Goal: Information Seeking & Learning: Learn about a topic

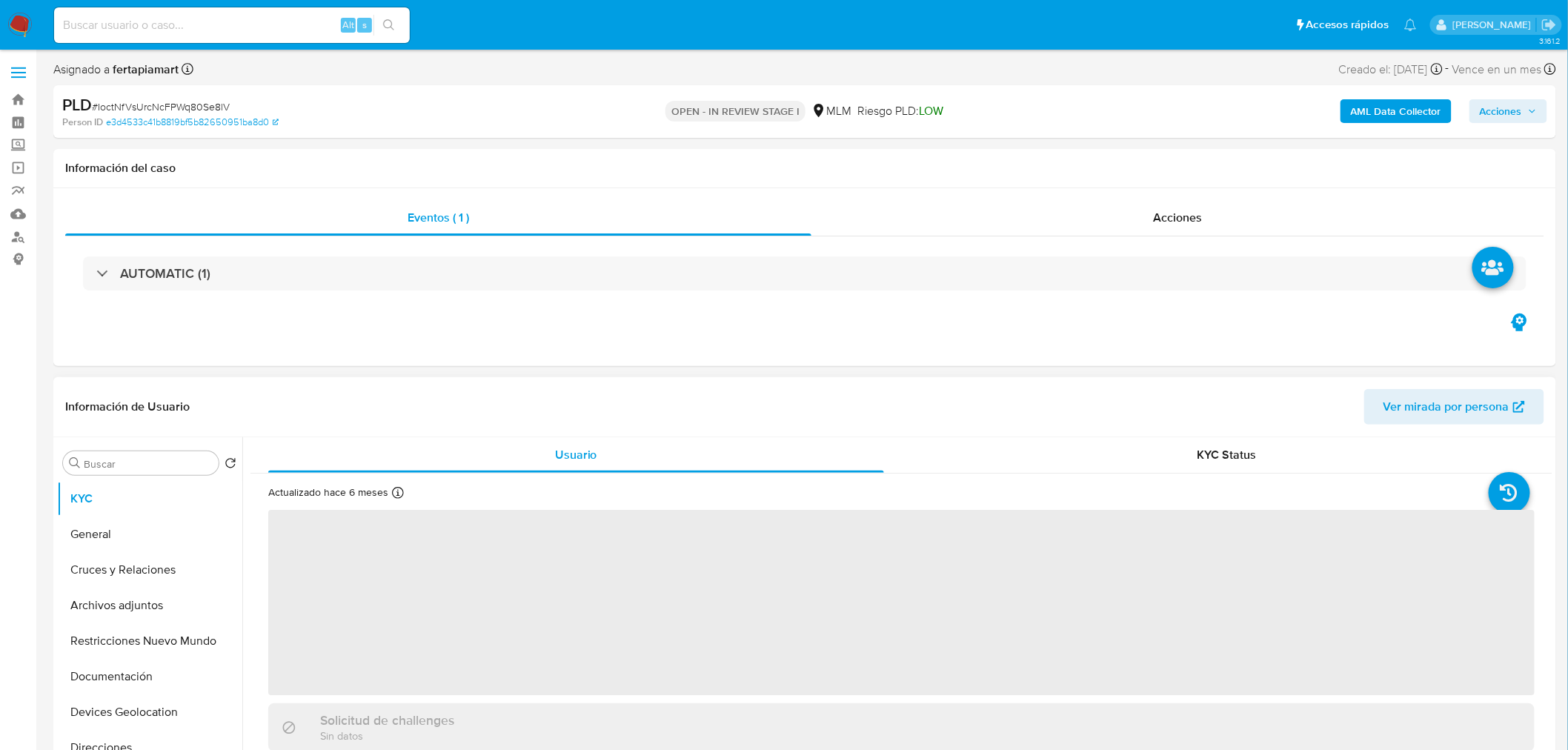
select select "10"
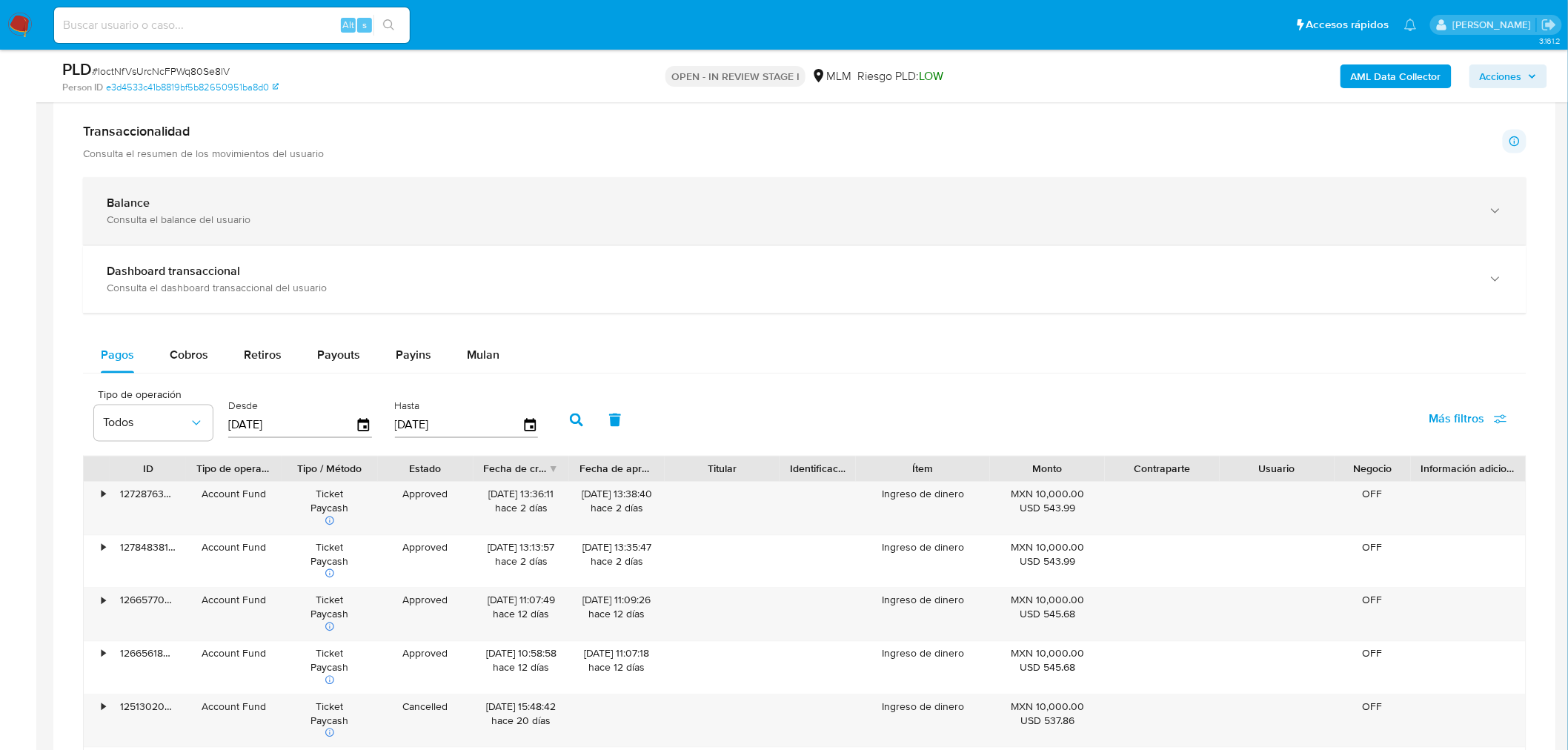
scroll to position [1013, 0]
click at [714, 213] on div "Consulta el balance del usuario" at bounding box center [790, 219] width 1367 height 14
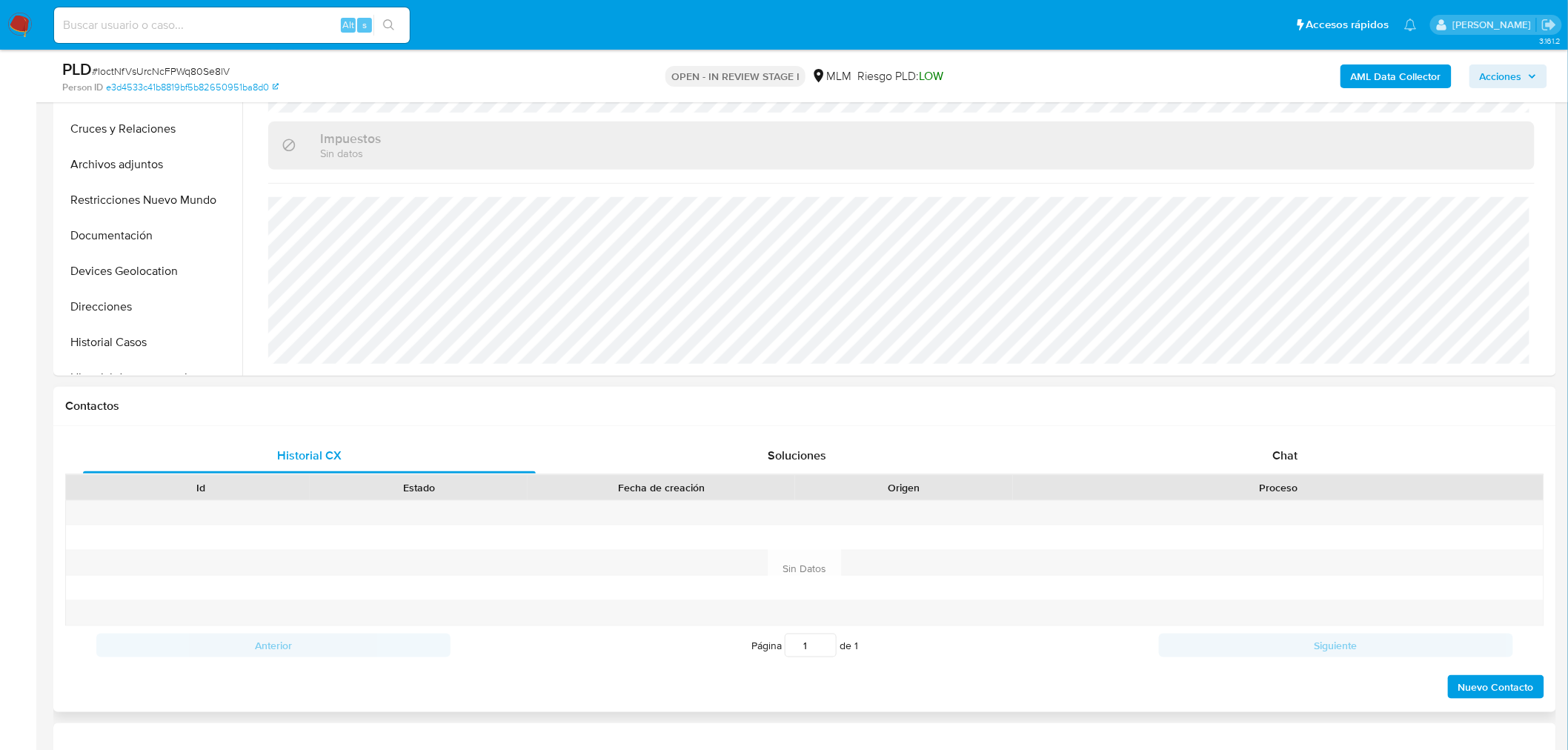
scroll to position [389, 0]
click at [1252, 450] on div "Chat" at bounding box center [1286, 455] width 453 height 36
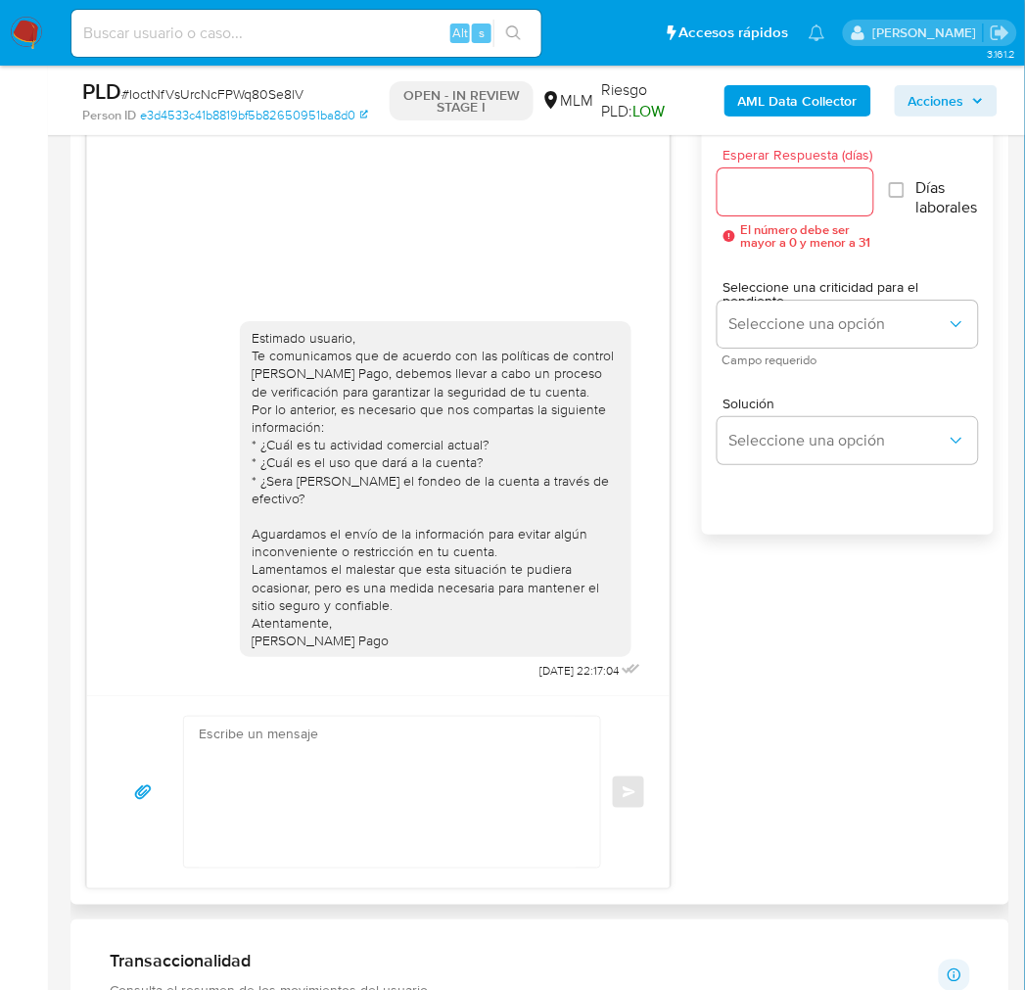
scroll to position [1426, 0]
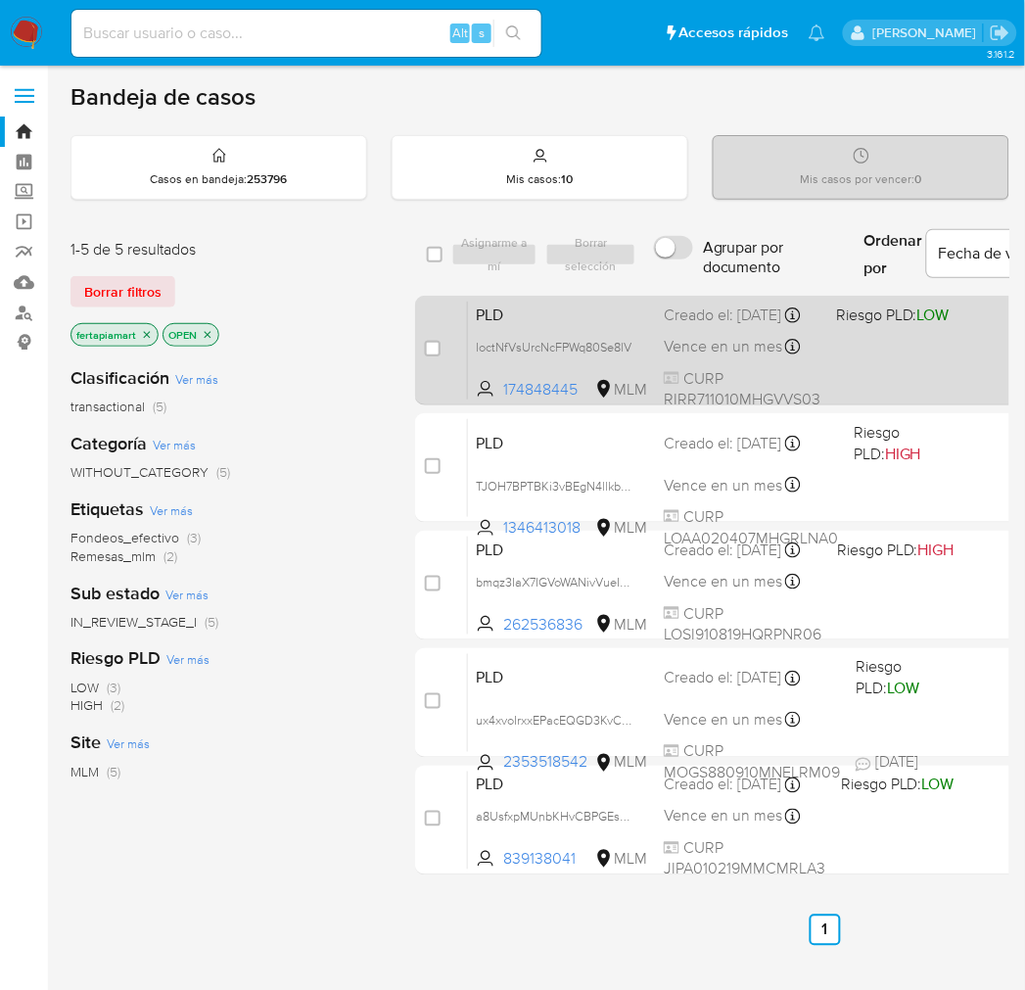
click at [558, 345] on div "PLD IoctNfVsUrcNcFPWq80Se8lV 174848445 MLM Riesgo PLD: LOW Creado el: 12/09/202…" at bounding box center [846, 350] width 757 height 99
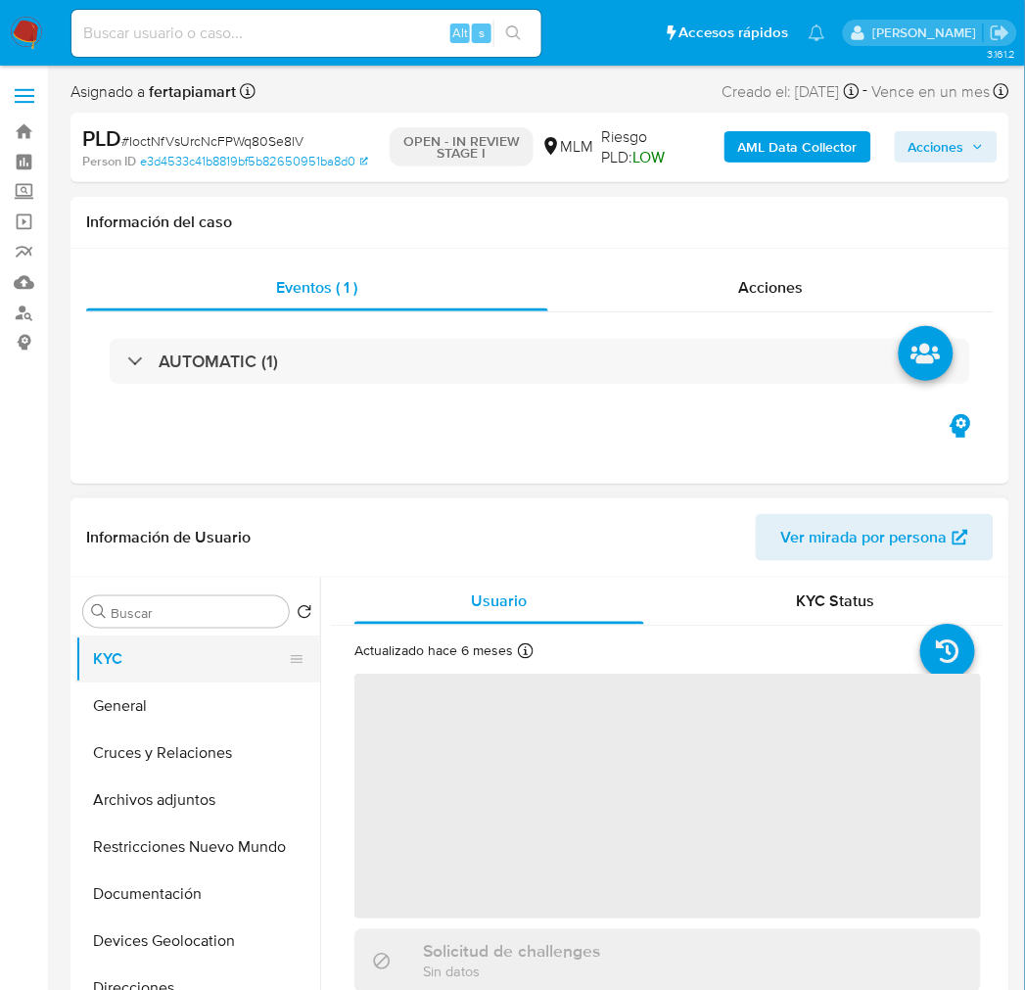
select select "10"
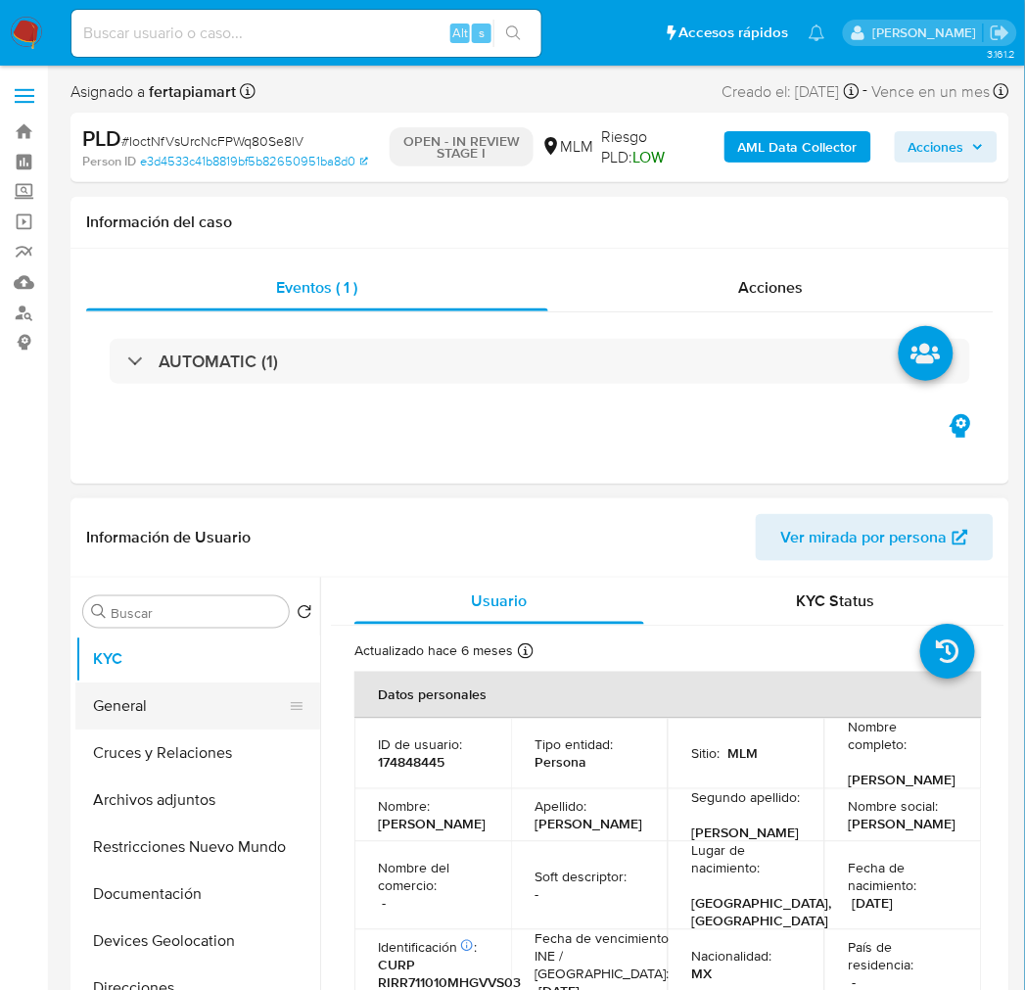
click at [174, 686] on button "General" at bounding box center [189, 706] width 229 height 47
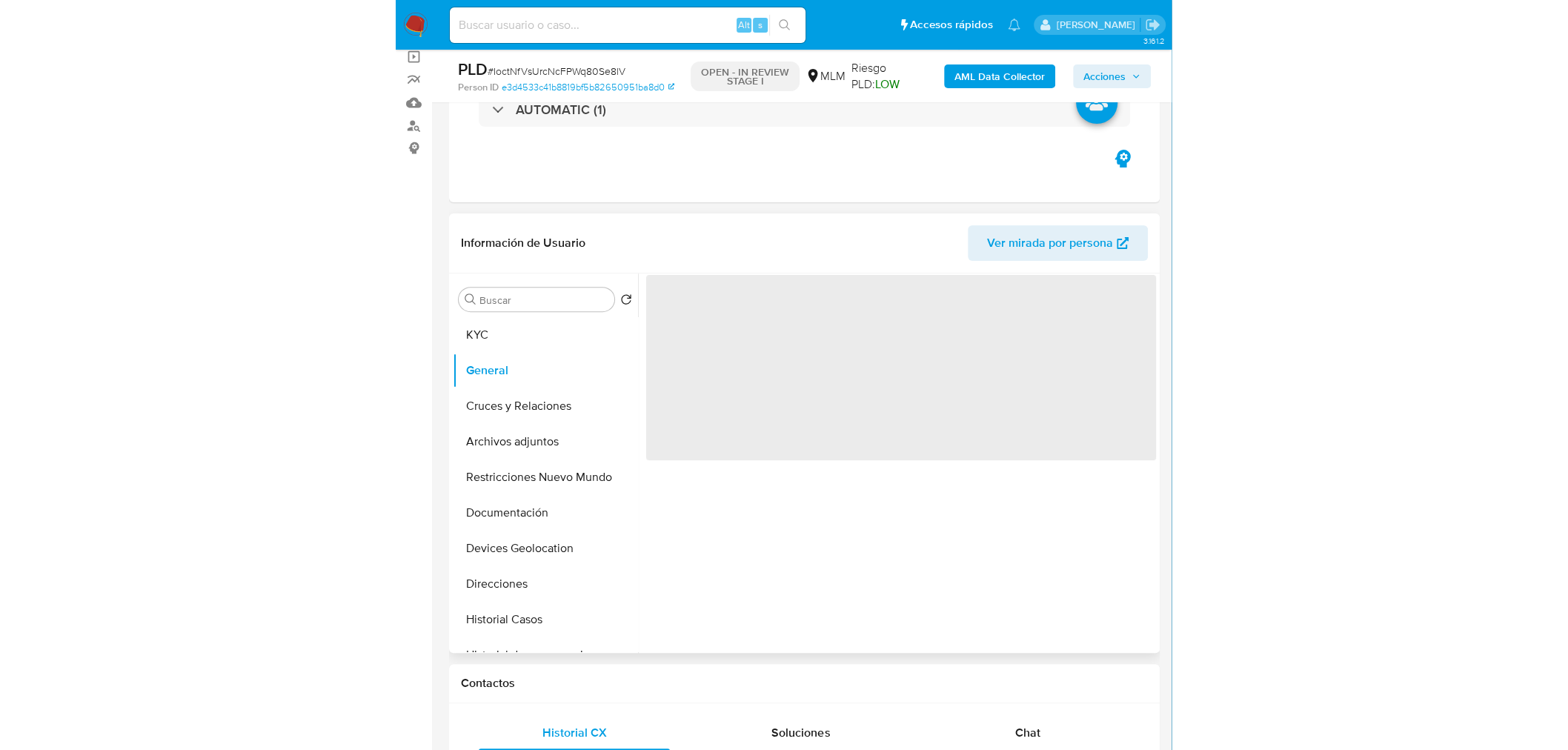
scroll to position [89, 0]
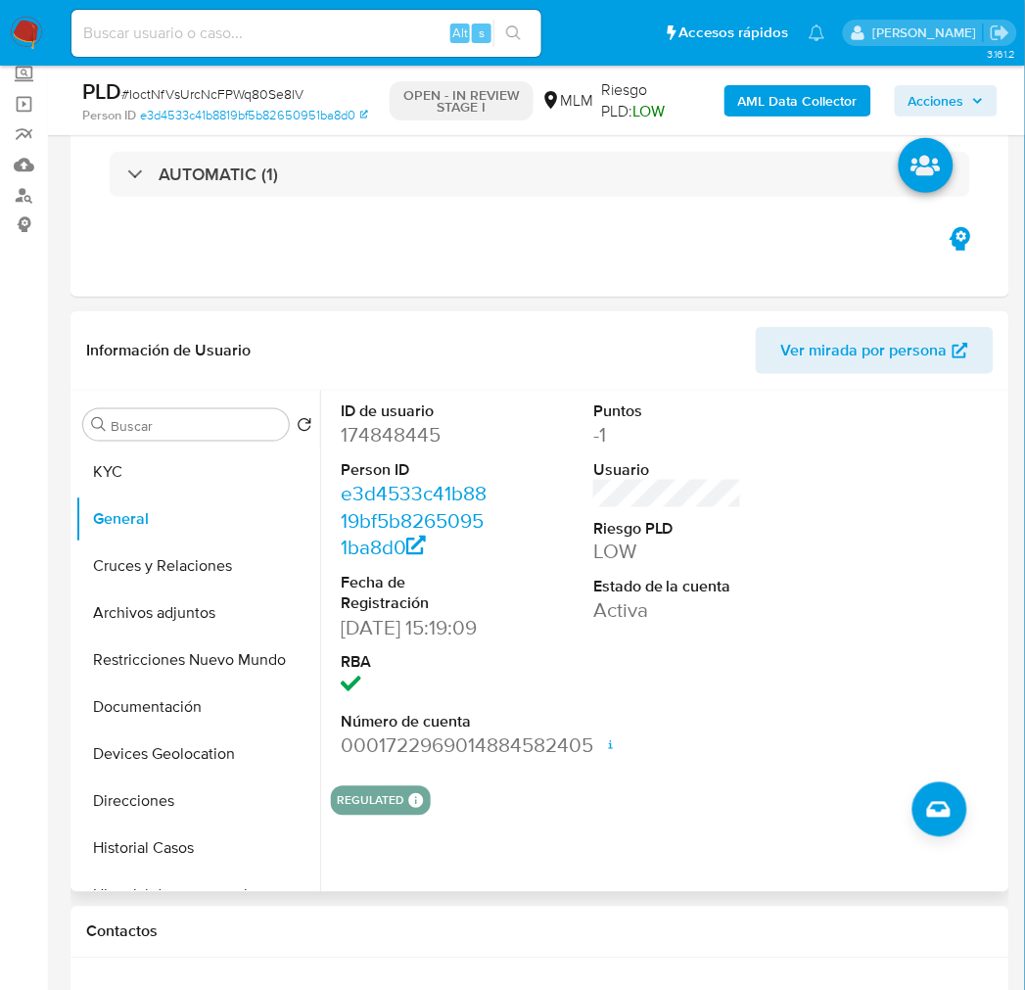
click at [458, 760] on dd "0001722969014884582405 Fecha de apertura 19/06/2025 19:17 Estado ACTIVE" at bounding box center [415, 746] width 149 height 27
copy dd "0001722969014884582405"
click at [395, 437] on dd "174848445" at bounding box center [415, 434] width 149 height 27
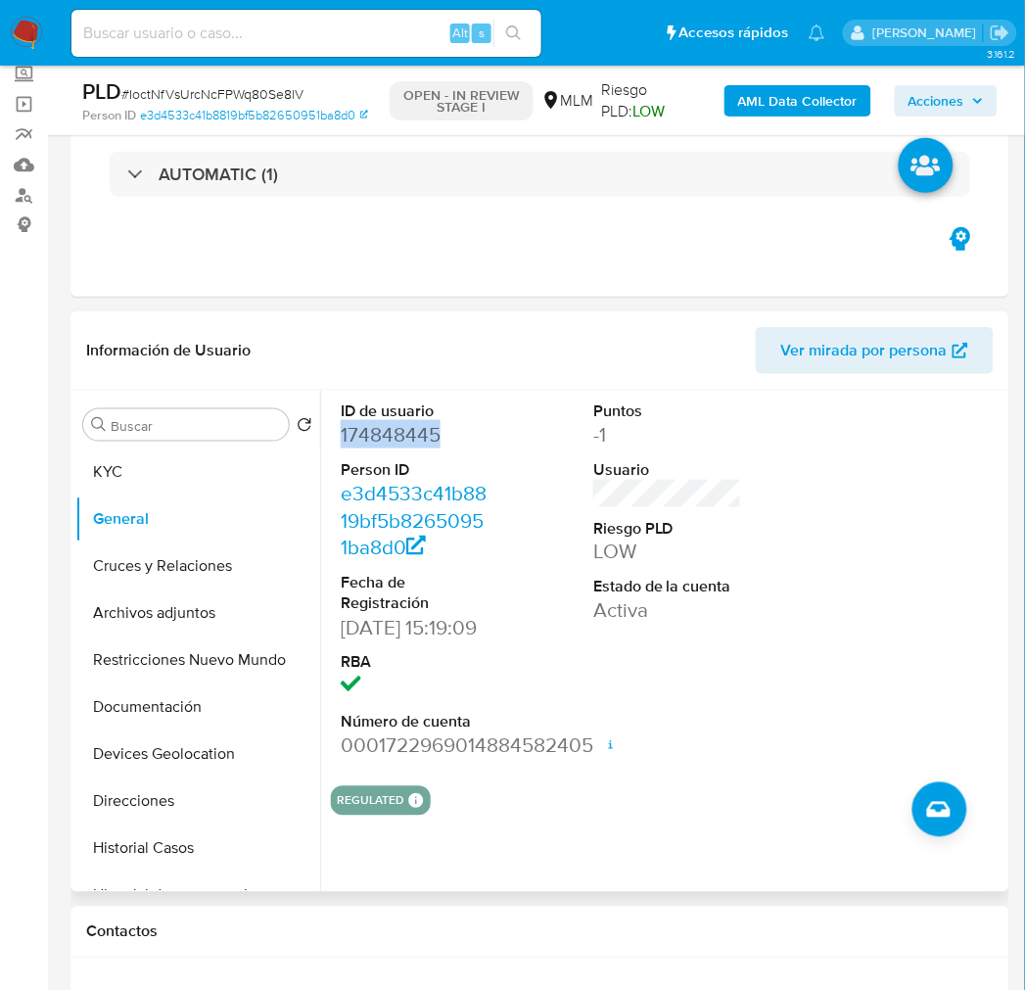
copy dd "174848445"
click at [467, 760] on dd "0001722969014884582405 Fecha de apertura 19/06/2025 19:17 Estado ACTIVE" at bounding box center [415, 746] width 149 height 27
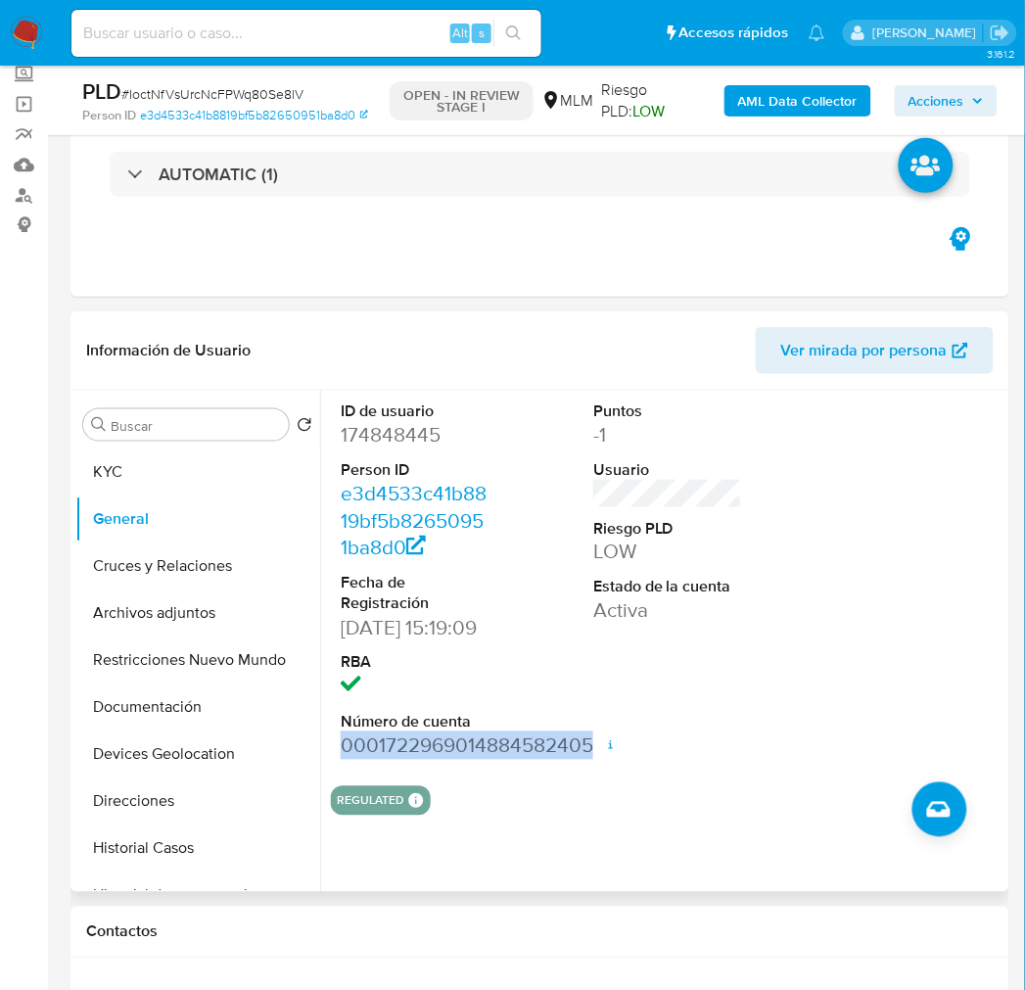
click at [467, 760] on dd "0001722969014884582405 Fecha de apertura 19/06/2025 19:17 Estado ACTIVE" at bounding box center [415, 746] width 149 height 27
copy dd "0001722969014884582405"
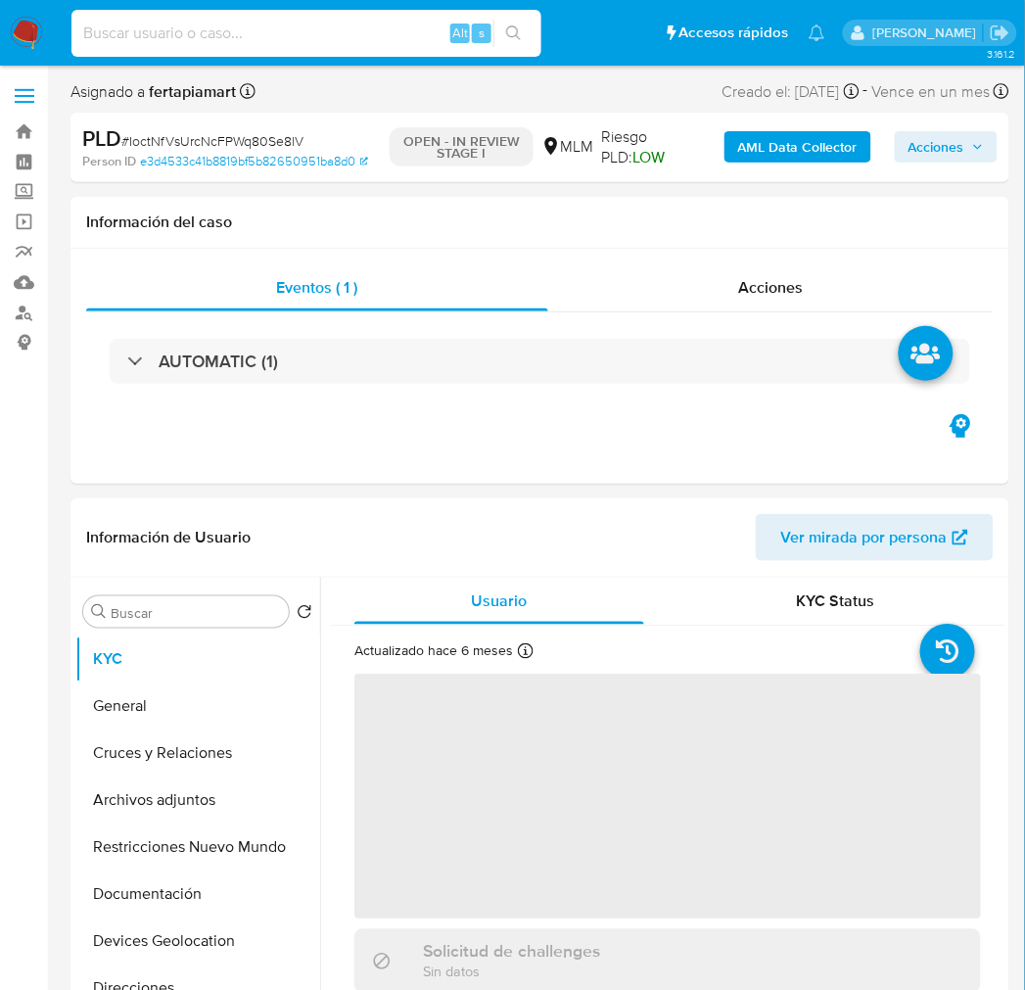
click at [209, 43] on input at bounding box center [306, 33] width 470 height 25
paste input "GUADALUPE RIVERA RIVERA"
type input "GUADALUPE RIVERA RIVERA"
select select "10"
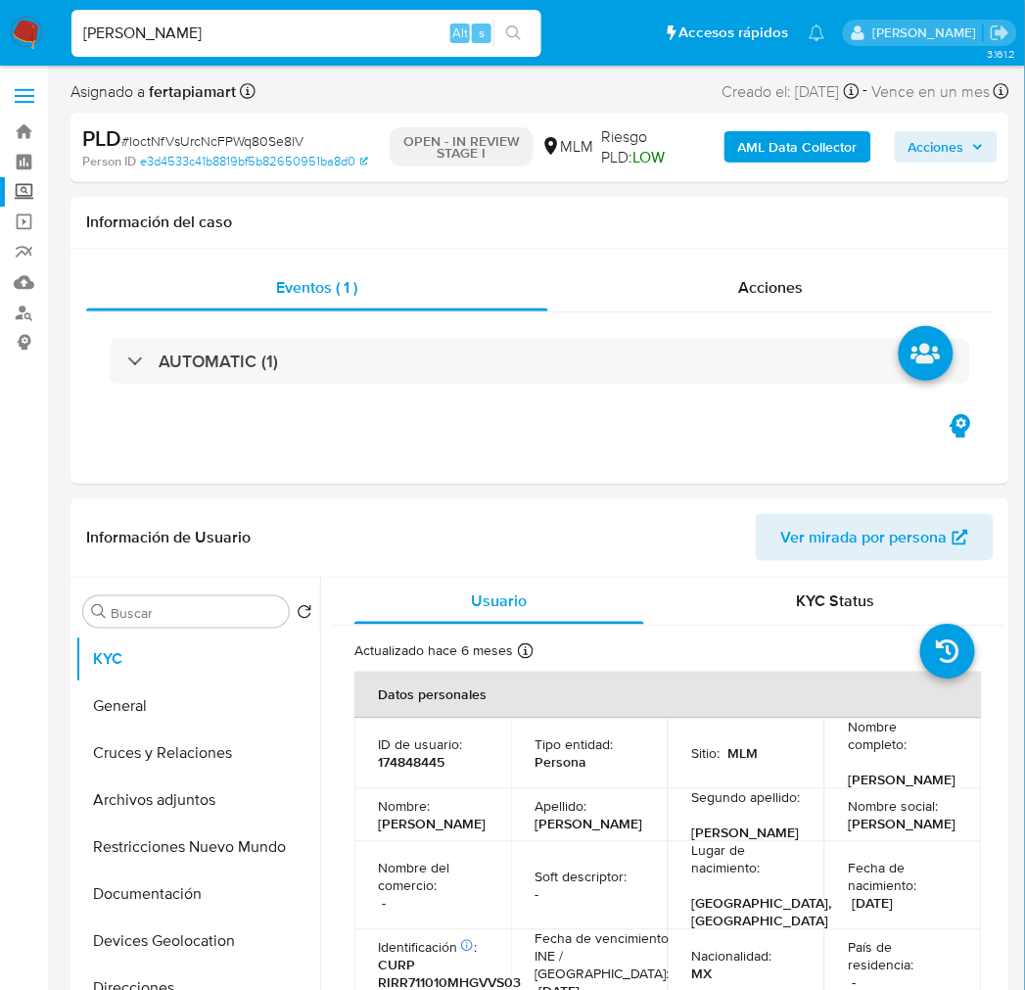
type input "GUADALUPE RIVERA RIVERA"
click at [23, 192] on label "Screening" at bounding box center [116, 192] width 233 height 30
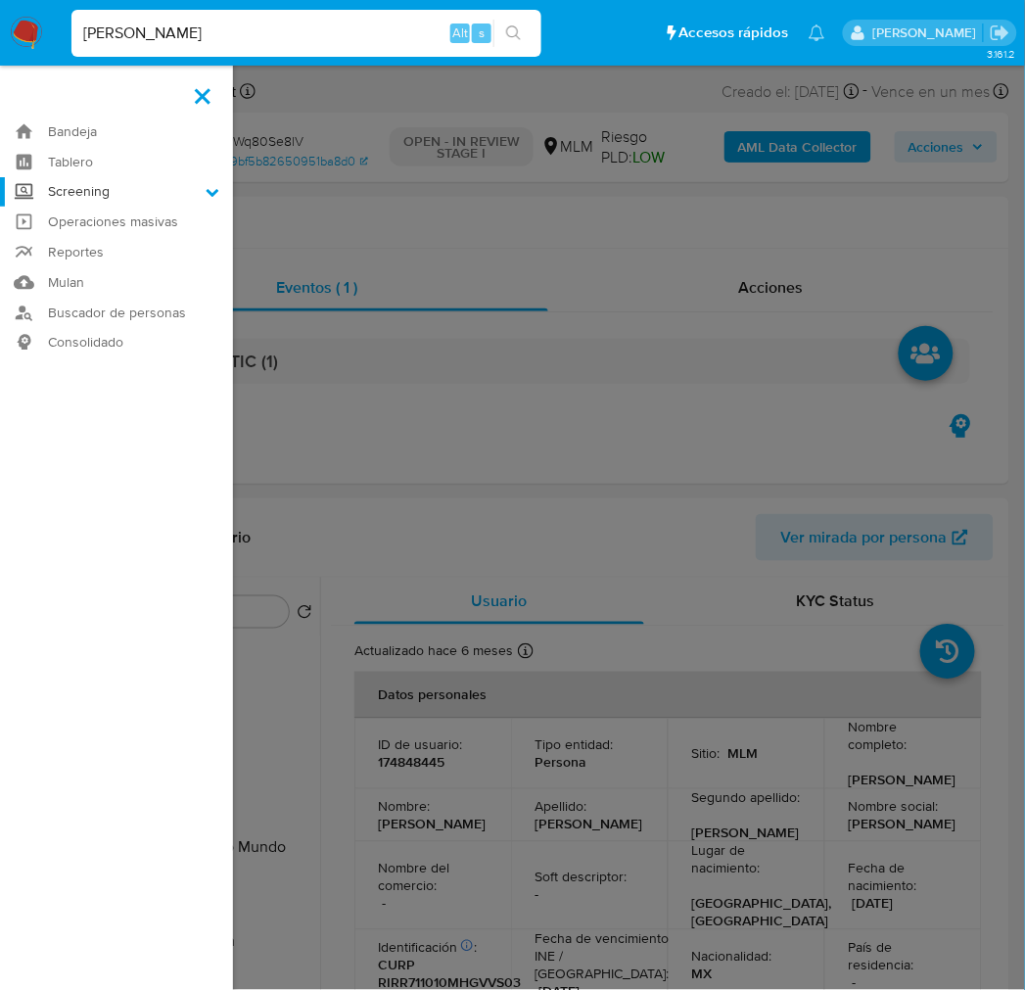
click at [0, 0] on input "Screening" at bounding box center [0, 0] width 0 height 0
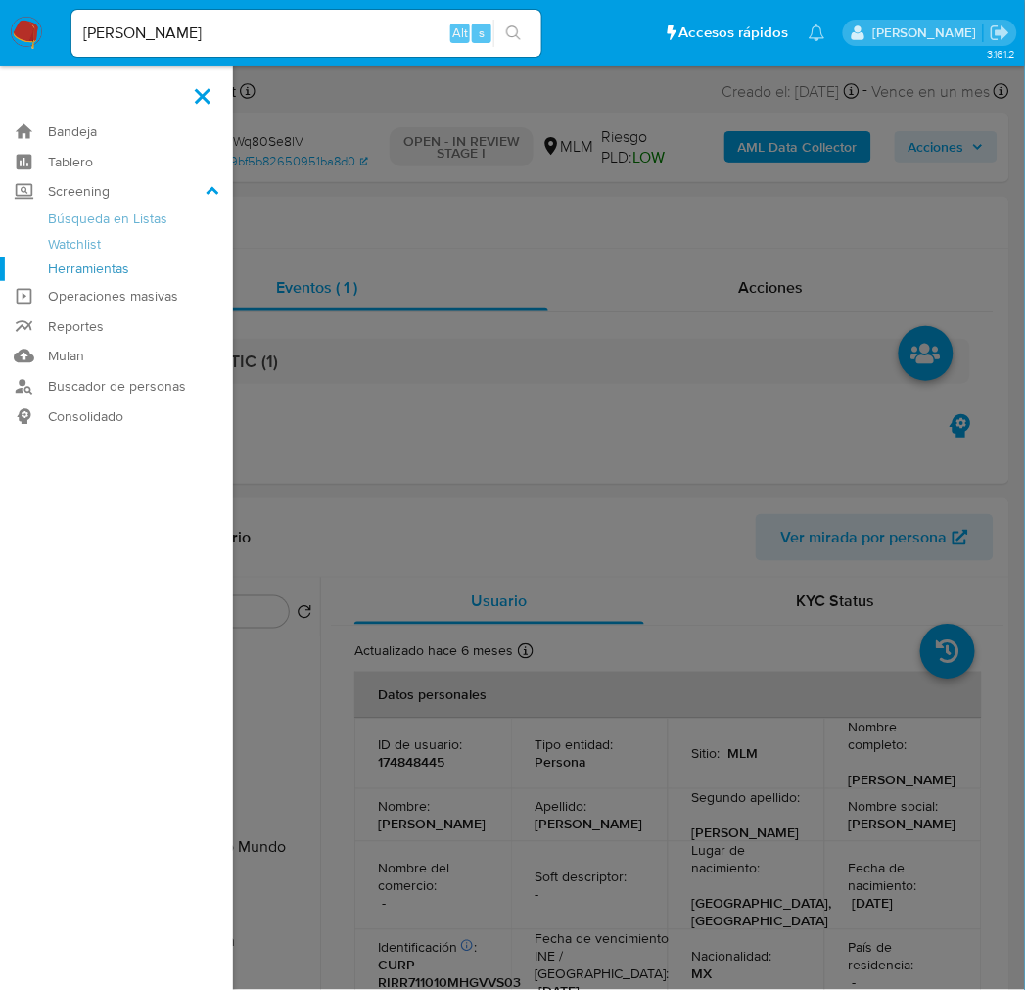
click at [61, 269] on link "Herramientas" at bounding box center [116, 269] width 233 height 24
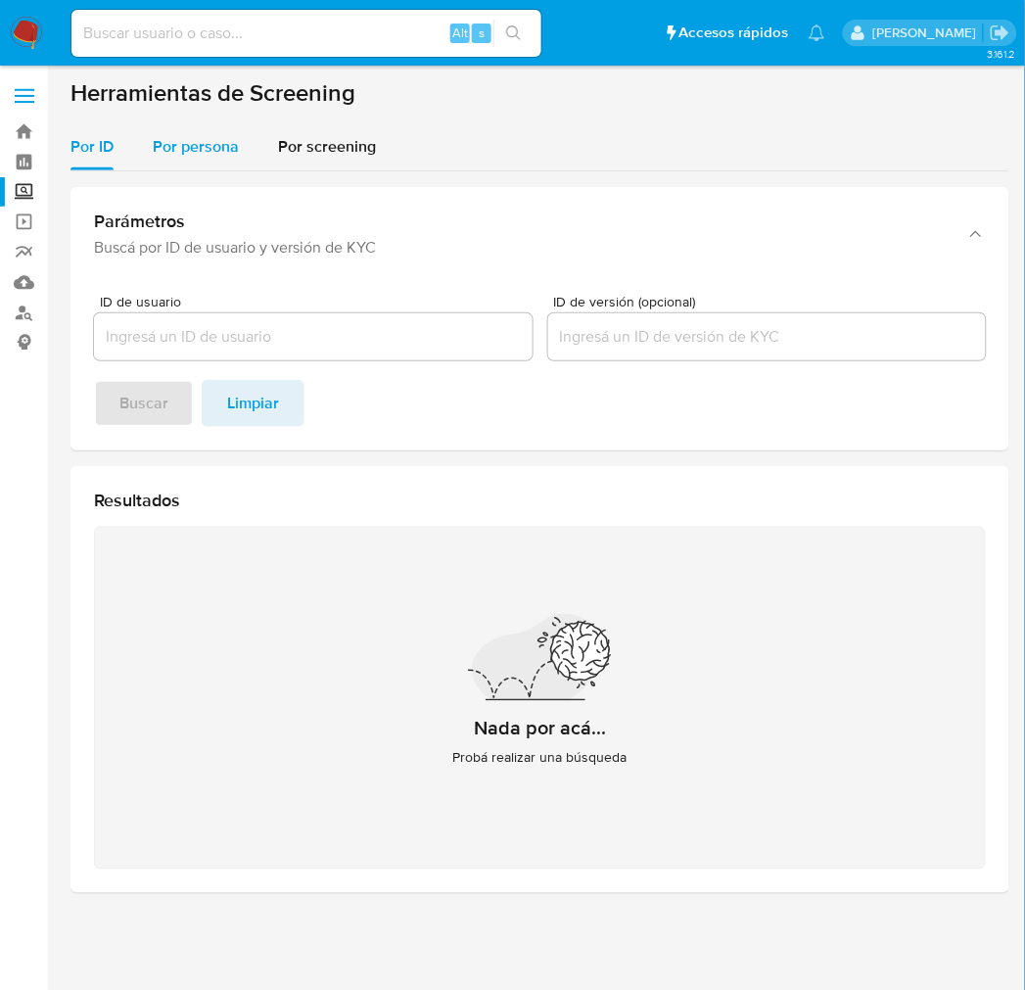
click at [209, 161] on div "Por persona" at bounding box center [196, 146] width 86 height 47
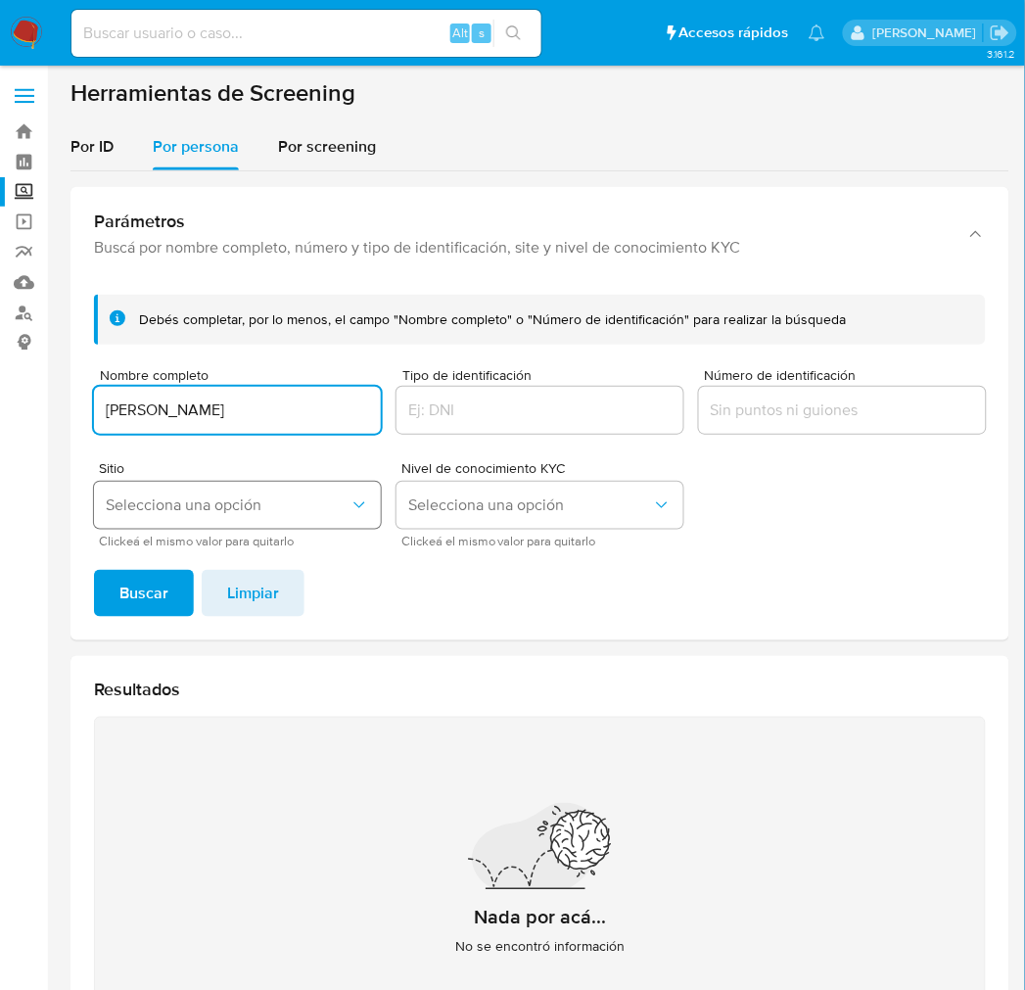
type input "[PERSON_NAME]"
click at [282, 522] on button "Selecciona una opción" at bounding box center [237, 505] width 287 height 47
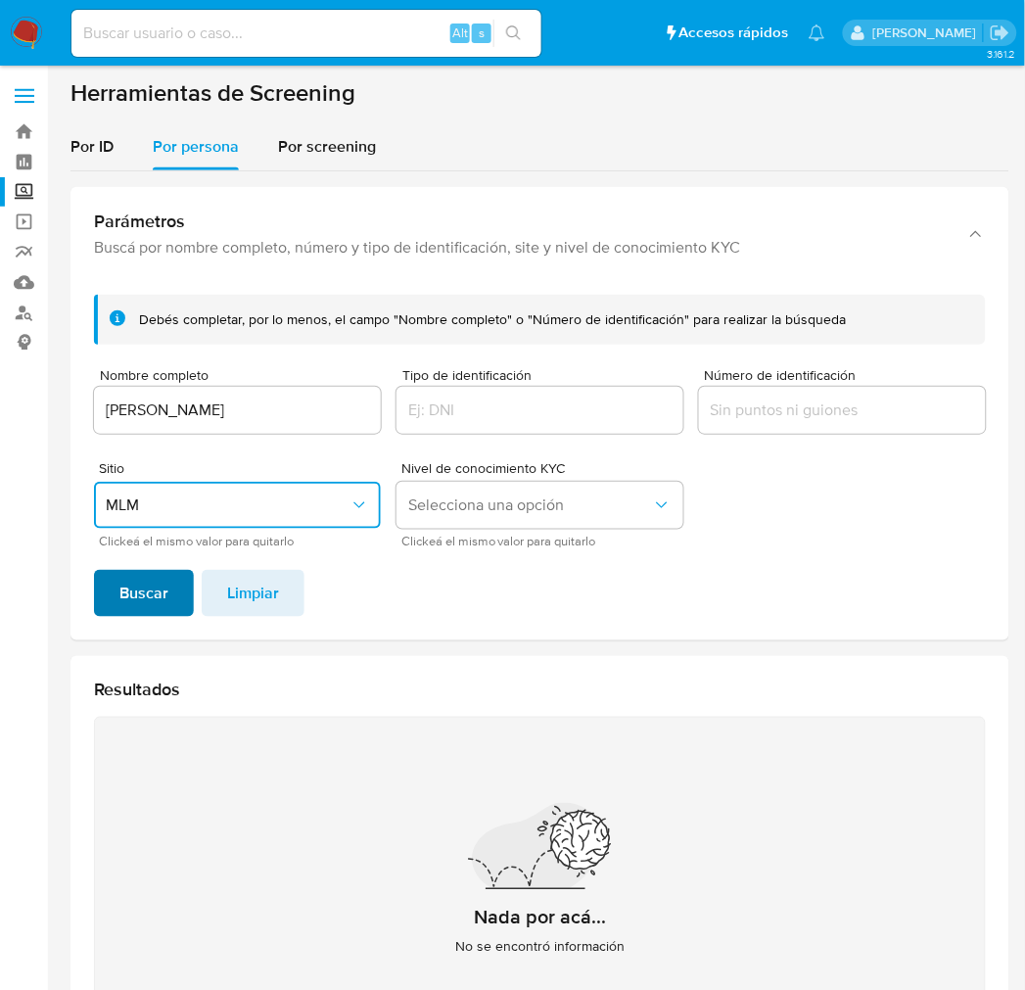
click at [159, 604] on span "Buscar" at bounding box center [143, 593] width 49 height 43
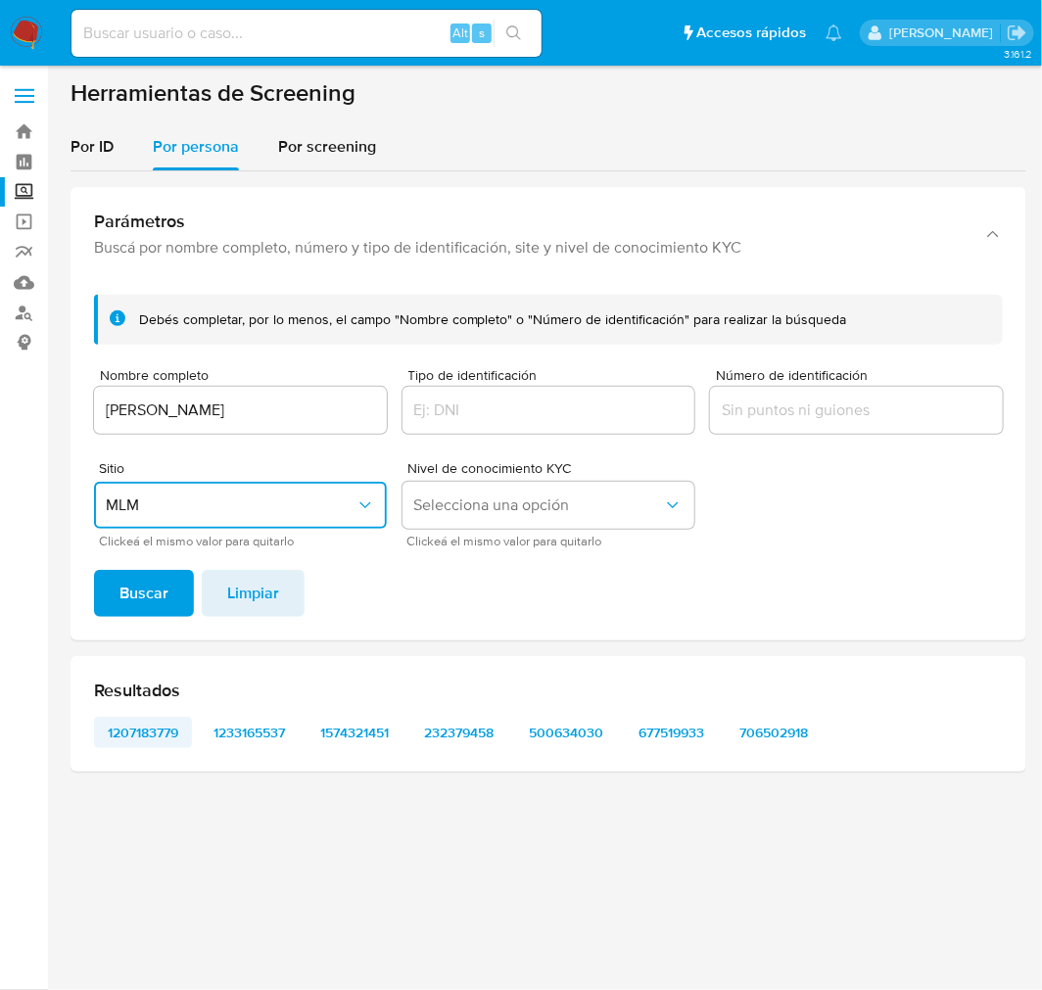
click at [165, 732] on span "1207183779" at bounding box center [143, 732] width 71 height 27
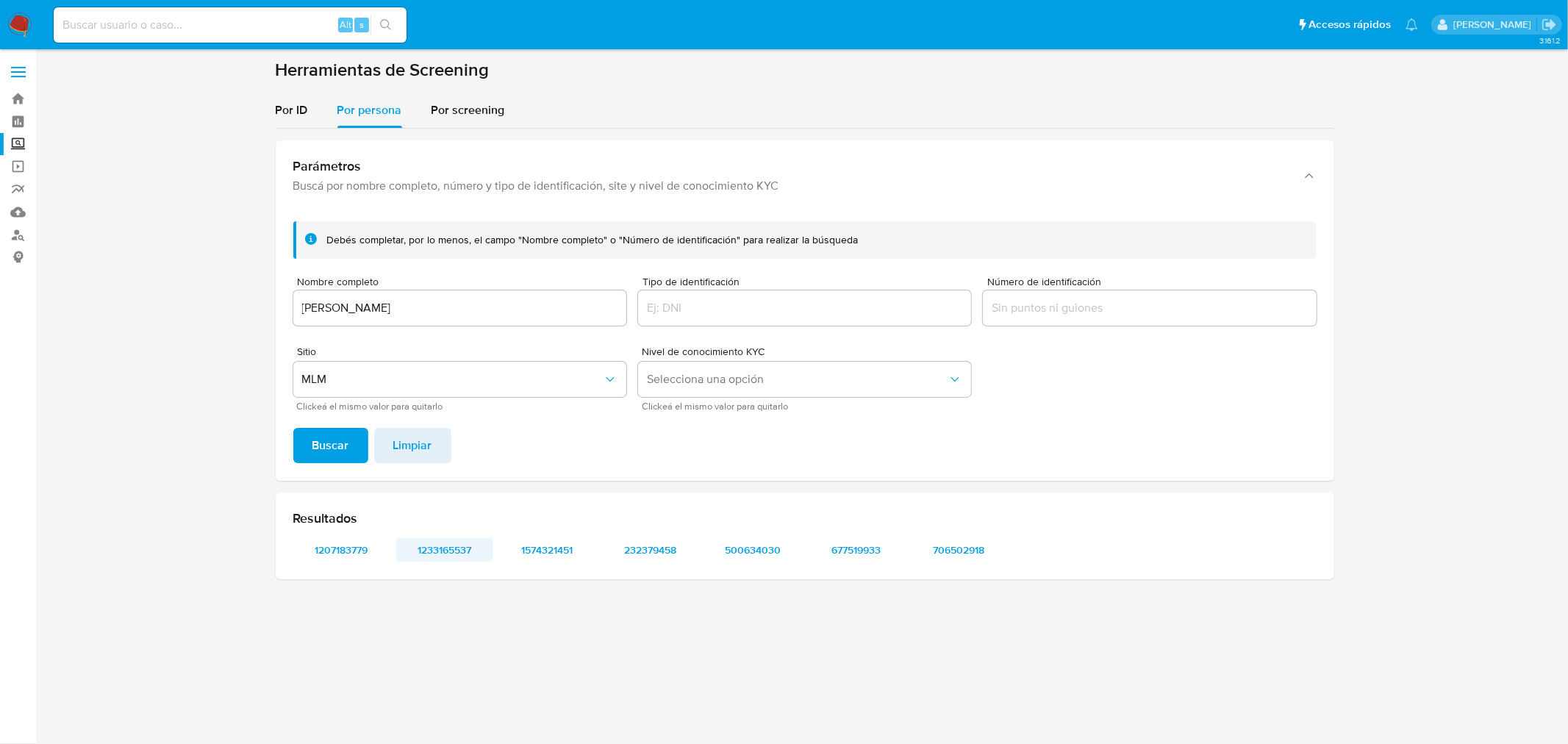
click at [449, 547] on span "1233165537" at bounding box center [445, 550] width 77 height 20
click at [549, 541] on span "1574321451" at bounding box center [548, 550] width 77 height 20
click at [631, 542] on span "232379458" at bounding box center [651, 550] width 77 height 20
click at [728, 543] on span "500634030" at bounding box center [754, 550] width 77 height 20
click at [781, 542] on span "677519933" at bounding box center [856, 550] width 77 height 20
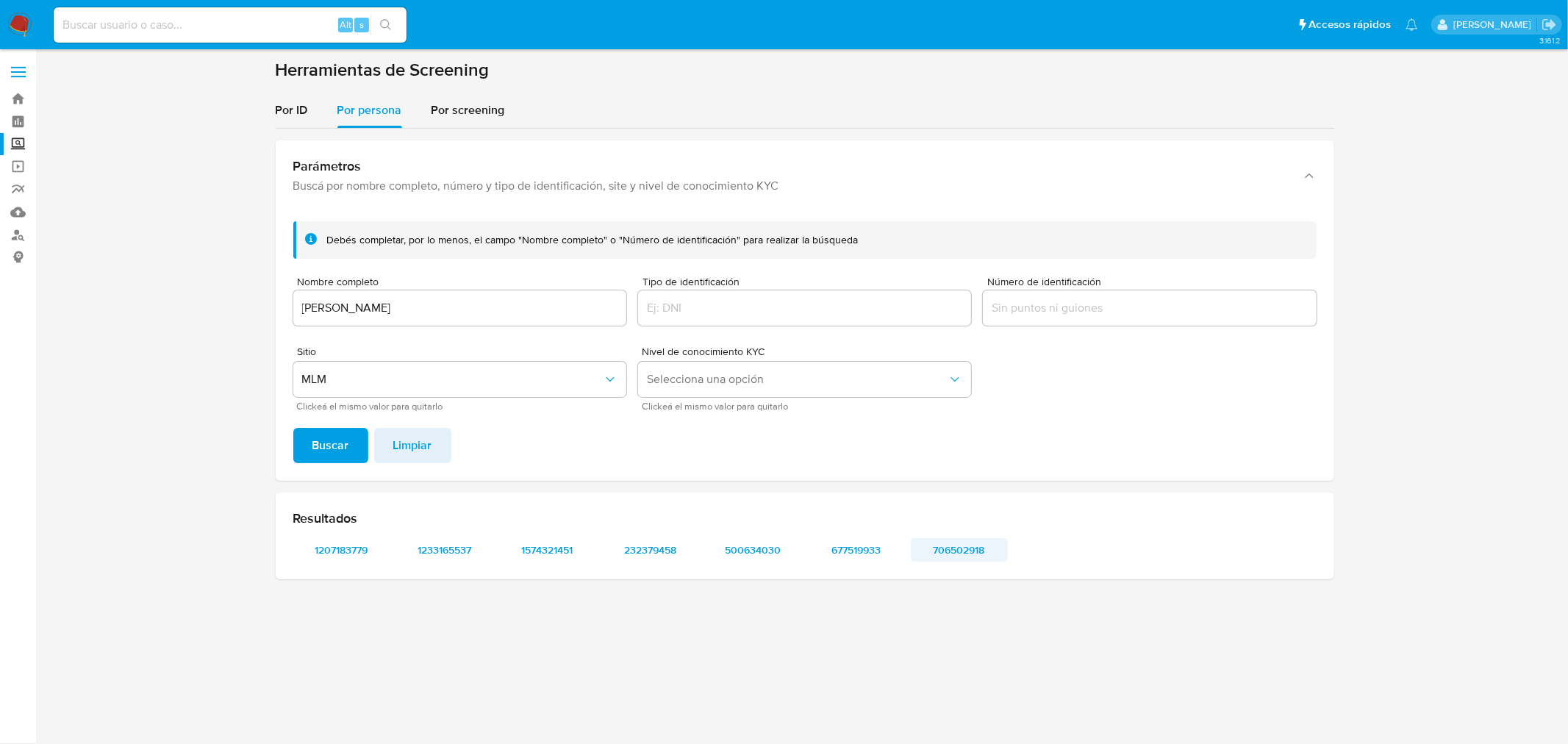
click at [781, 549] on span "706502918" at bounding box center [959, 550] width 77 height 20
drag, startPoint x: 503, startPoint y: 313, endPoint x: 289, endPoint y: 303, distance: 214.2
click at [289, 303] on div "Debés completar, por lo menos, el campo "Nombre completo" o "Número de identifi…" at bounding box center [805, 345] width 1058 height 271
type input "MARIA ESTHER RIVERA RIVERA"
click at [293, 428] on button "Buscar" at bounding box center [331, 445] width 75 height 35
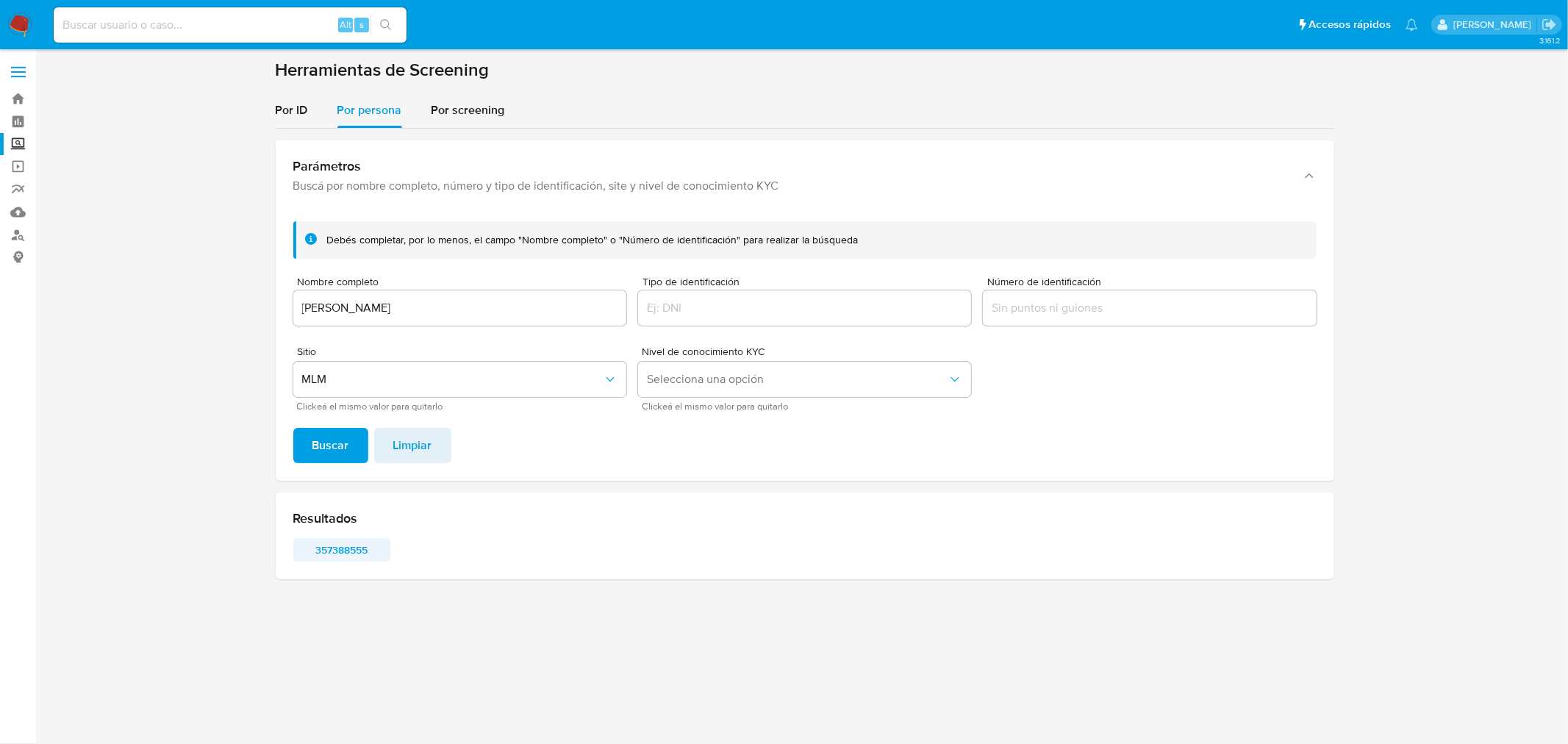
click at [359, 550] on span "357388555" at bounding box center [342, 550] width 77 height 20
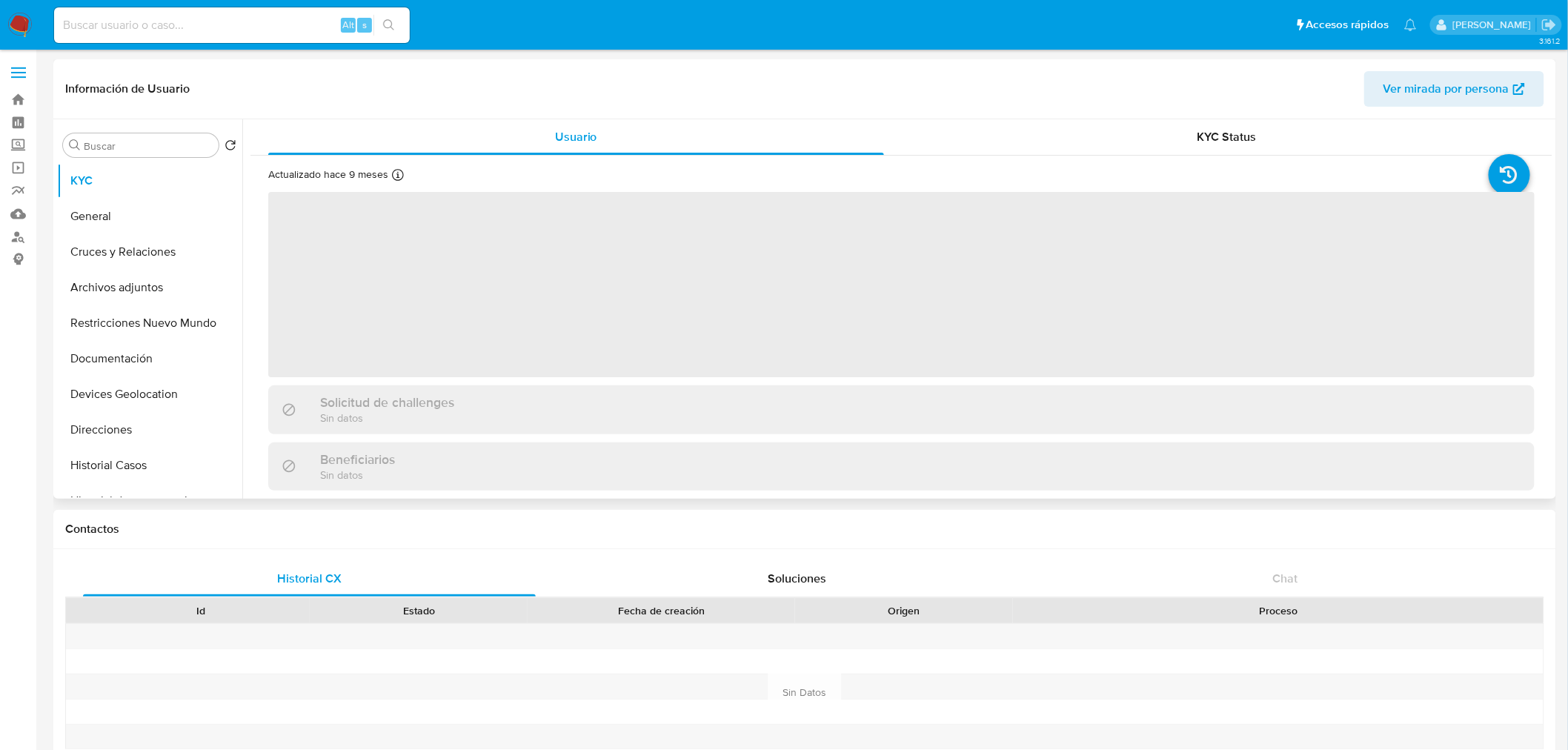
select select "10"
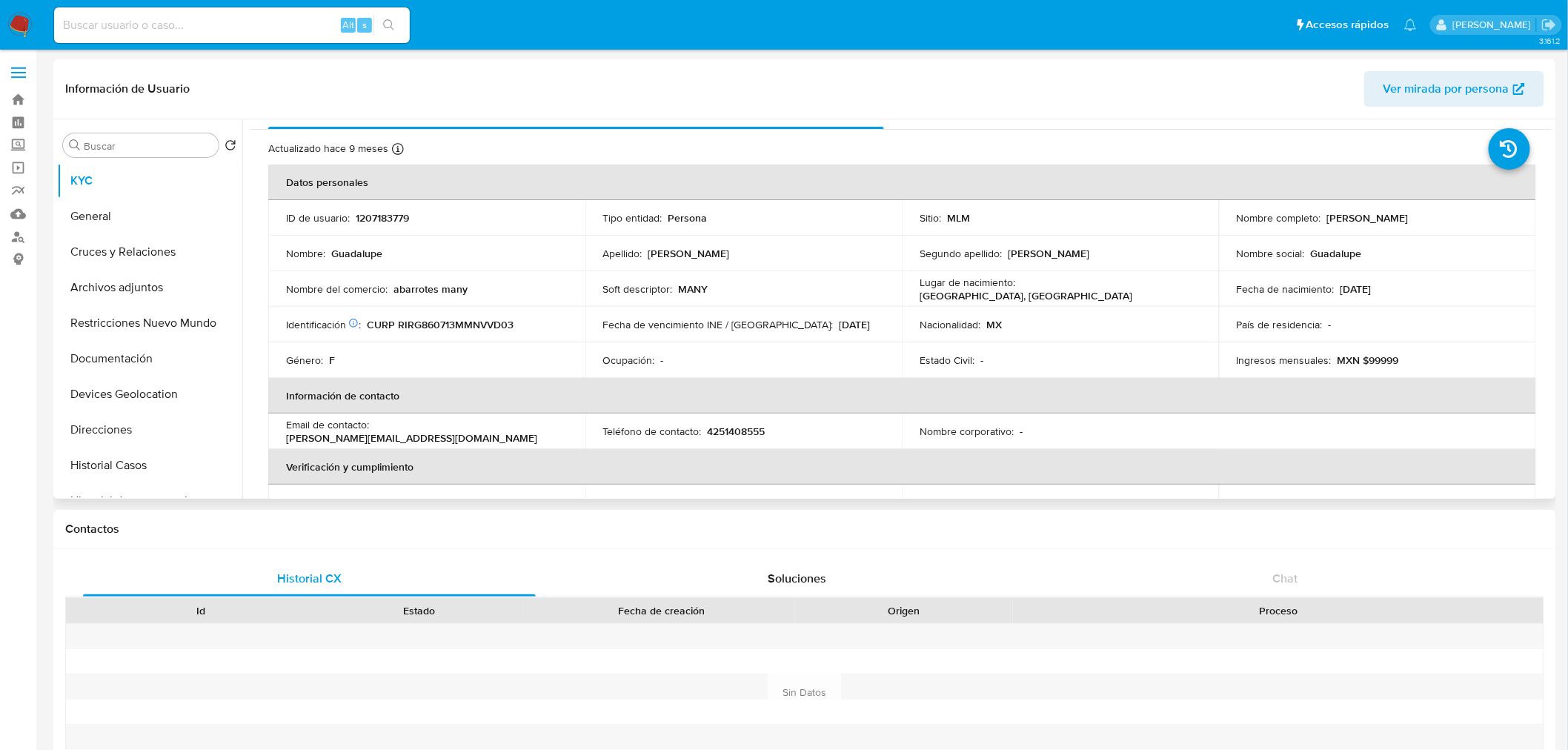
scroll to position [26, 0]
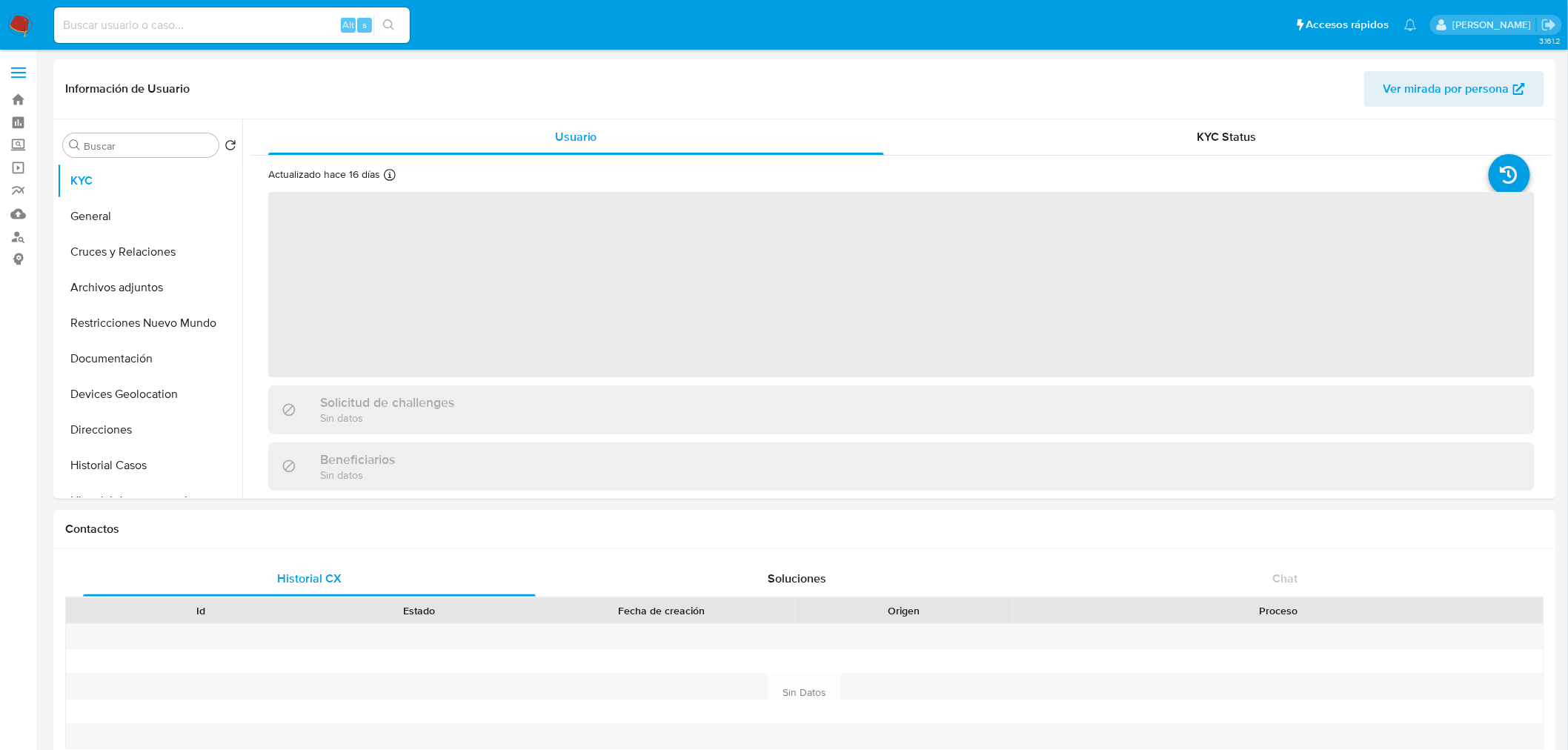
select select "10"
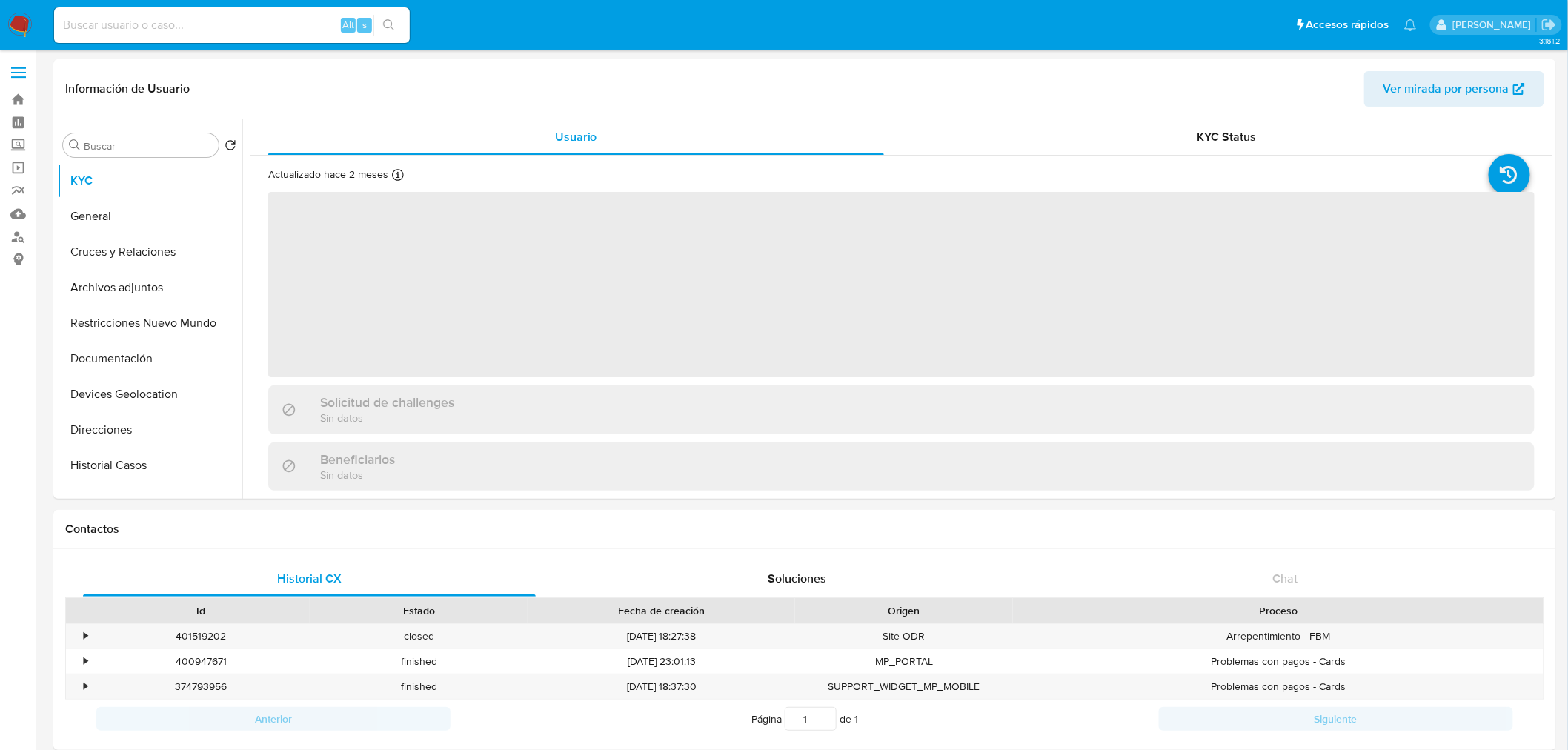
select select "10"
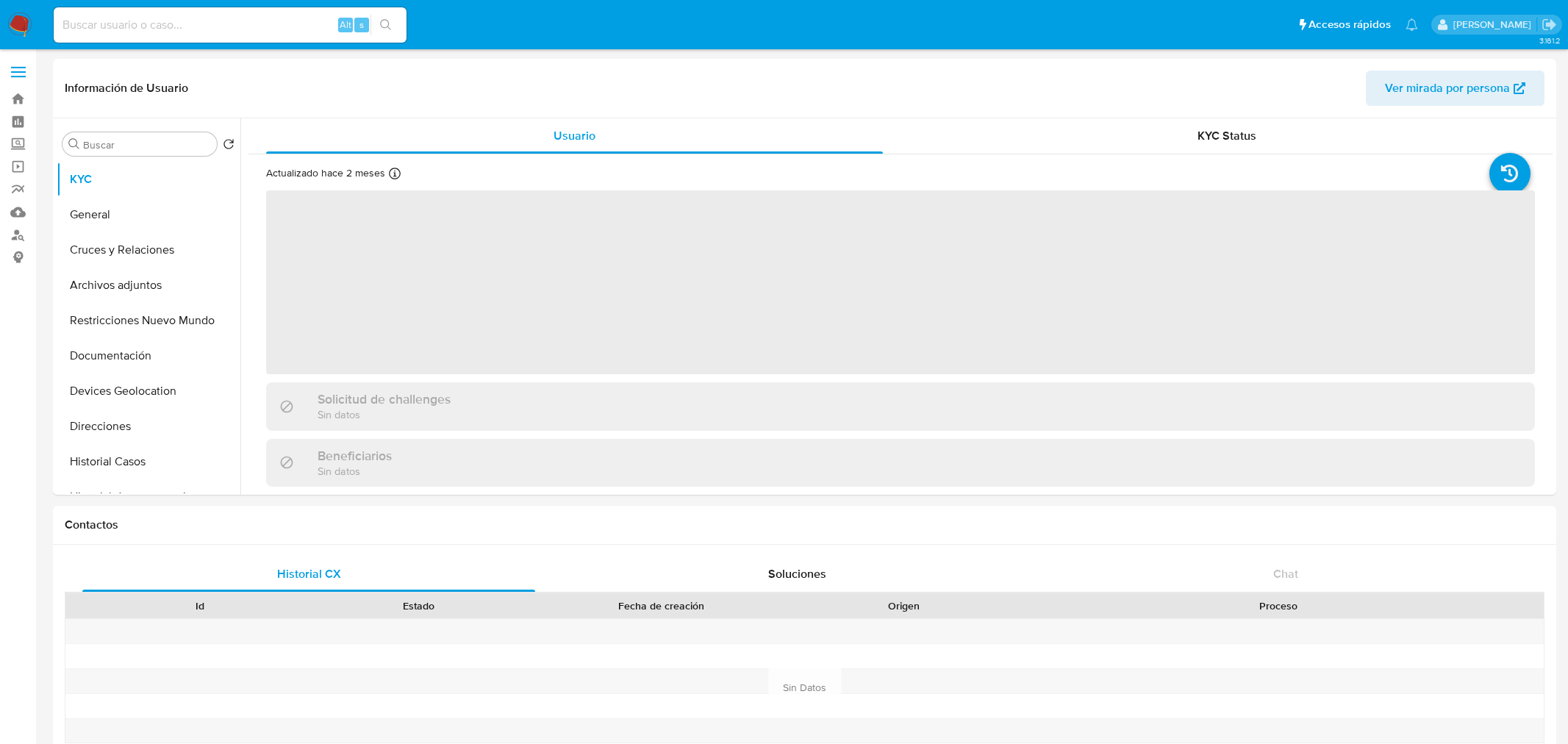
select select "10"
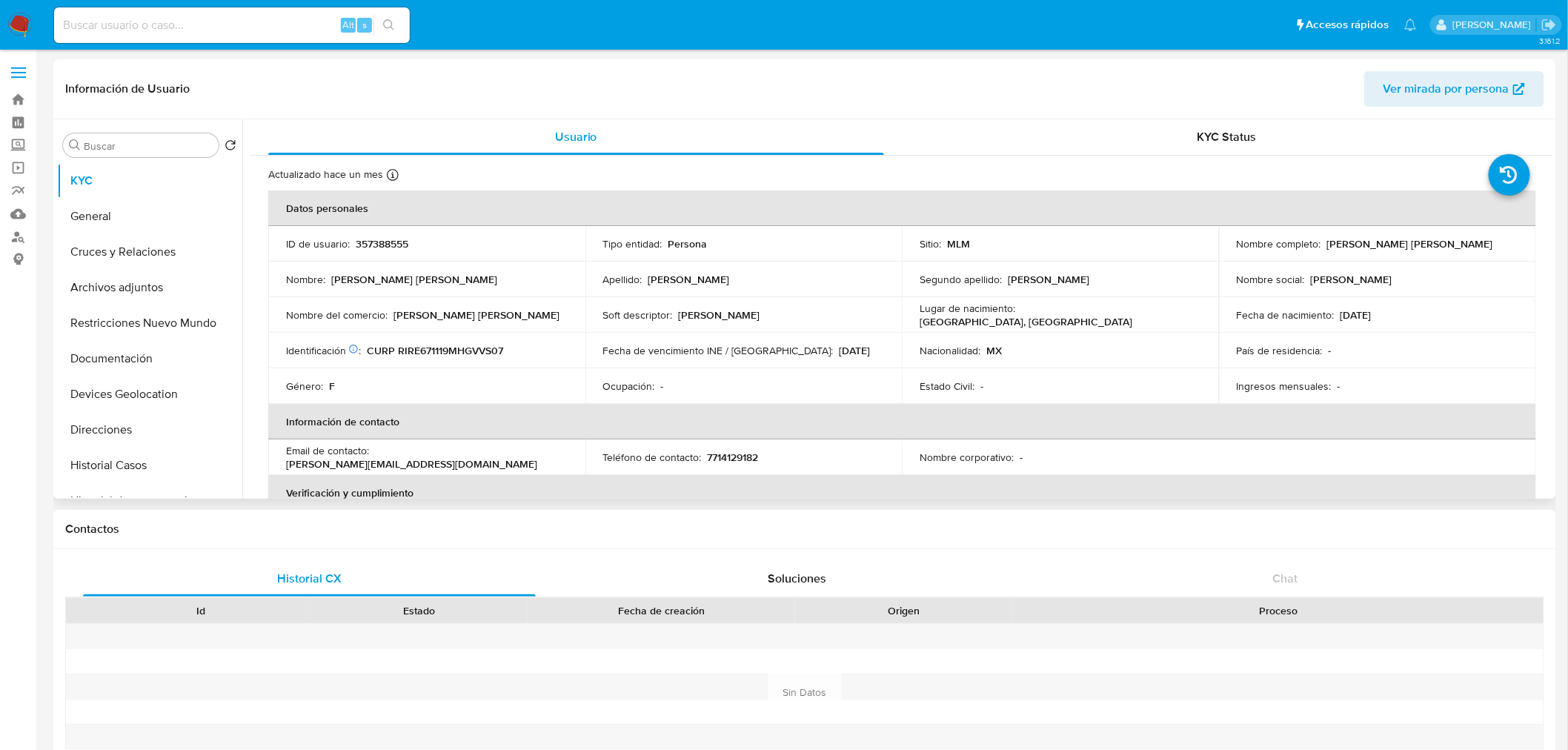
click at [682, 95] on header "Información de Usuario Ver mirada por persona" at bounding box center [804, 89] width 1479 height 36
click at [727, 457] on p "7714129182" at bounding box center [733, 457] width 51 height 14
copy p "7714129182"
click at [387, 246] on p "357388555" at bounding box center [382, 244] width 53 height 14
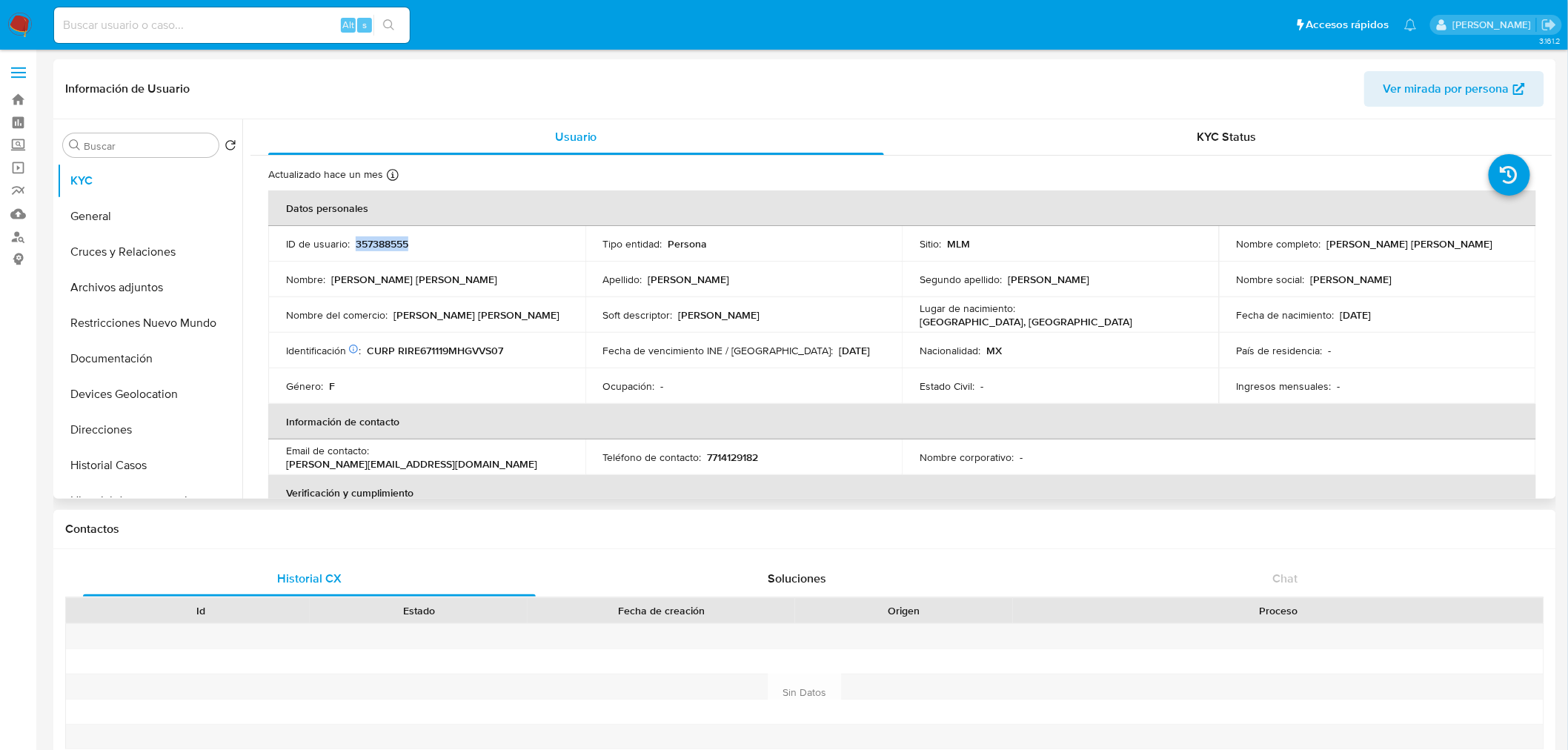
click at [387, 246] on p "357388555" at bounding box center [382, 244] width 53 height 14
copy p "357388555"
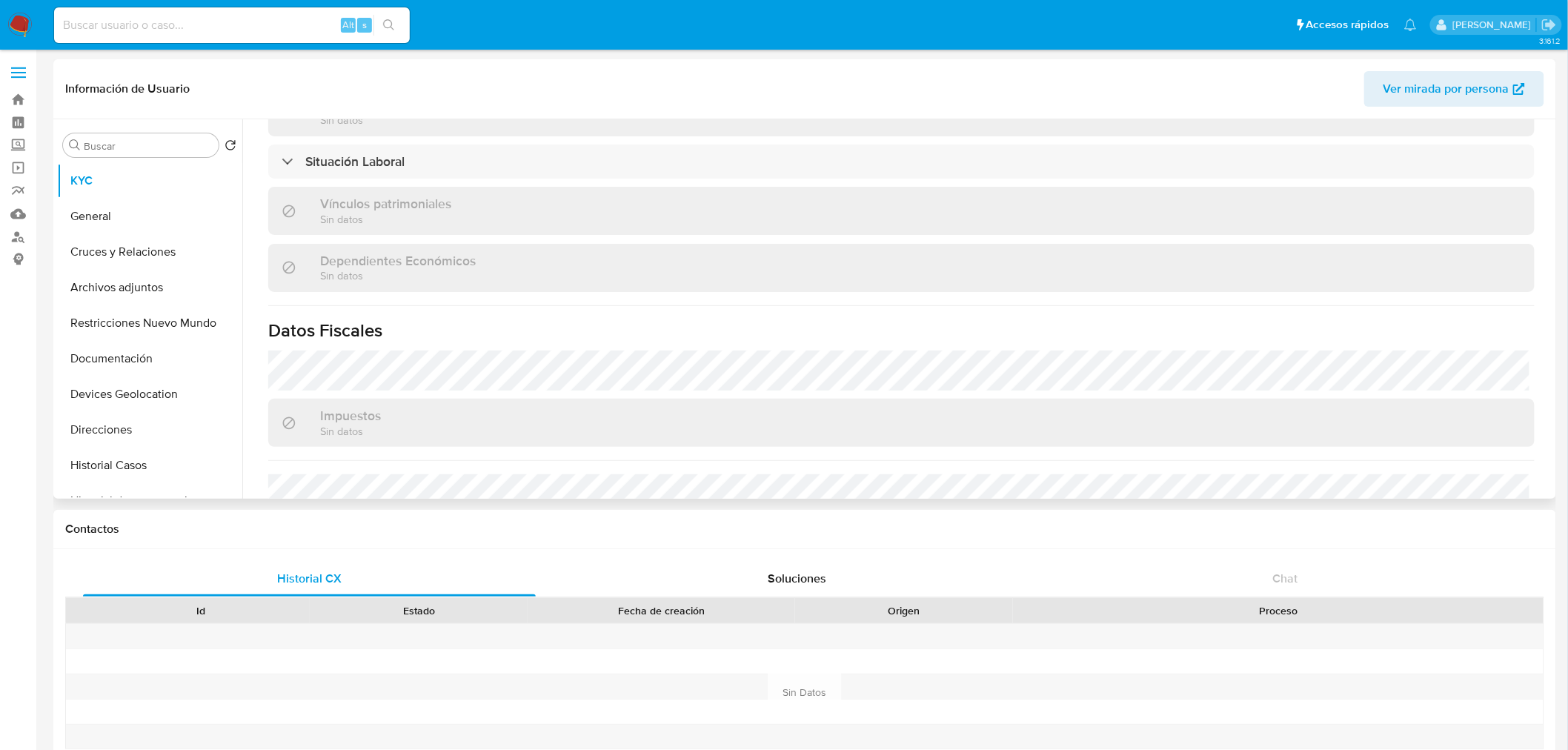
scroll to position [916, 0]
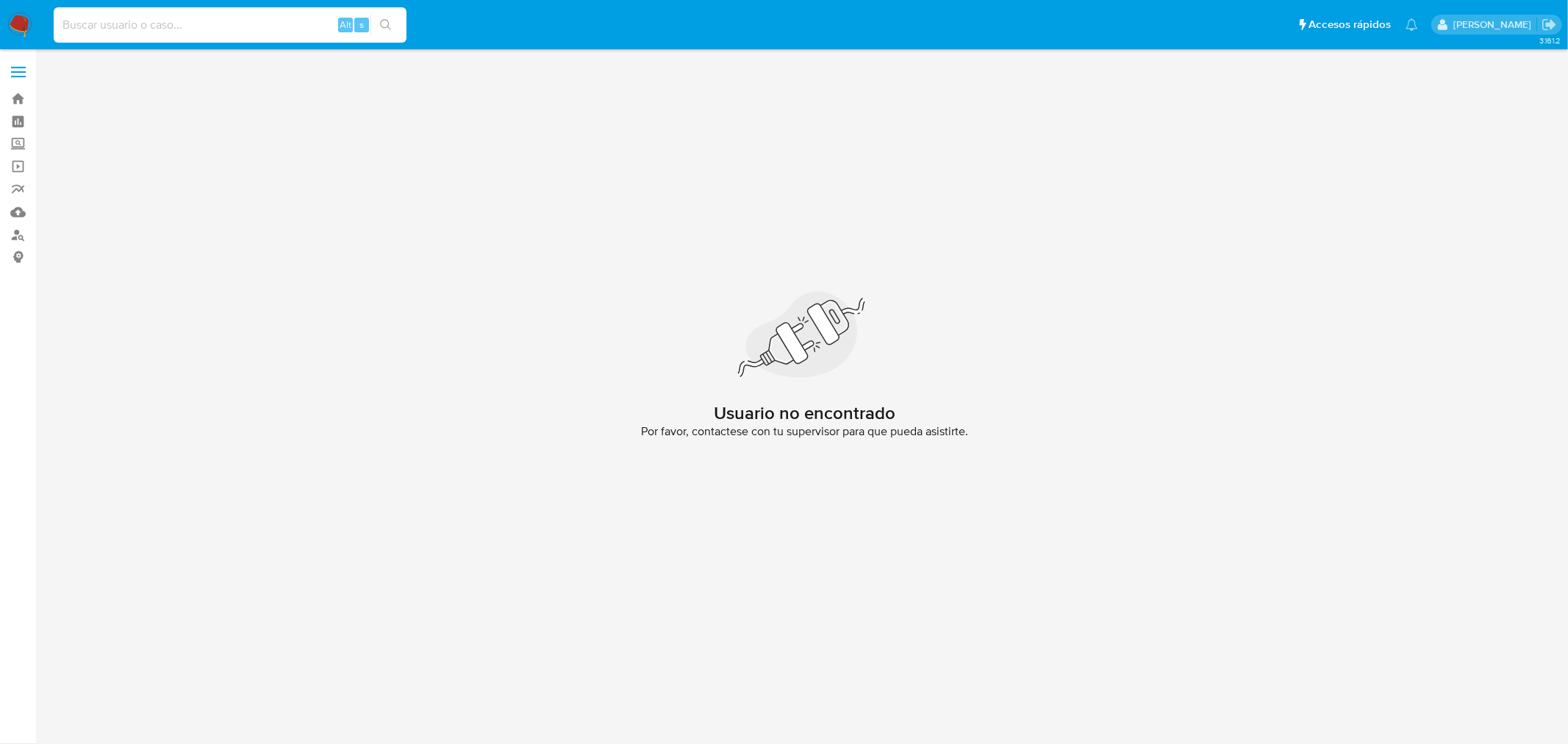
click at [215, 23] on input at bounding box center [230, 25] width 353 height 19
paste input "2113560762"
type input "2113560762"
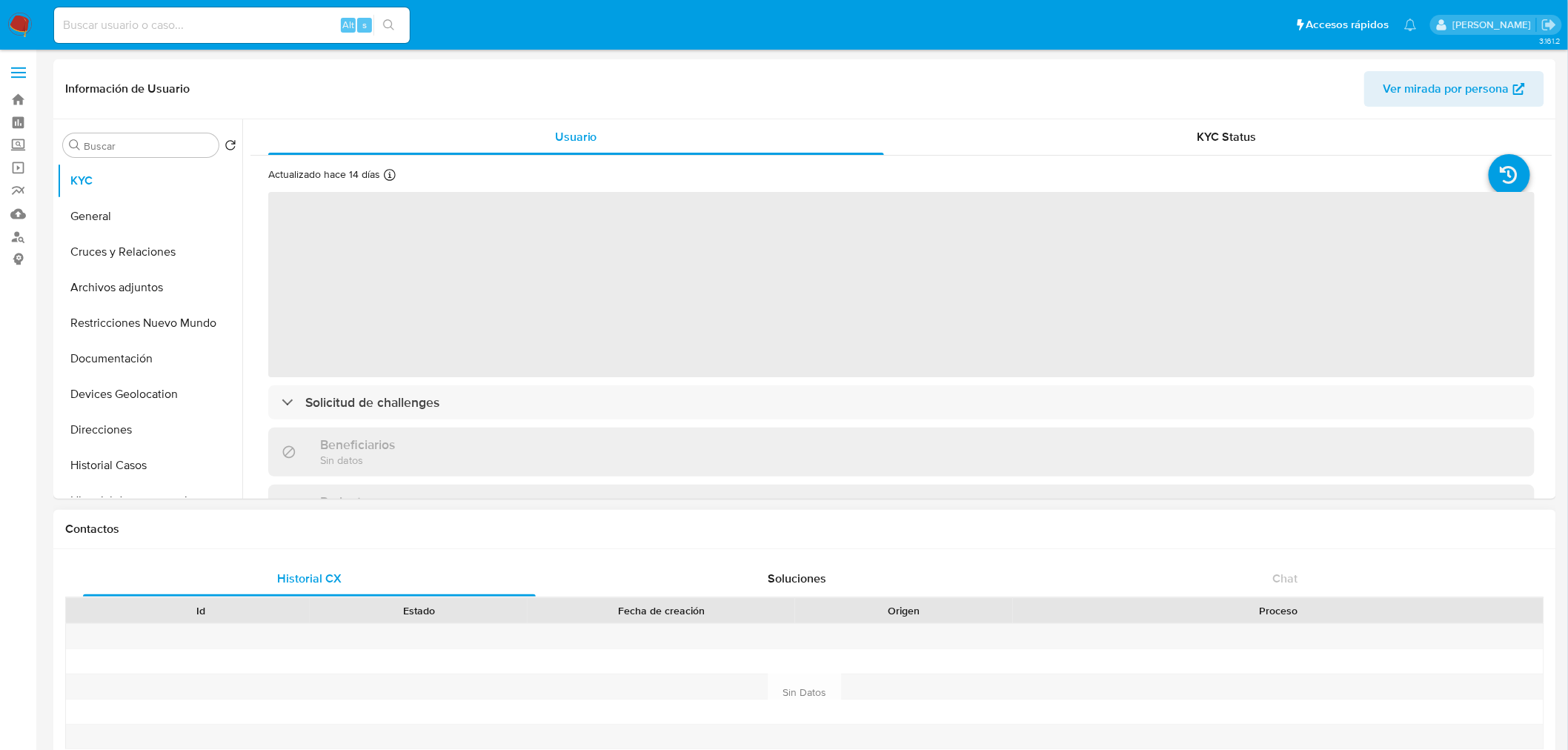
select select "10"
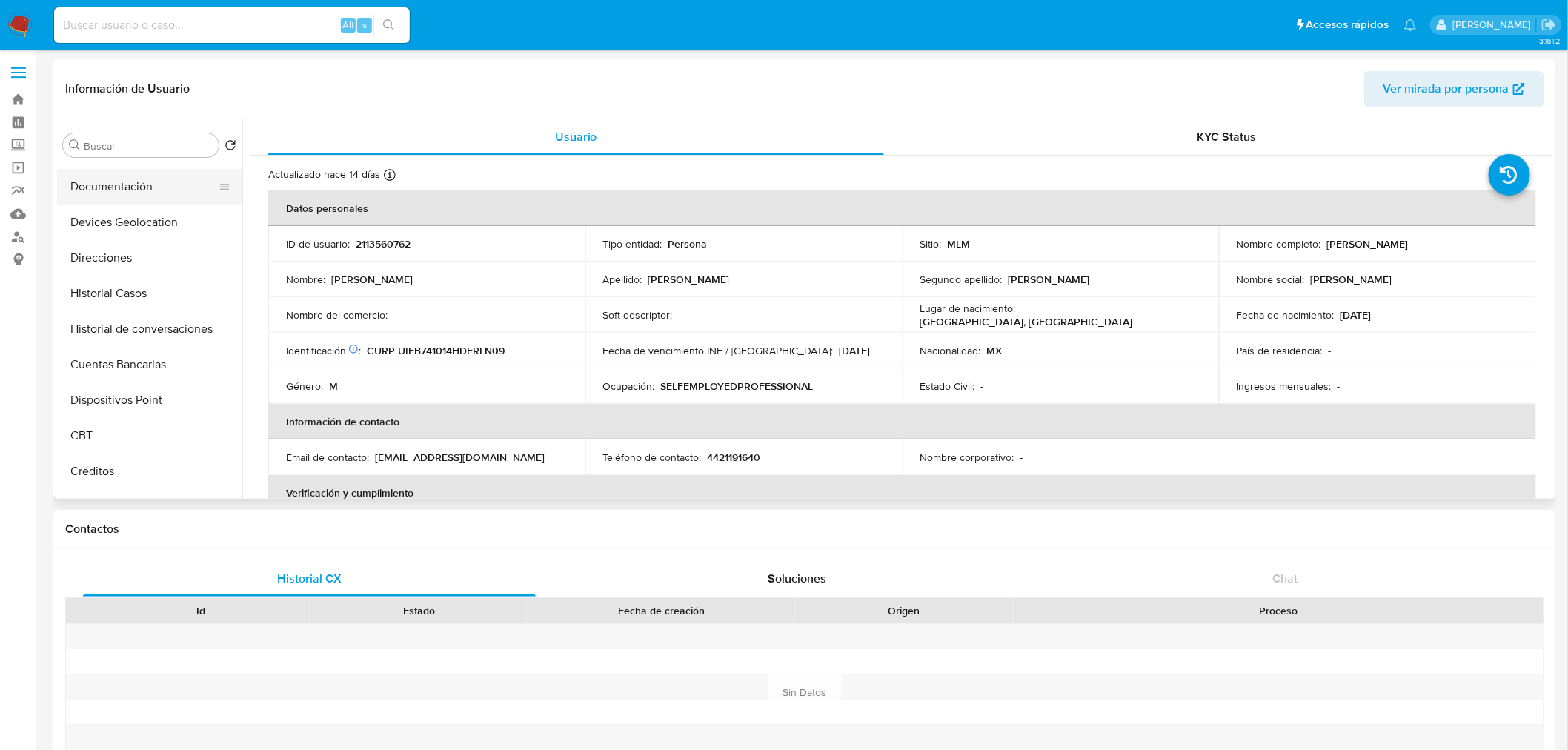
scroll to position [172, 0]
click at [147, 331] on button "Historial de conversaciones" at bounding box center [143, 328] width 173 height 36
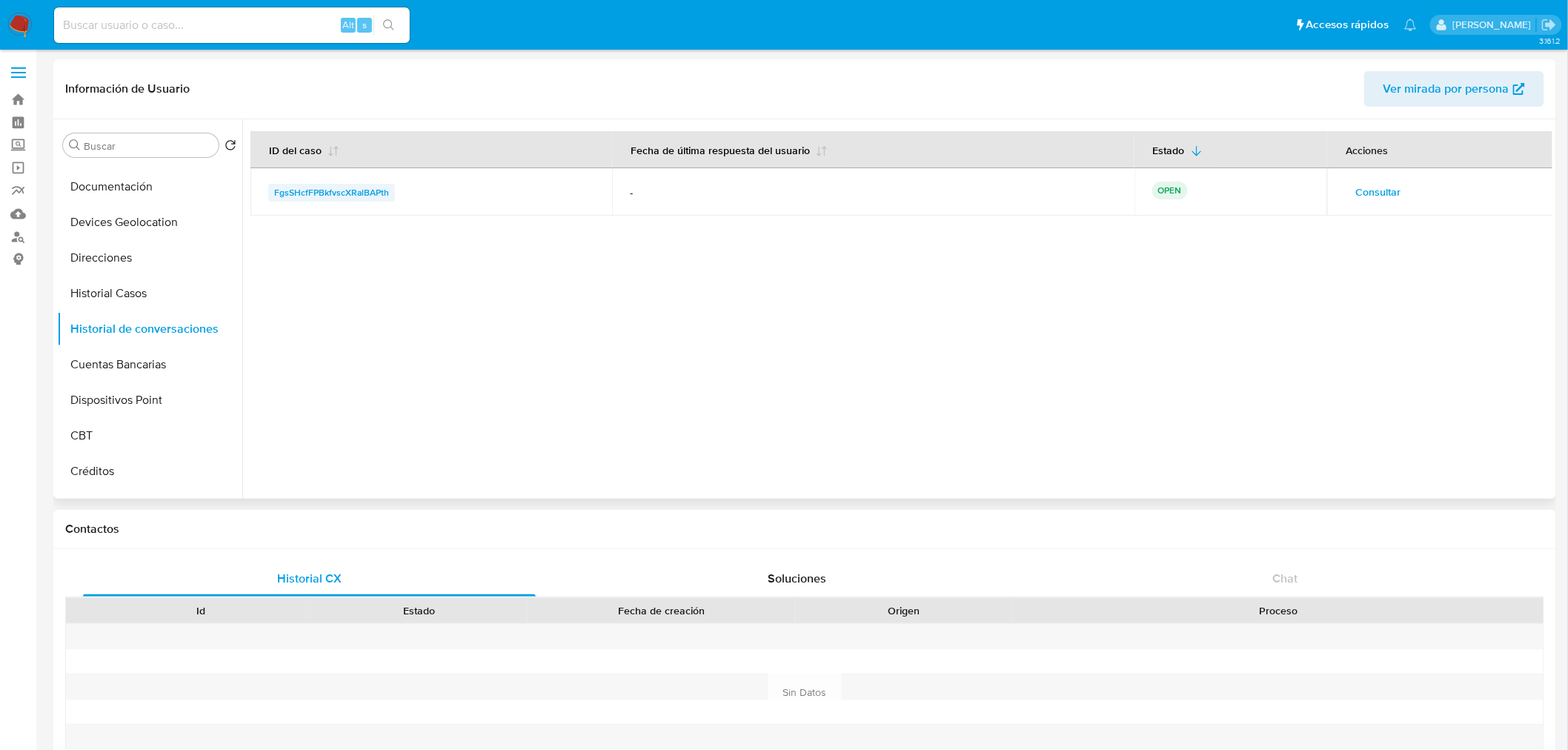
click at [343, 186] on span "FgsSHcfFPBkfvscXRalBAPth" at bounding box center [331, 193] width 115 height 18
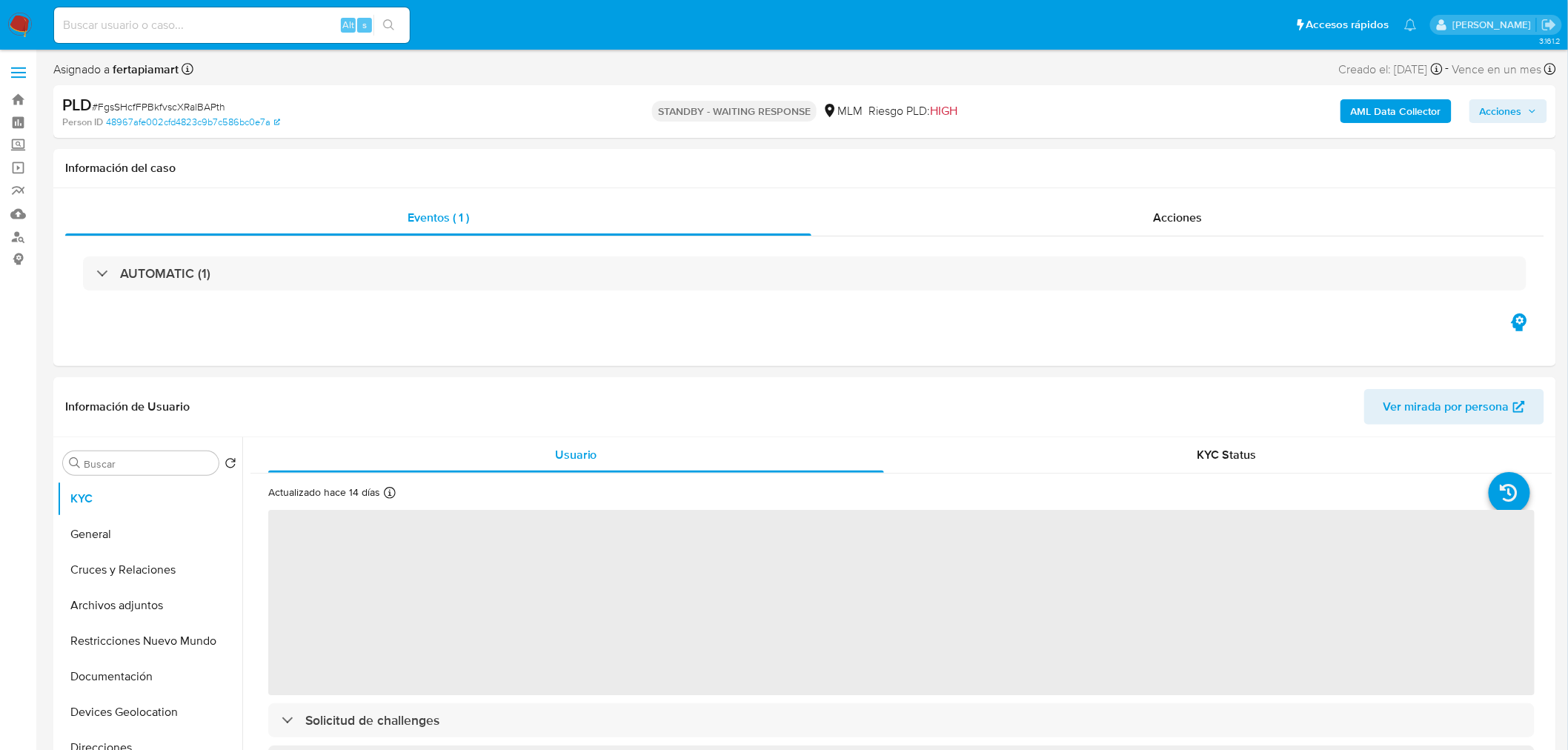
select select "10"
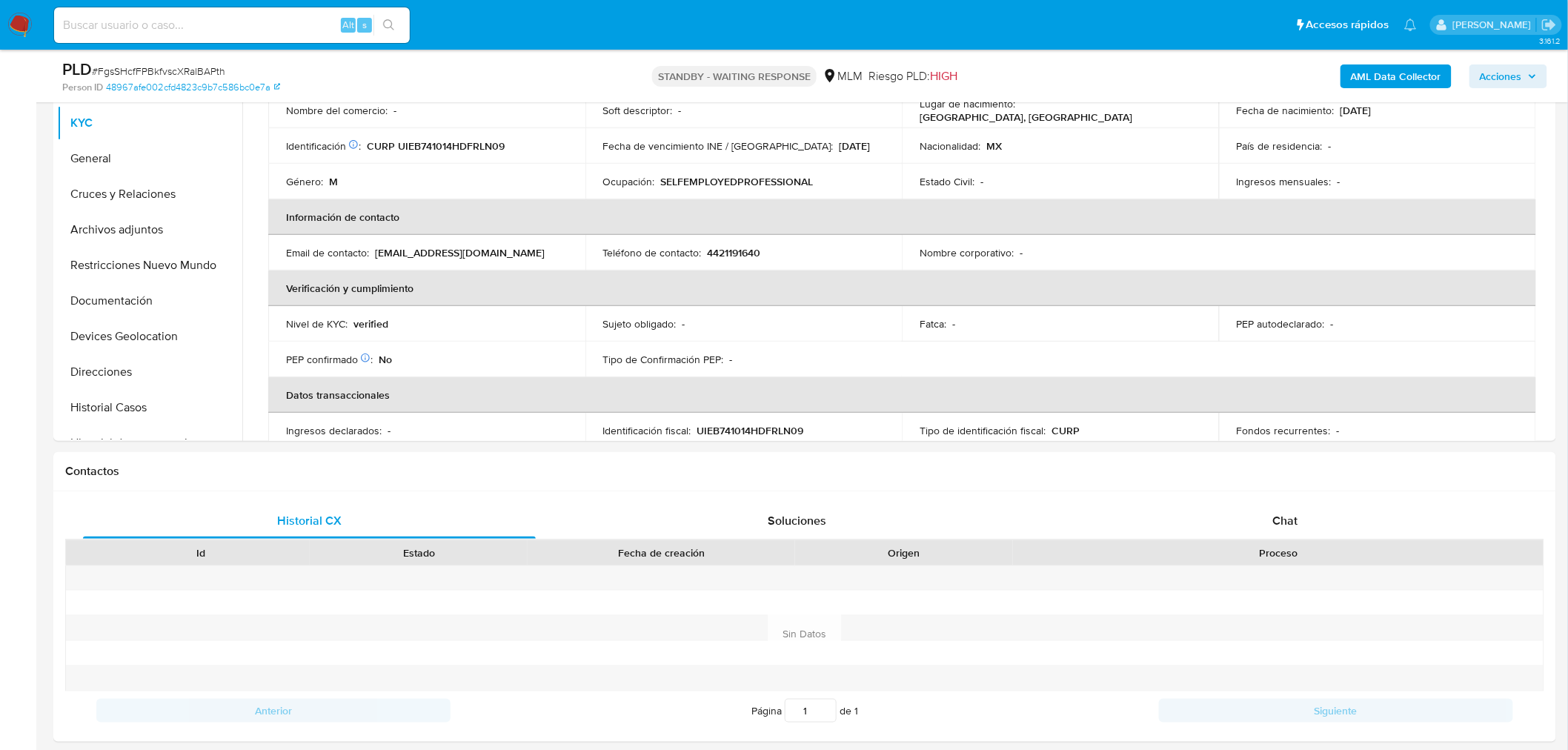
scroll to position [147, 0]
click at [1286, 527] on span "Chat" at bounding box center [1286, 521] width 25 height 17
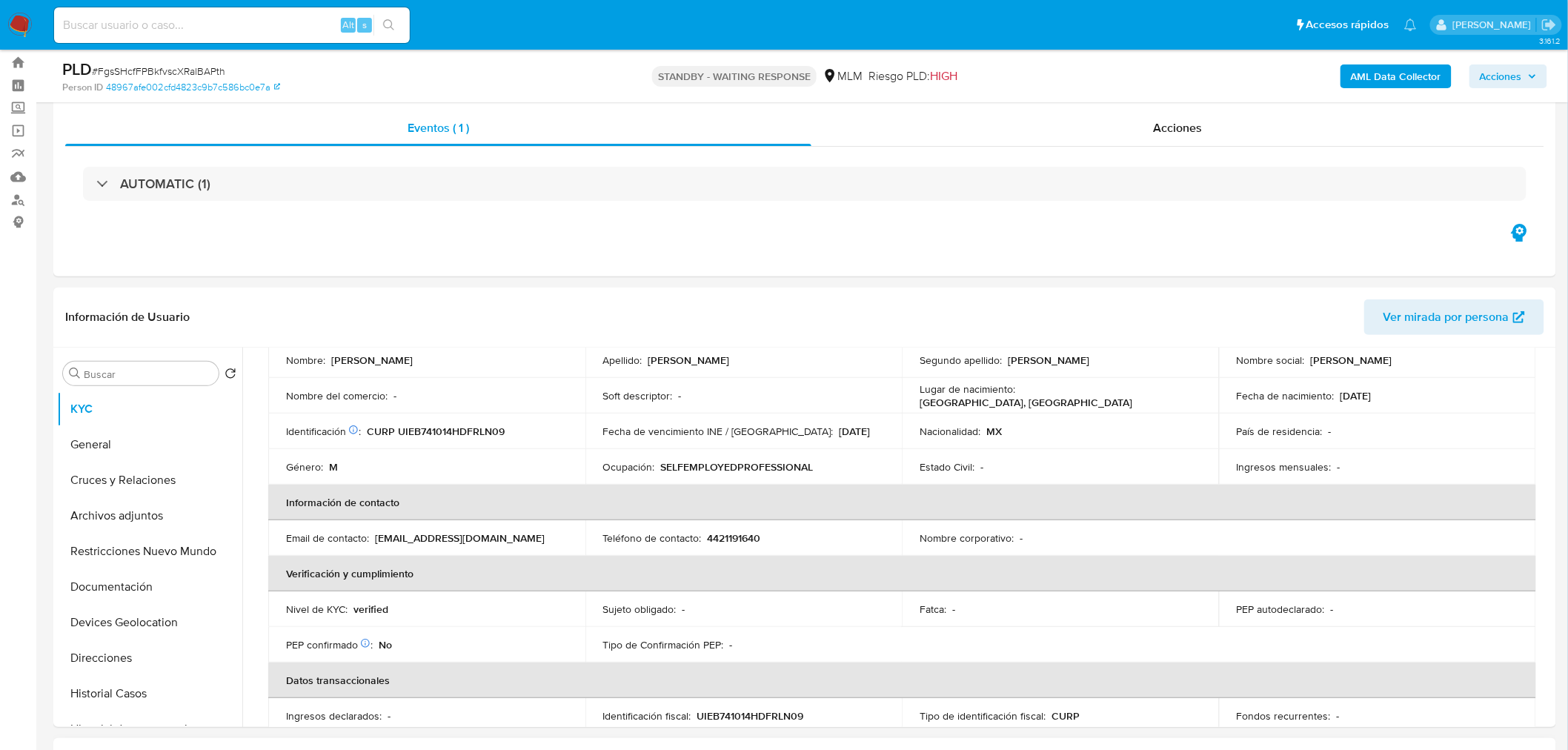
scroll to position [0, 0]
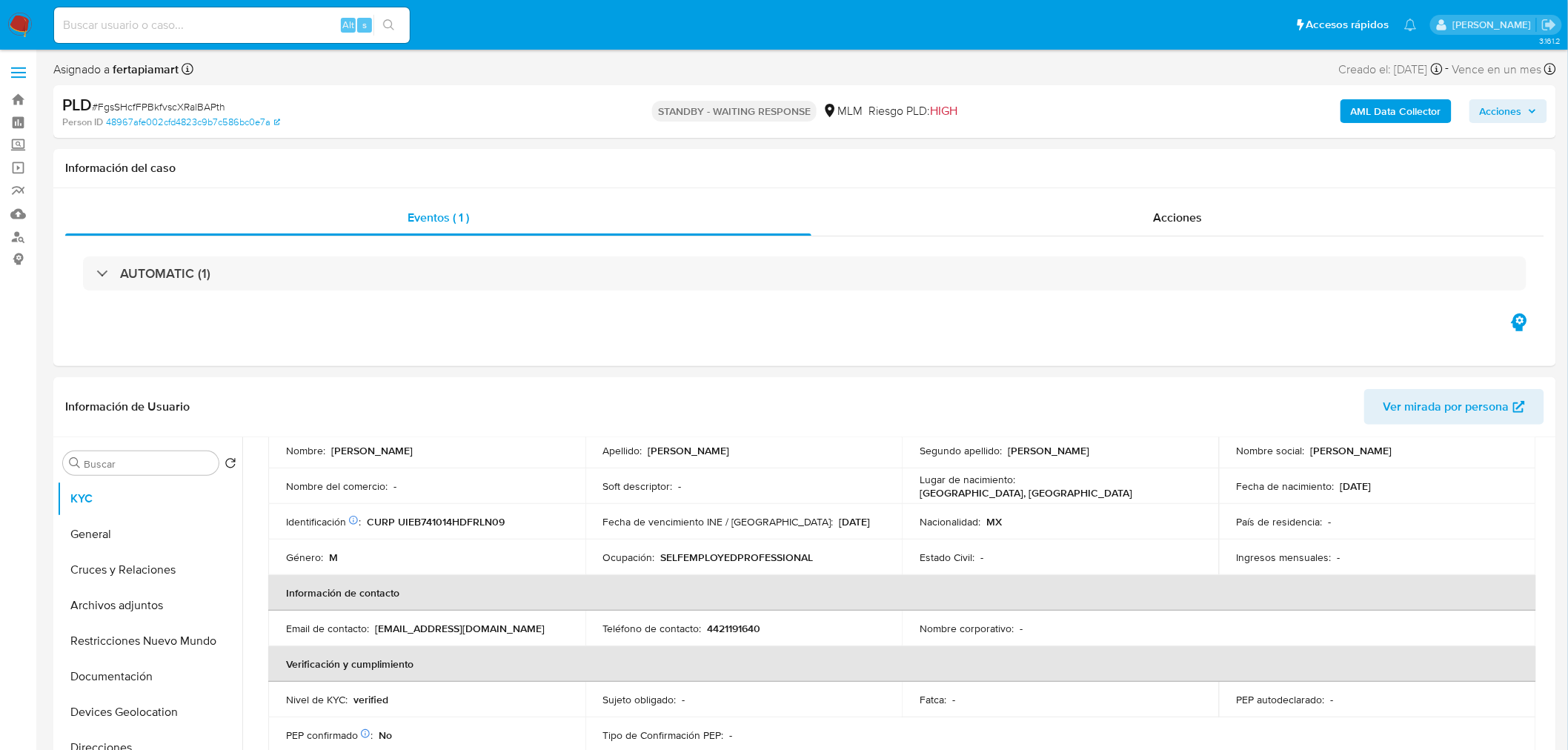
click at [17, 25] on img at bounding box center [20, 25] width 25 height 25
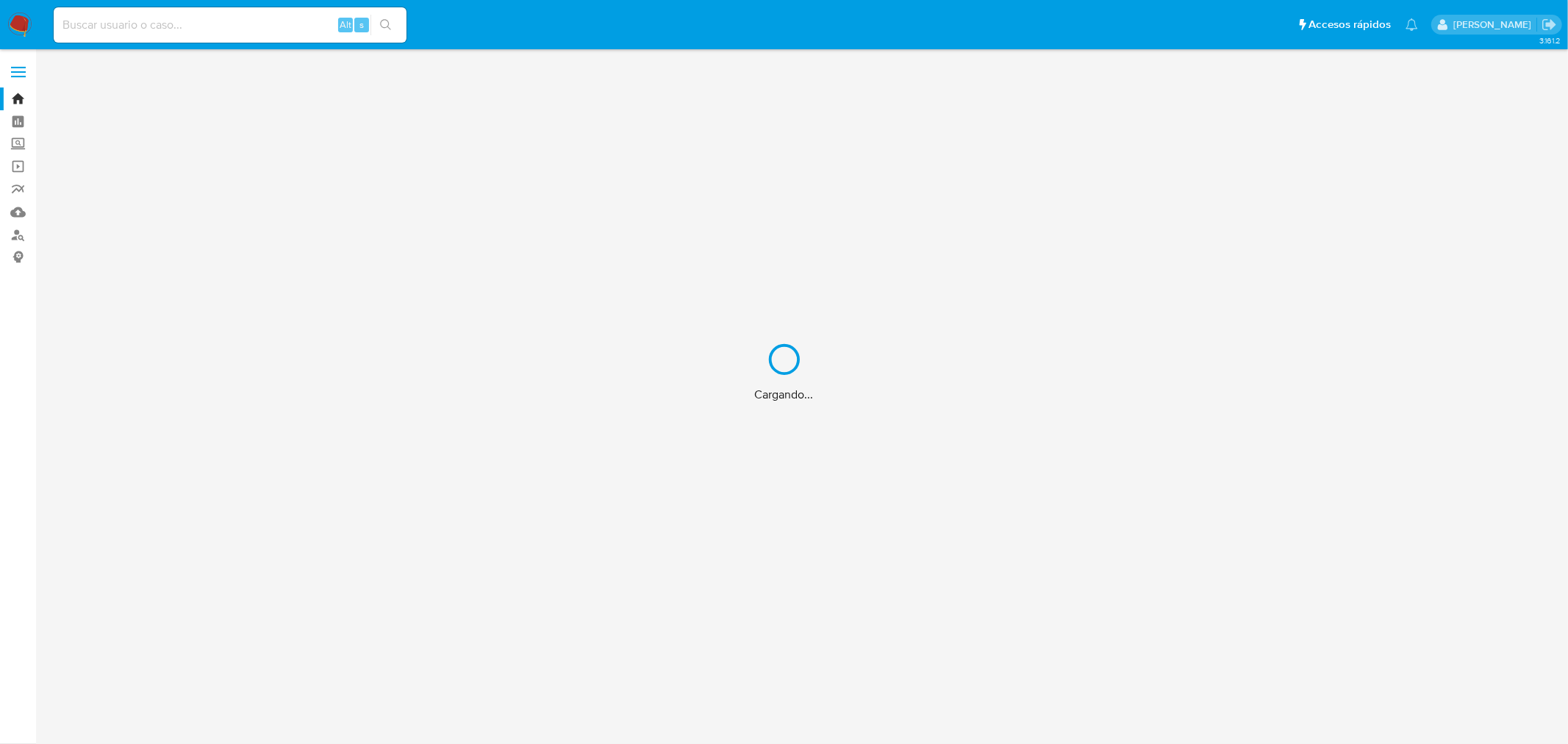
click at [20, 212] on div "Cargando..." at bounding box center [784, 372] width 1568 height 744
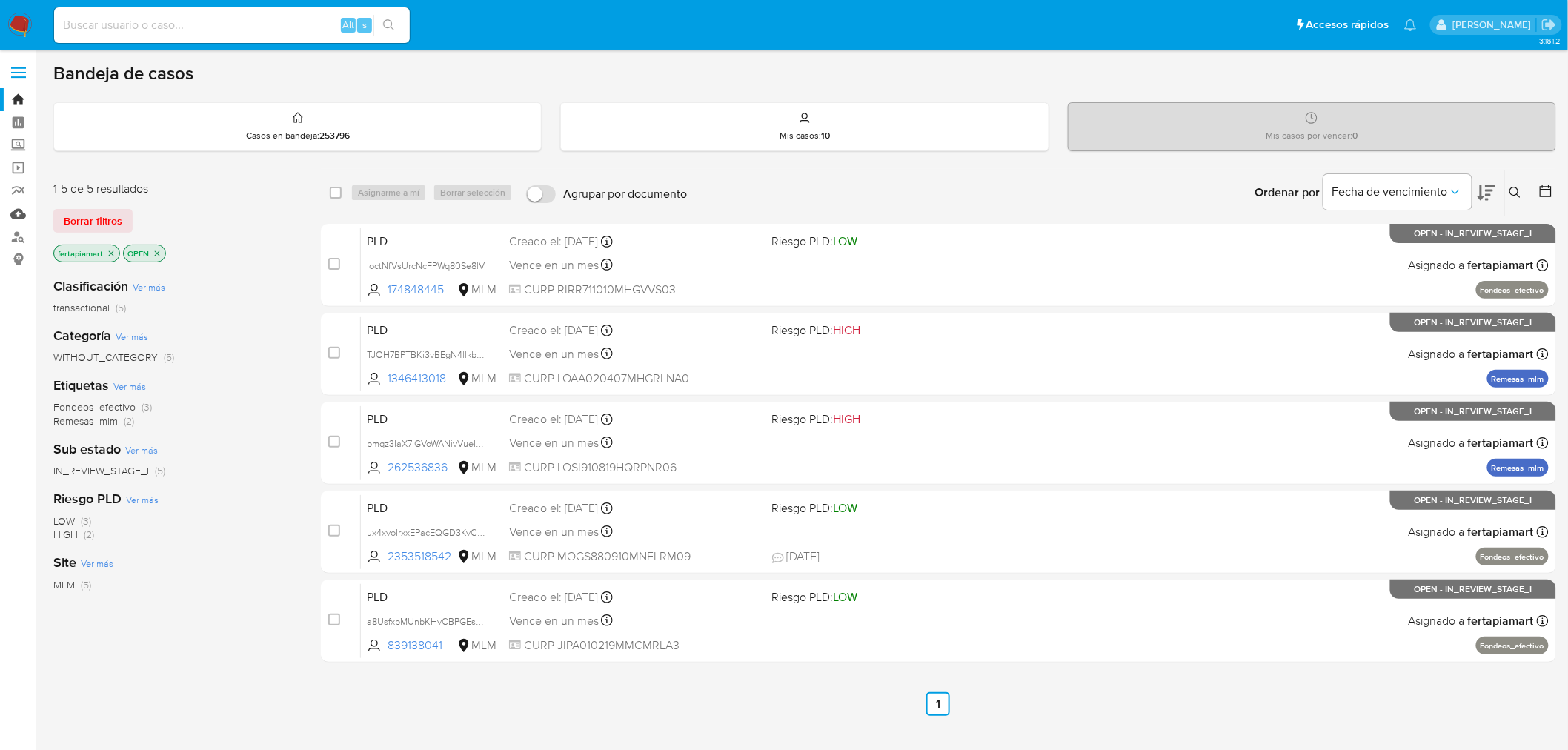
click at [20, 213] on link "Mulan" at bounding box center [88, 213] width 176 height 23
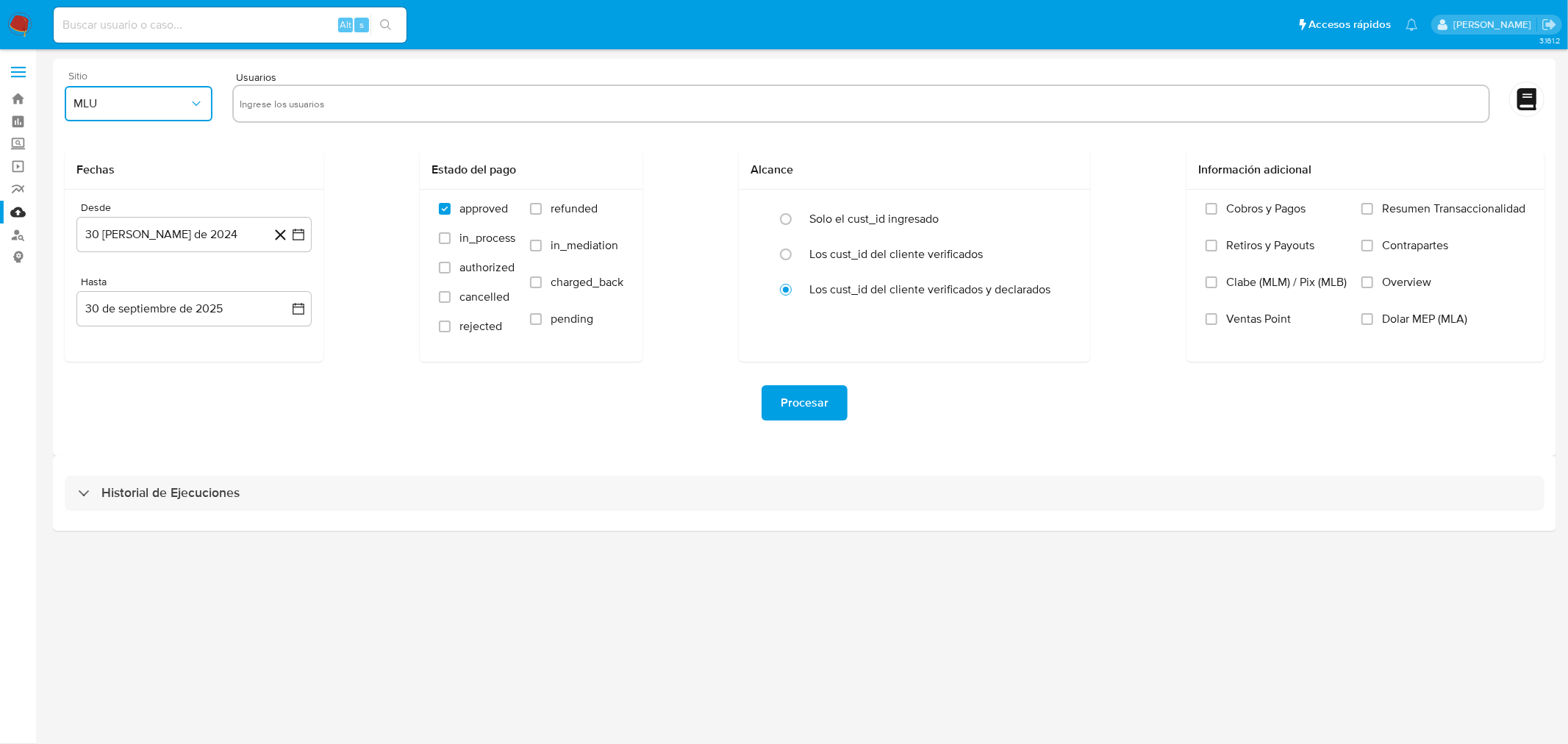
click at [186, 108] on span "MLU" at bounding box center [131, 104] width 116 height 15
click at [303, 107] on input "text" at bounding box center [861, 103] width 1243 height 23
type input "219347285"
click at [348, 106] on input "text" at bounding box center [906, 103] width 1154 height 23
type input "135223660"
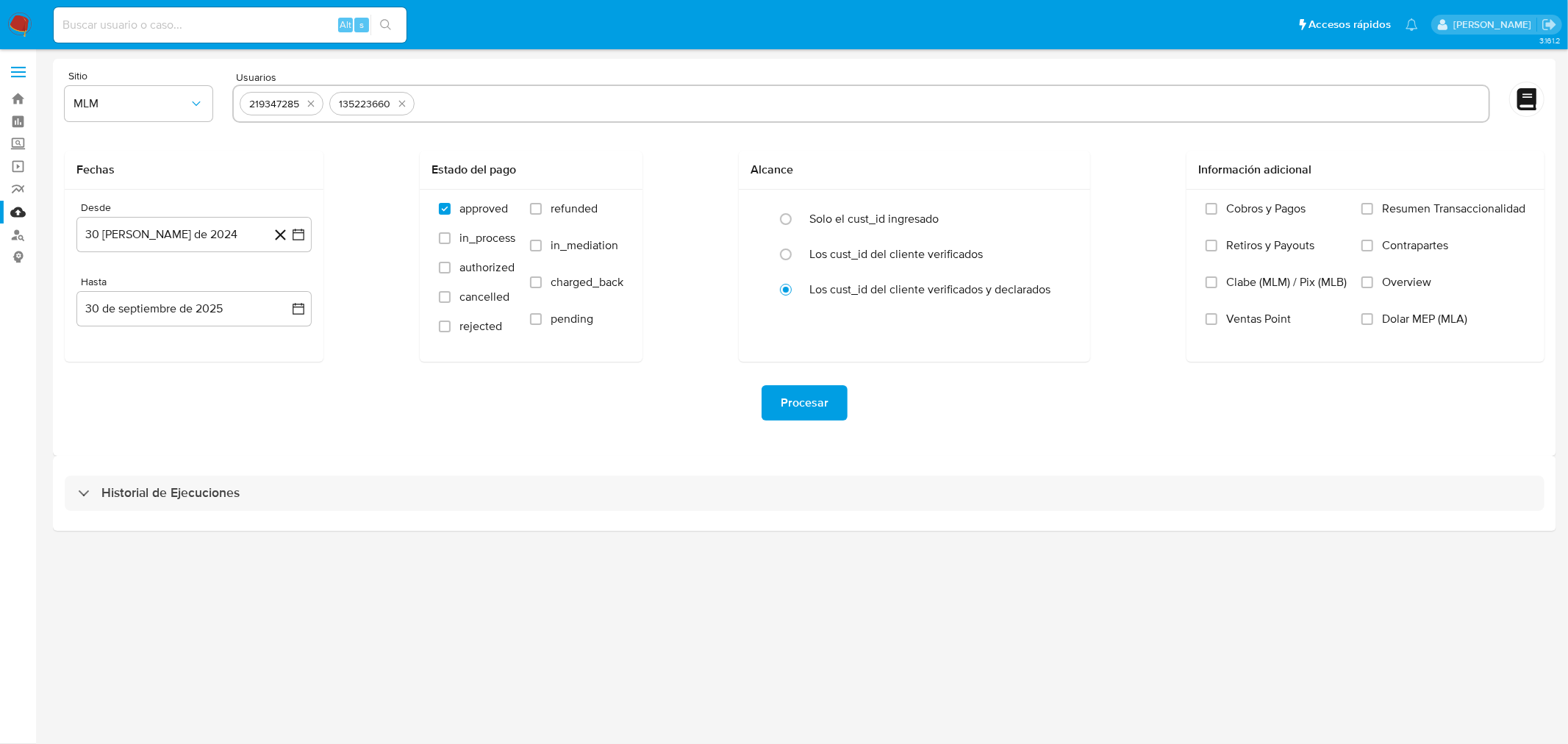
click at [451, 106] on input "text" at bounding box center [951, 103] width 1062 height 23
paste input "1965711613"
type input "1965711613"
paste input "253839409"
type input "253839409"
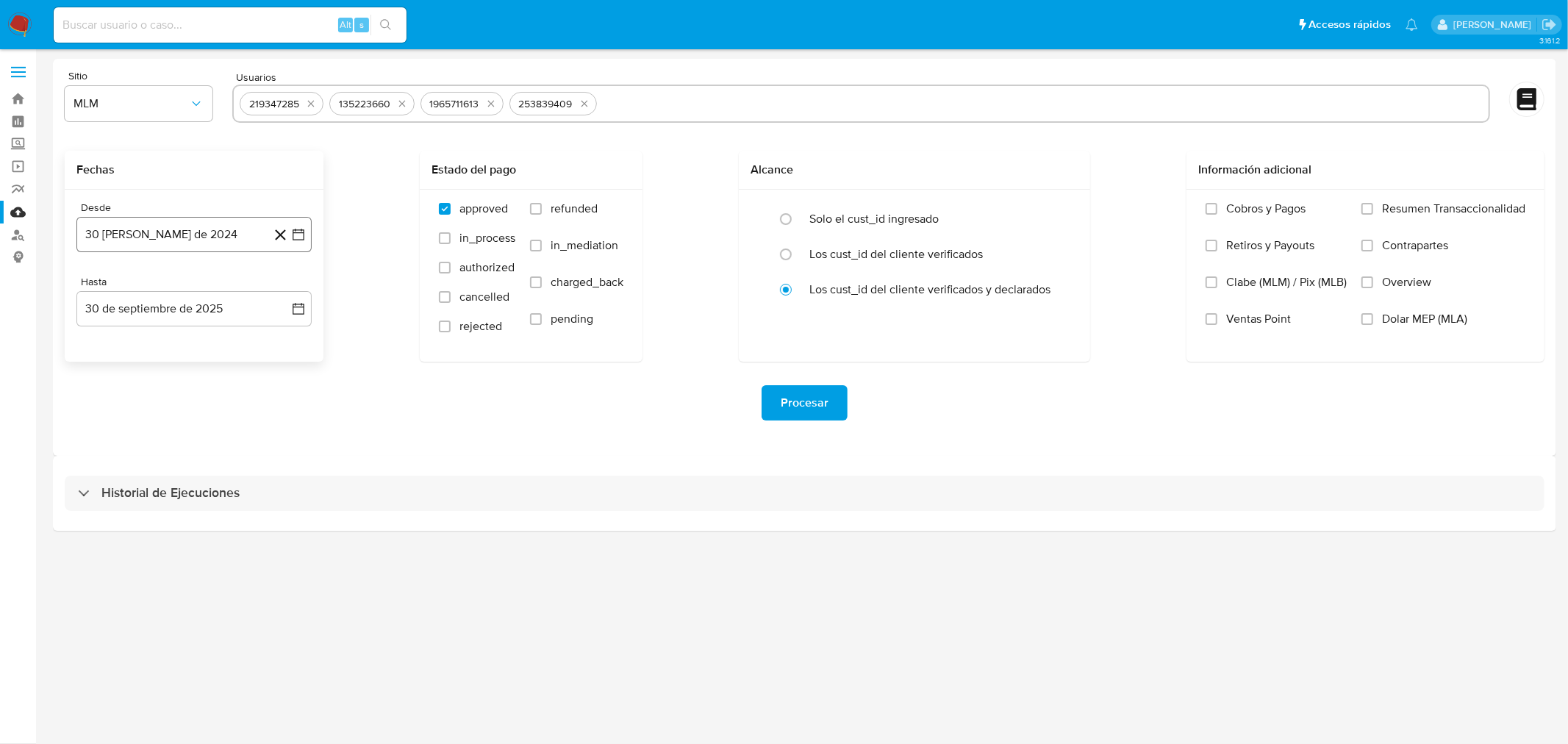
click at [297, 232] on icon "button" at bounding box center [299, 235] width 12 height 12
click at [281, 292] on icon "Mes siguiente" at bounding box center [285, 288] width 18 height 18
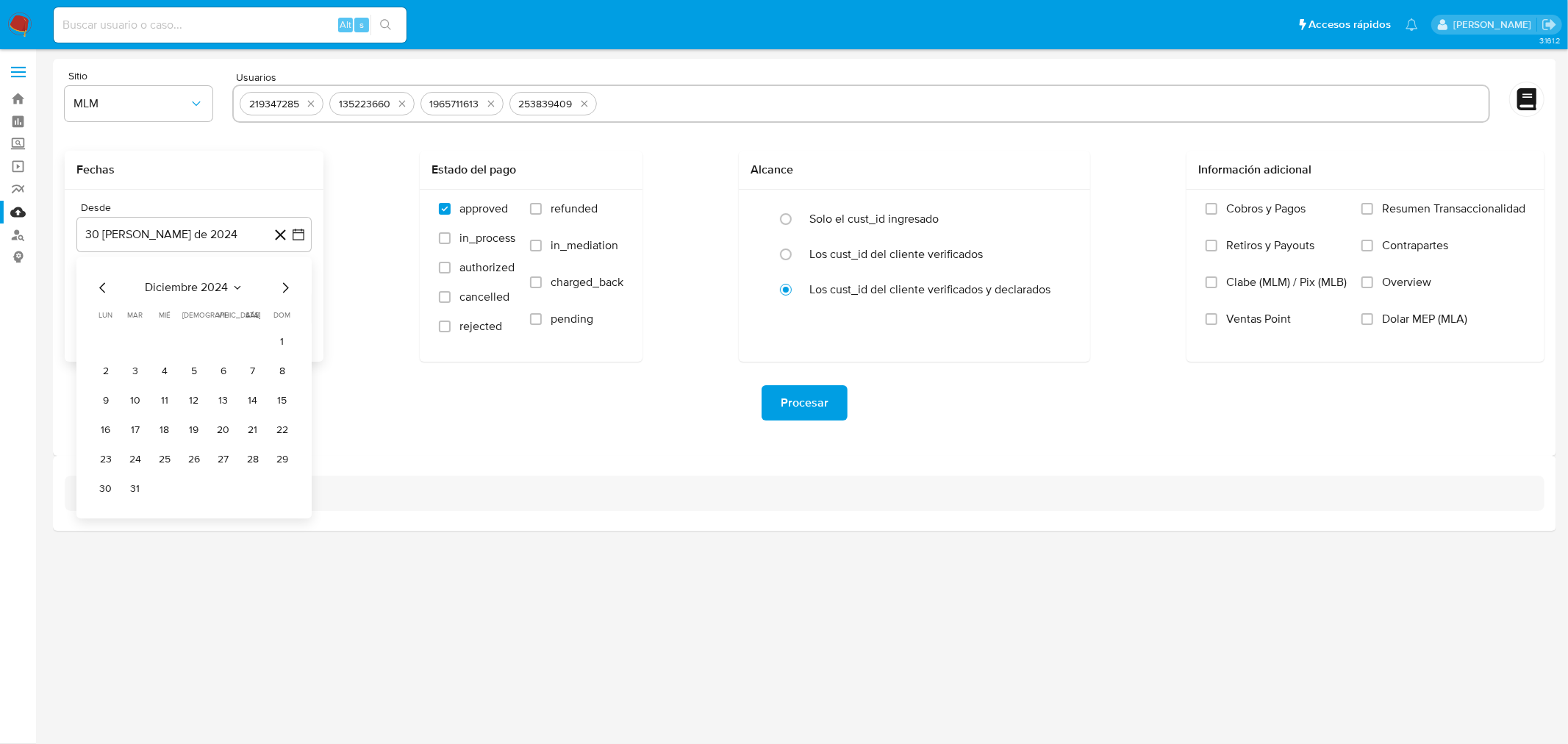
click at [281, 292] on icon "Mes siguiente" at bounding box center [285, 288] width 18 height 18
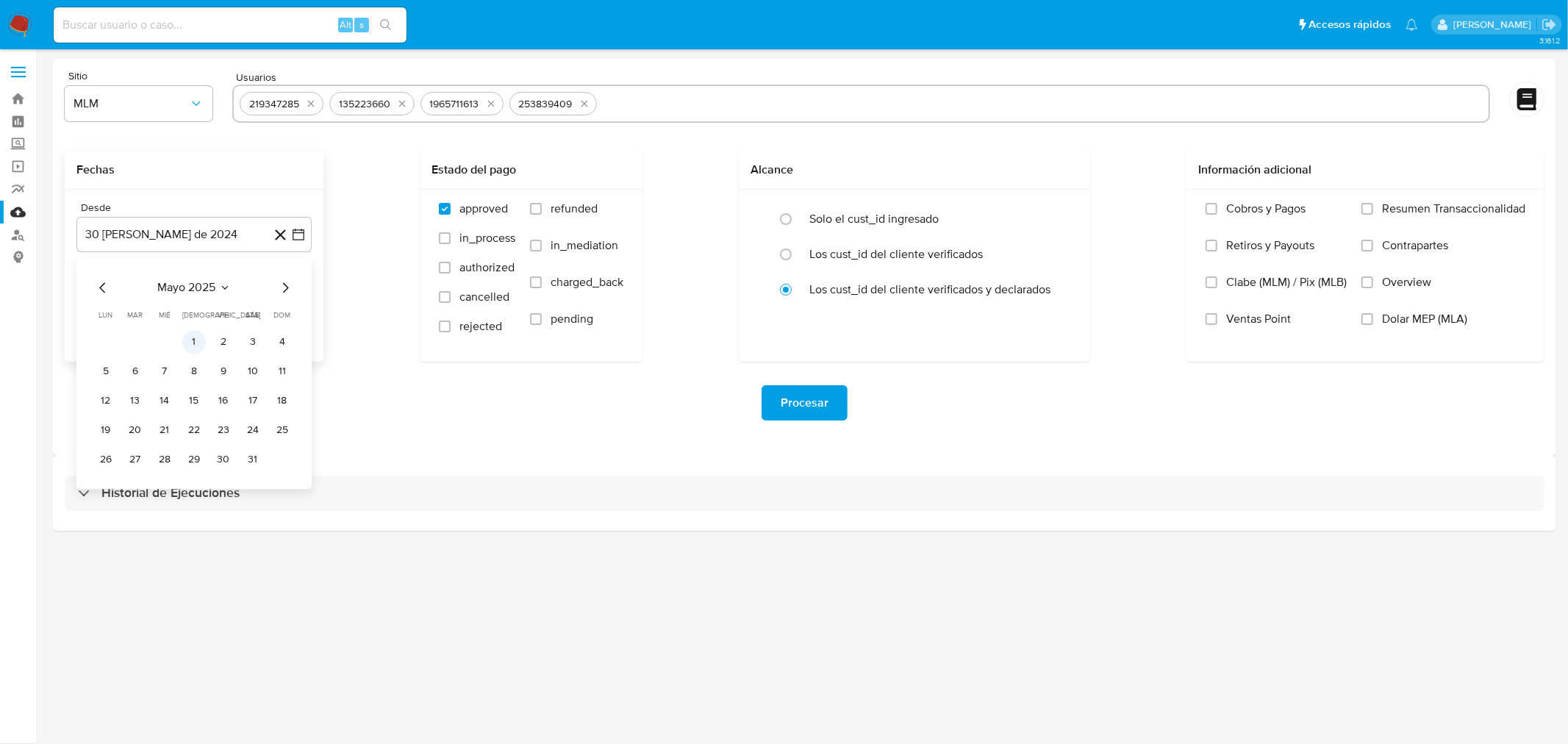
click at [188, 344] on button "1" at bounding box center [194, 342] width 23 height 23
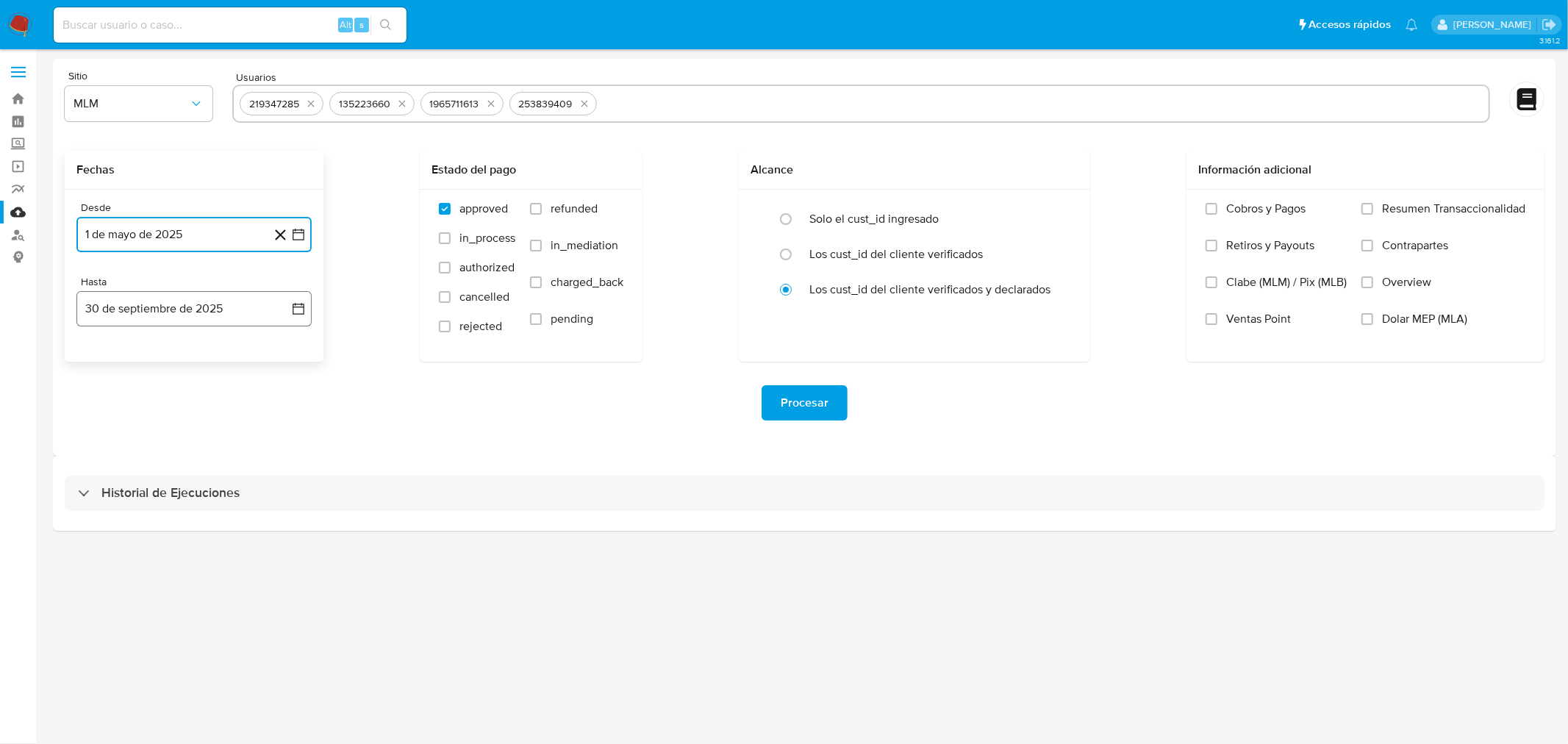
click at [292, 310] on icon "button" at bounding box center [299, 309] width 15 height 15
click at [104, 357] on icon "Mes anterior" at bounding box center [103, 362] width 18 height 18
click at [279, 528] on button "31" at bounding box center [281, 533] width 23 height 23
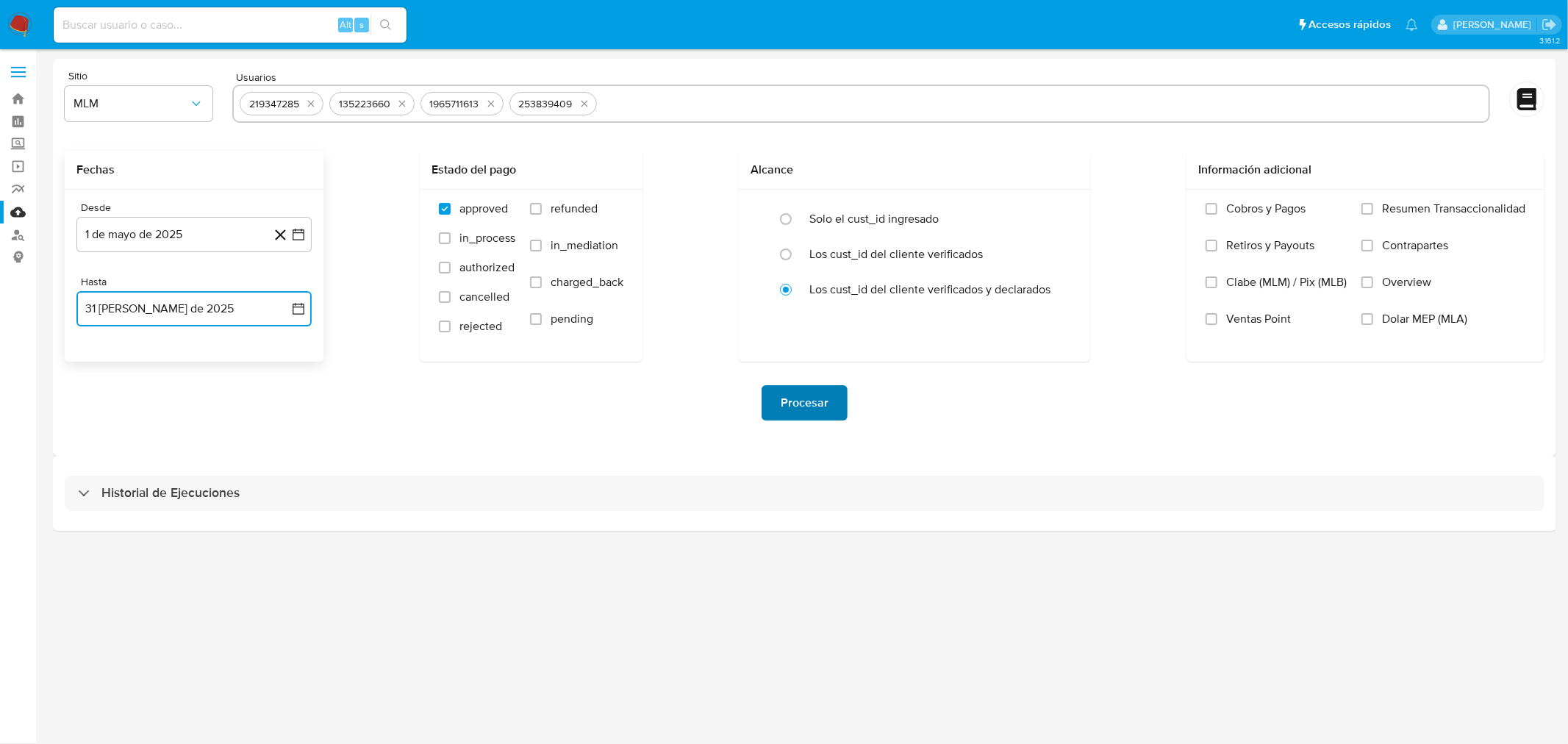
click at [807, 407] on span "Procesar" at bounding box center [805, 402] width 48 height 32
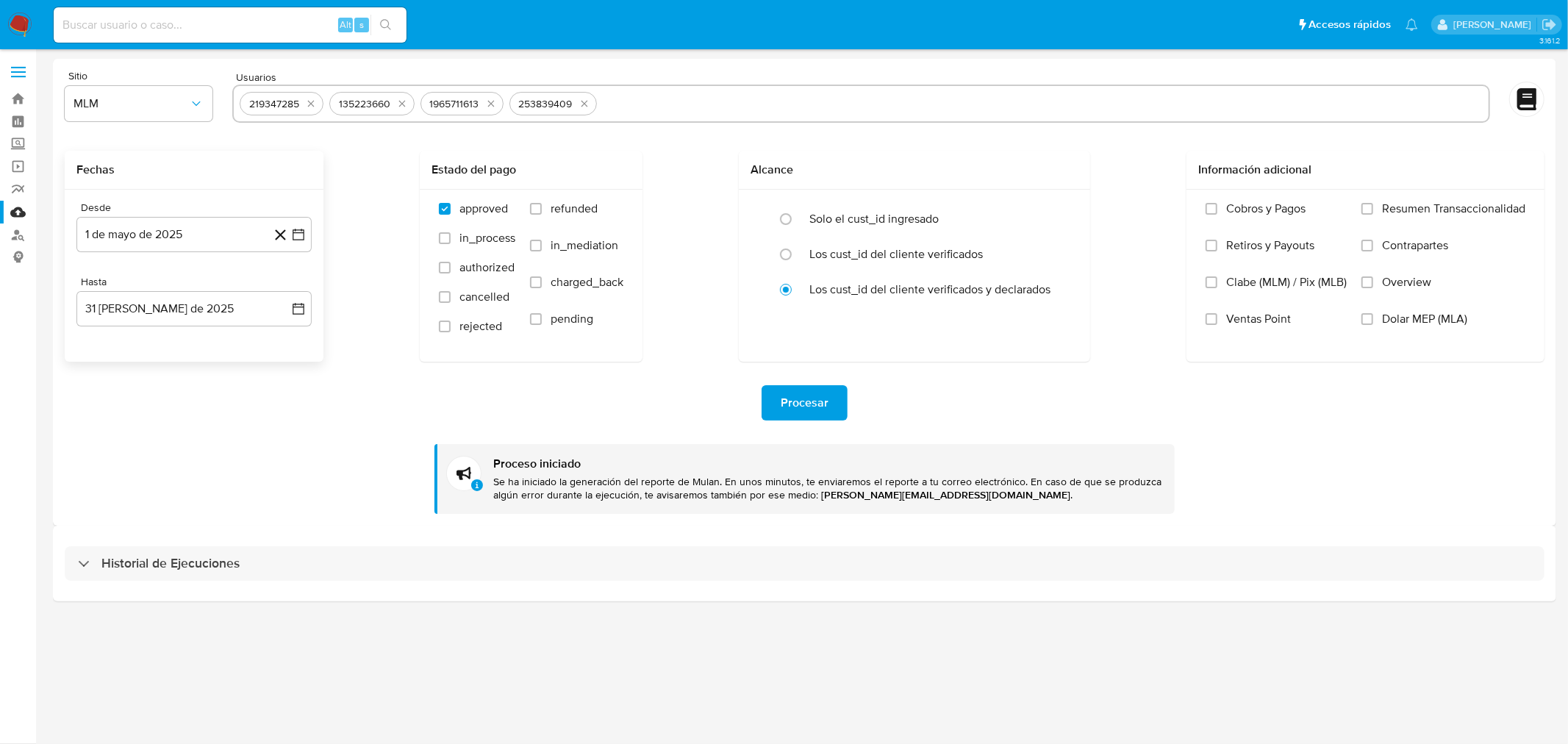
click at [16, 23] on img at bounding box center [20, 25] width 25 height 25
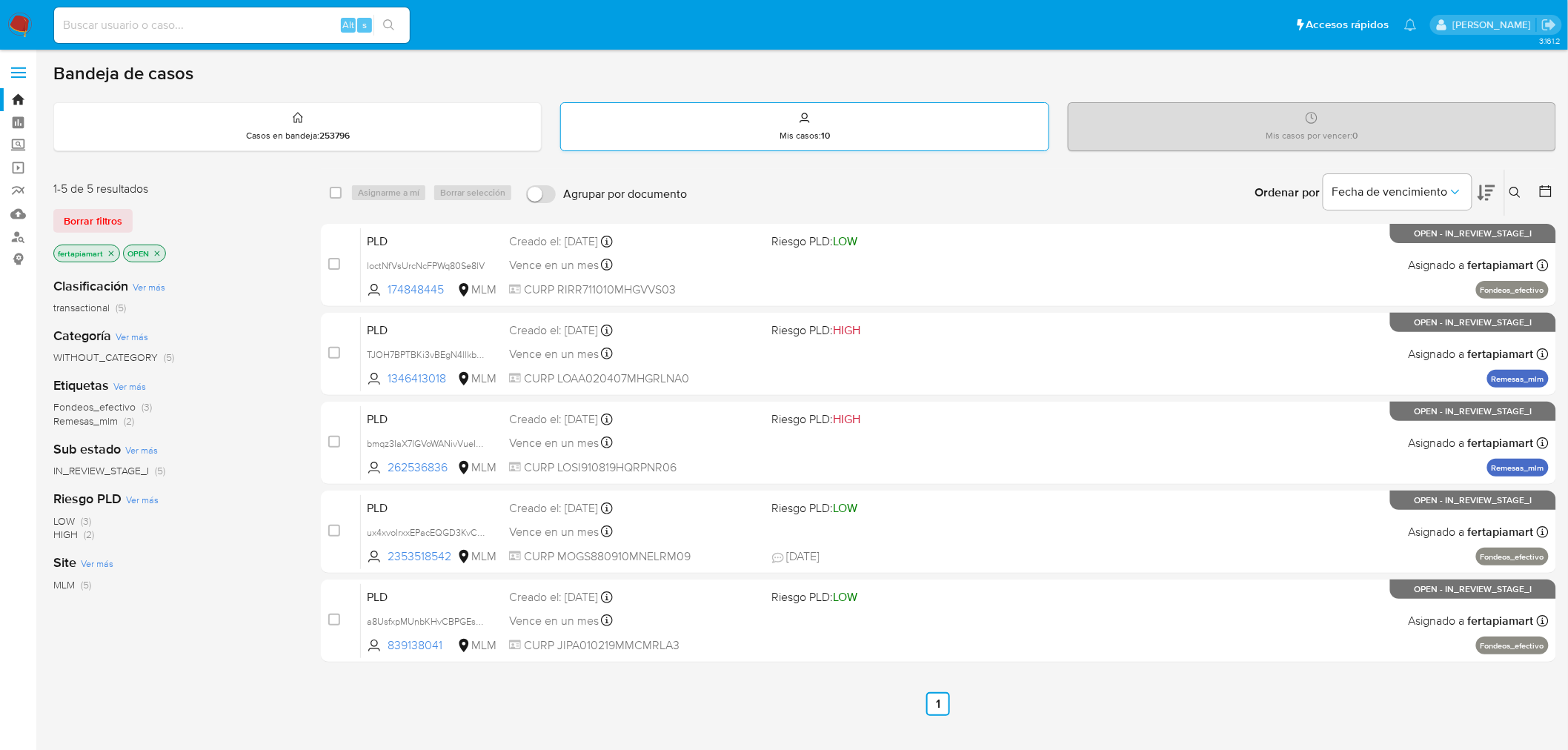
click at [627, 126] on div "Mis casos : 10" at bounding box center [804, 126] width 487 height 48
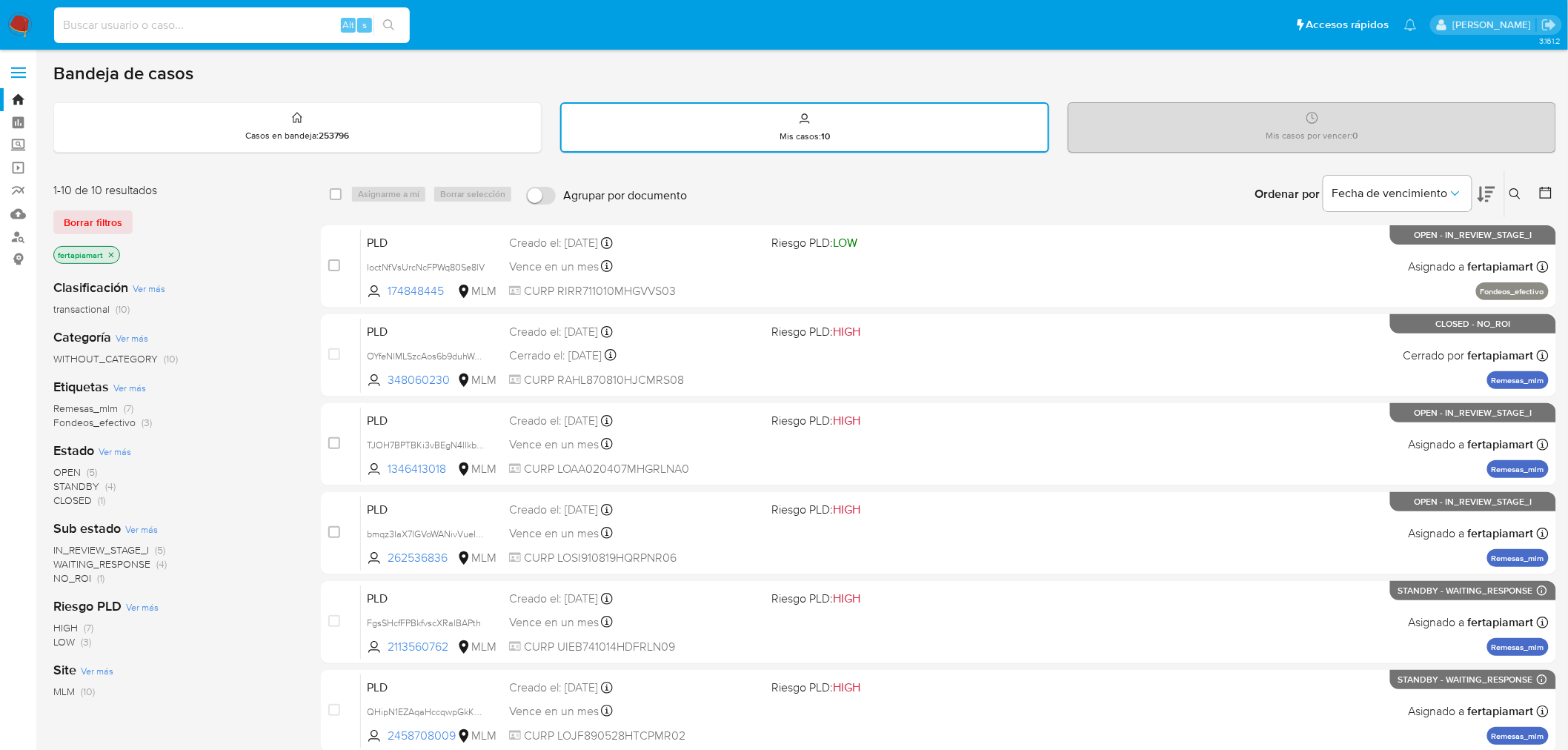
click at [237, 30] on input at bounding box center [232, 25] width 356 height 19
paste input "219347285"
type input "219347285"
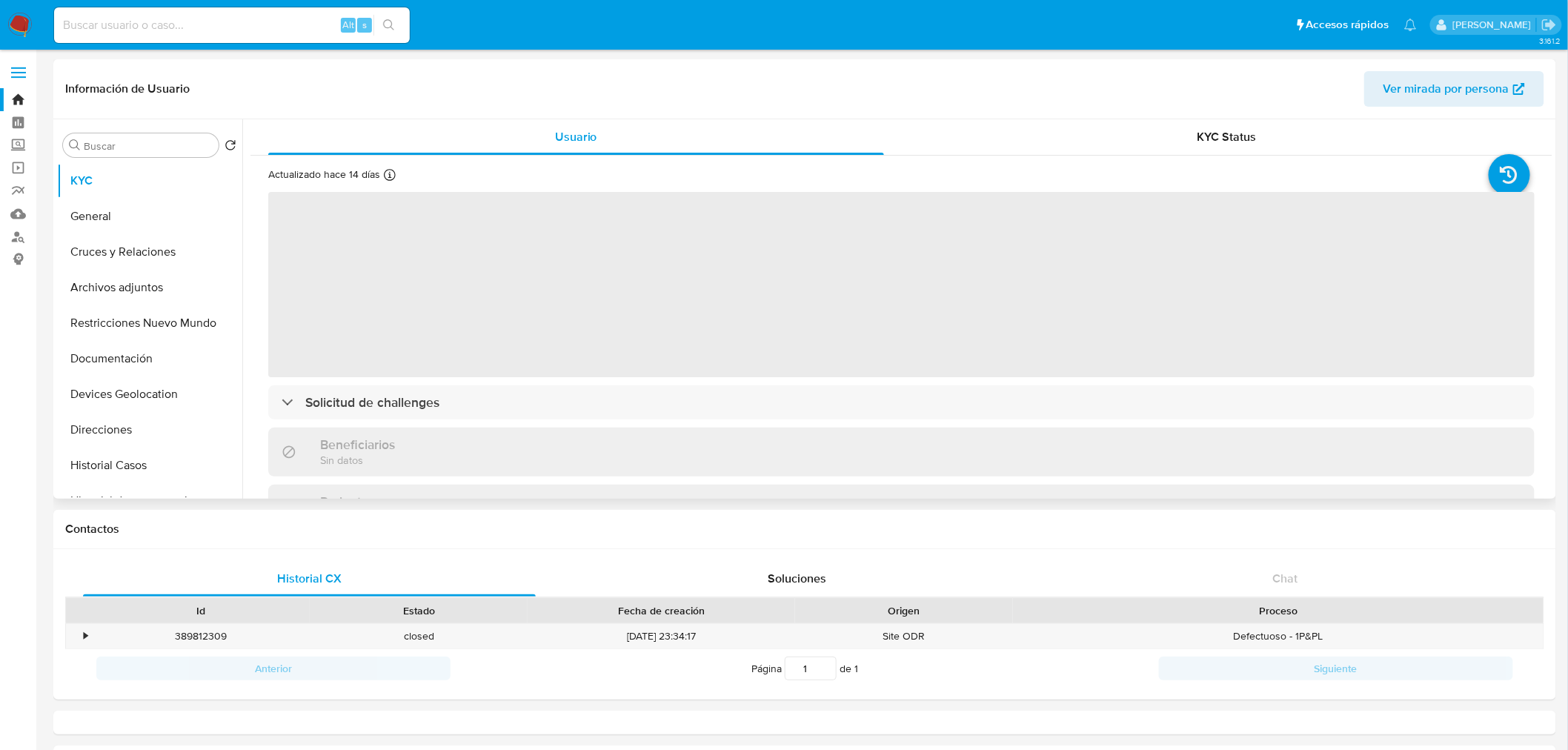
select select "10"
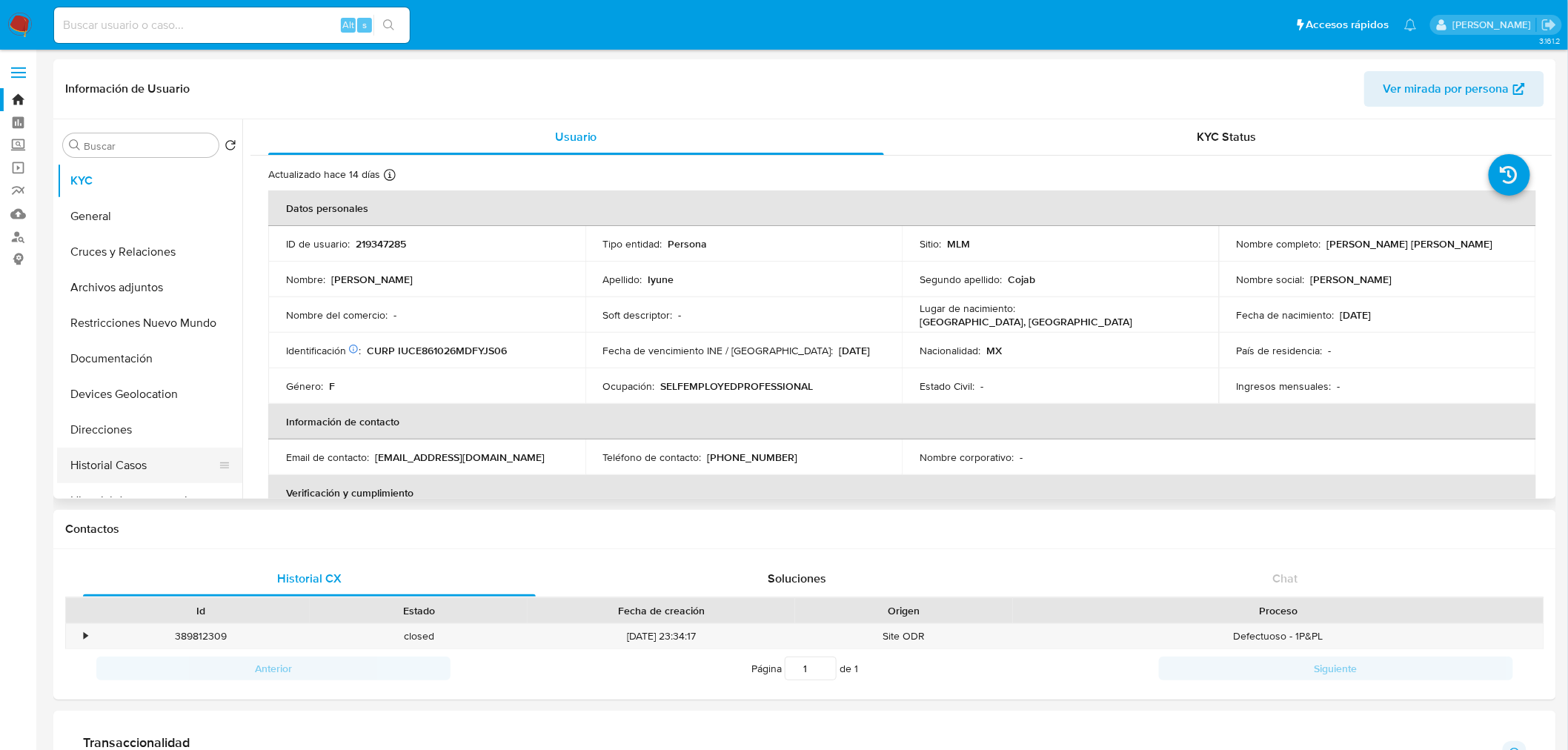
click at [130, 464] on button "Historial Casos" at bounding box center [143, 465] width 173 height 36
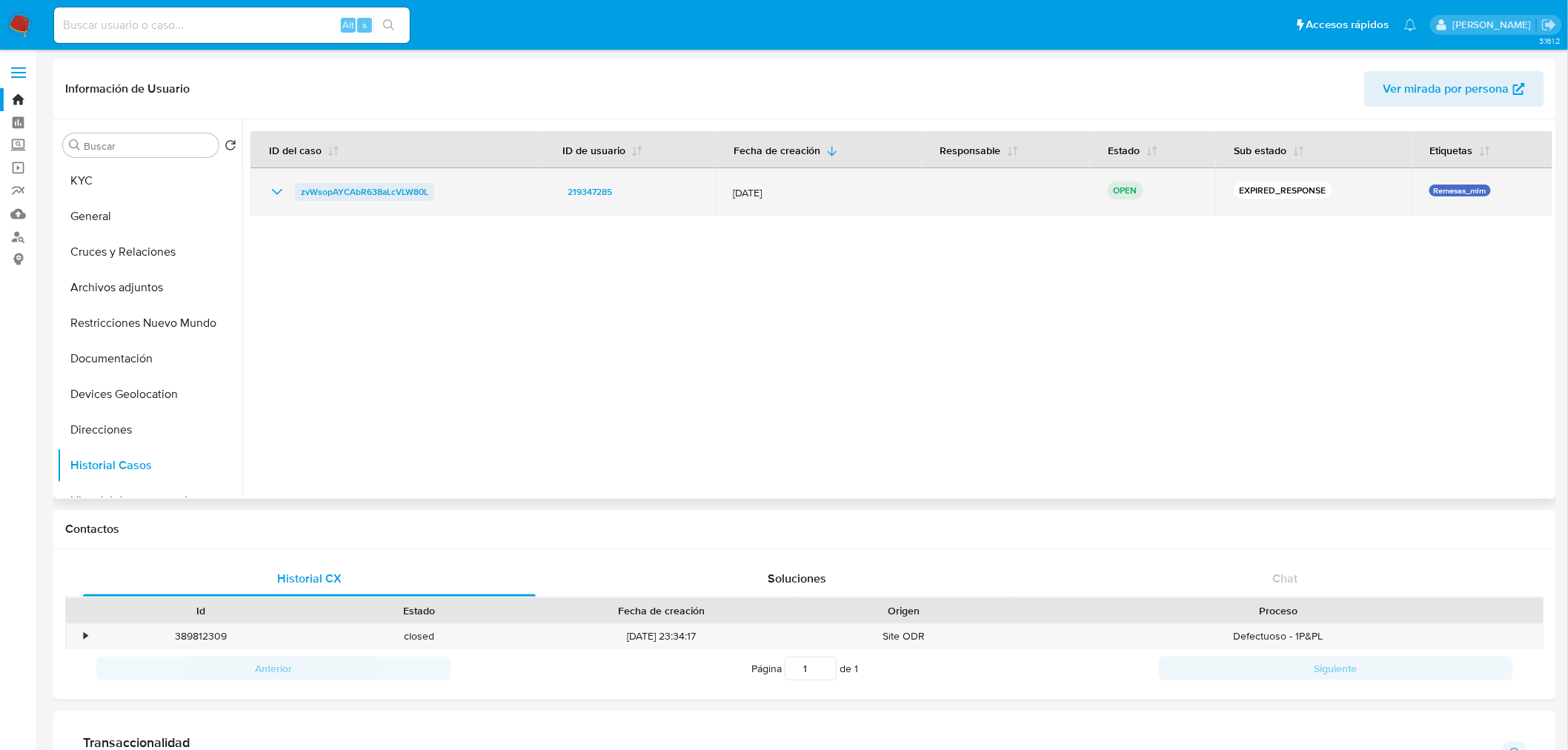
click at [384, 189] on span "zvWsopAYCAbR638aLcVLW80L" at bounding box center [365, 192] width 127 height 18
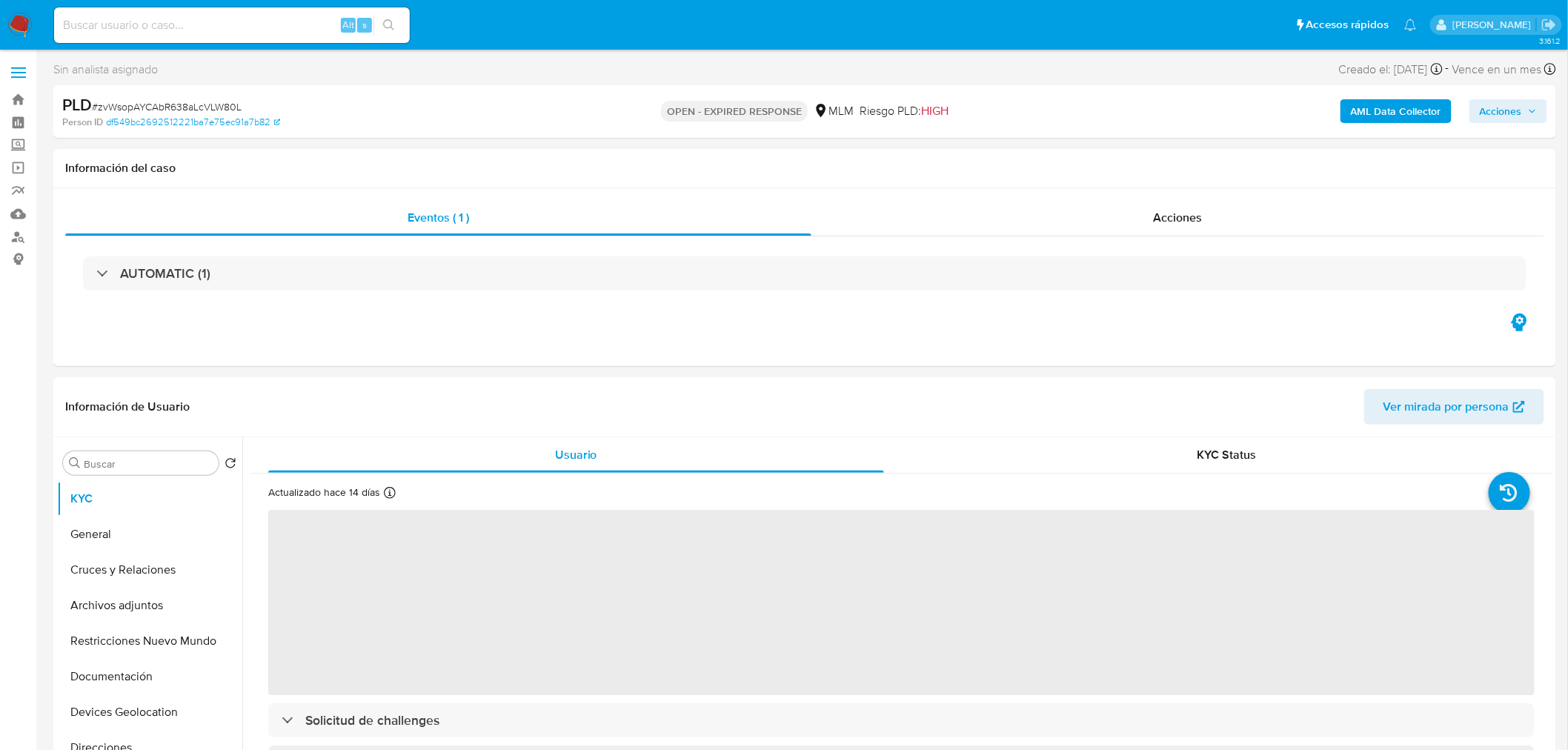
select select "10"
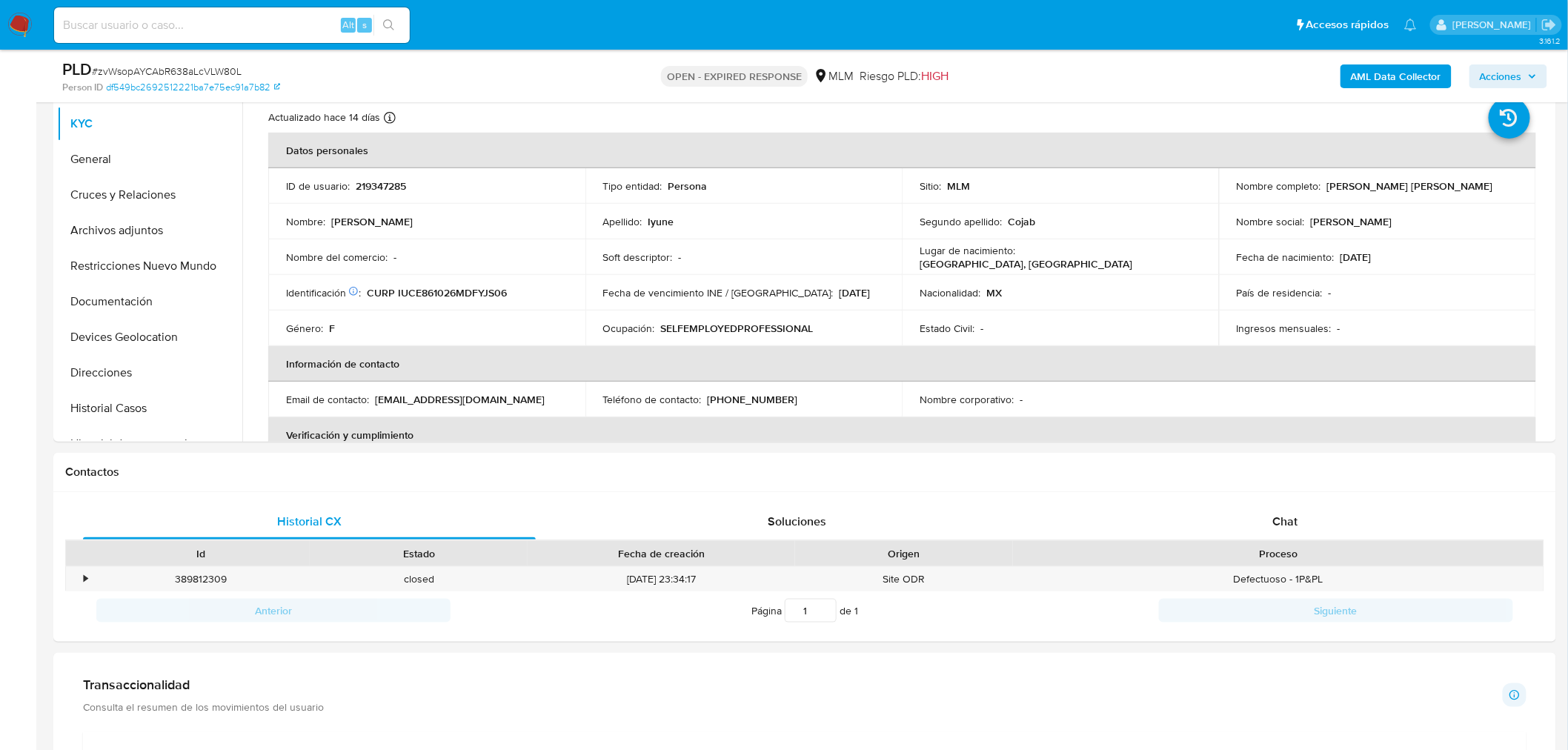
scroll to position [323, 0]
click at [1262, 521] on div "Chat" at bounding box center [1286, 521] width 453 height 36
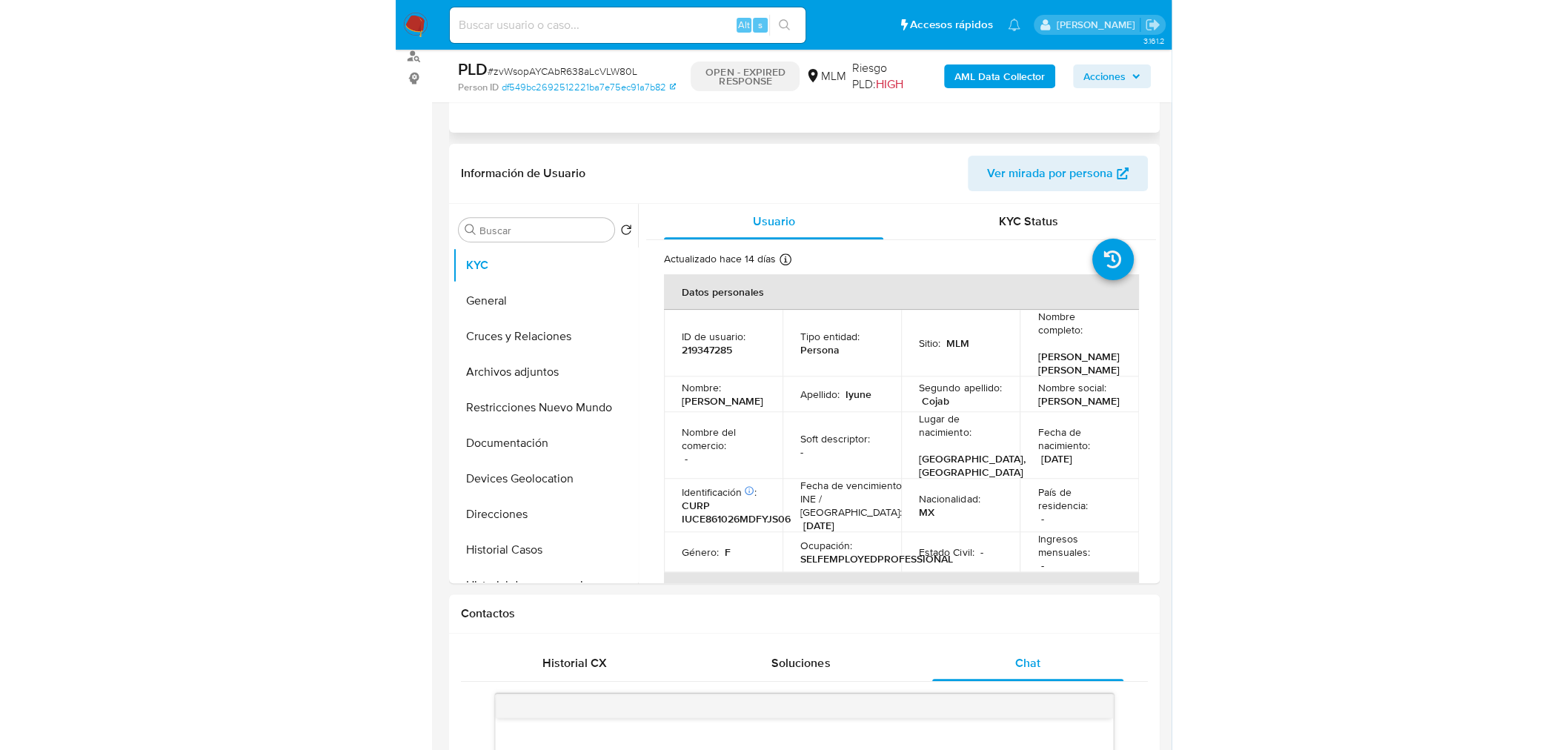
scroll to position [180, 0]
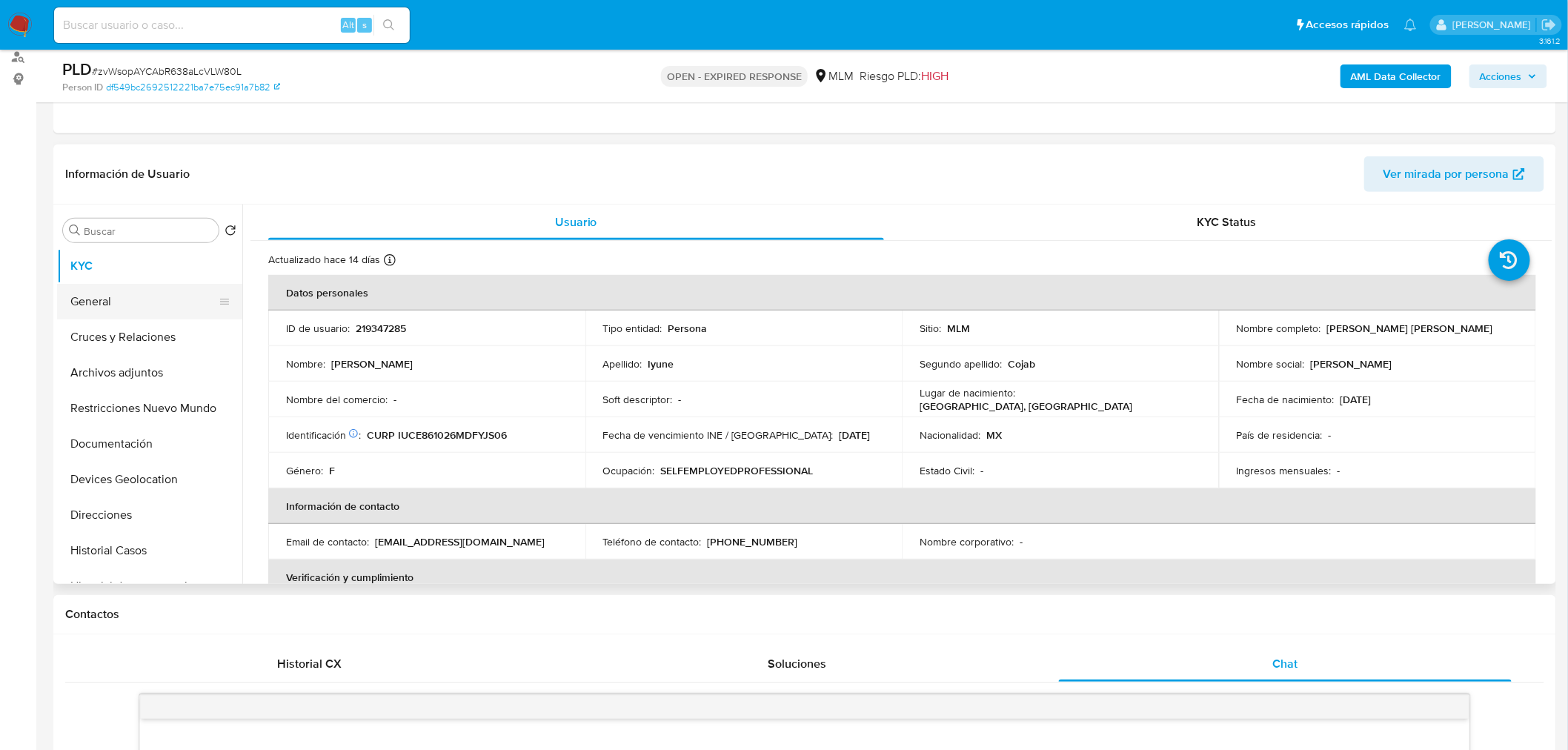
click at [151, 305] on button "General" at bounding box center [143, 301] width 173 height 36
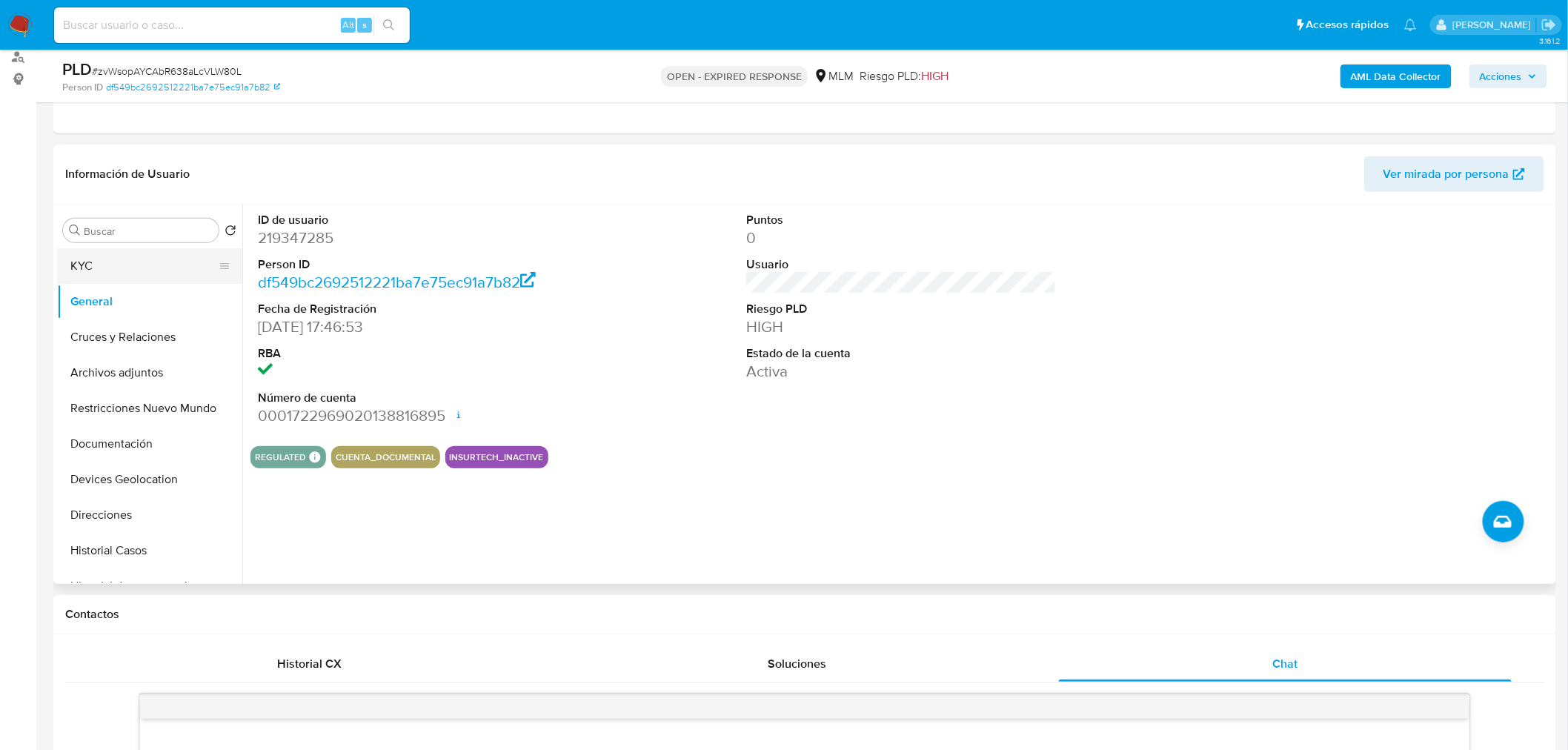
click at [106, 277] on button "KYC" at bounding box center [143, 266] width 173 height 36
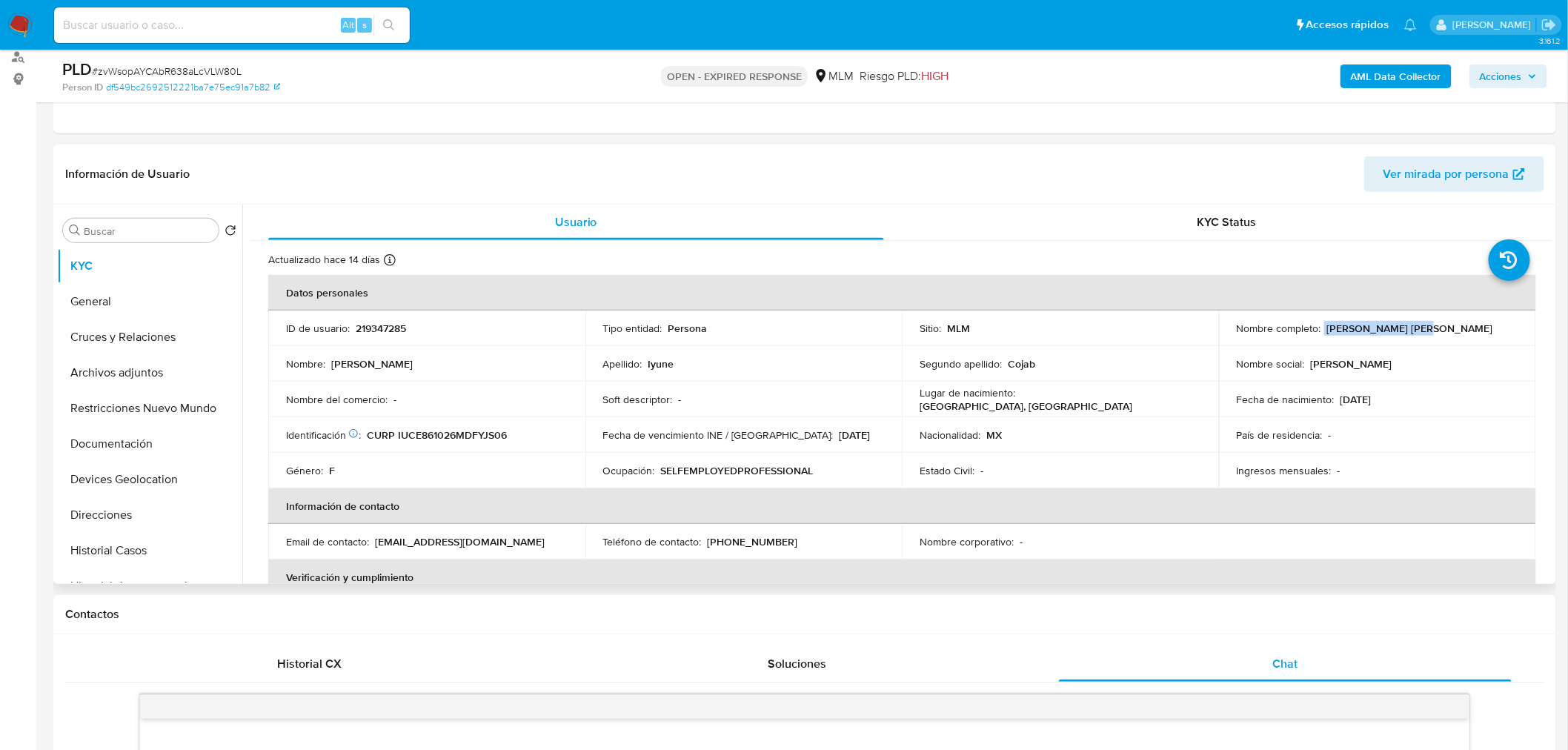
drag, startPoint x: 1408, startPoint y: 327, endPoint x: 1321, endPoint y: 331, distance: 87.1
click at [1321, 331] on div "Nombre completo : [PERSON_NAME] Iyune [PERSON_NAME]" at bounding box center [1378, 328] width 282 height 14
click at [1327, 331] on p "[PERSON_NAME] [PERSON_NAME]" at bounding box center [1410, 328] width 166 height 14
click at [1327, 331] on p "Esther Iyune Cojab" at bounding box center [1410, 328] width 166 height 14
drag, startPoint x: 1323, startPoint y: 331, endPoint x: 1396, endPoint y: 329, distance: 73.0
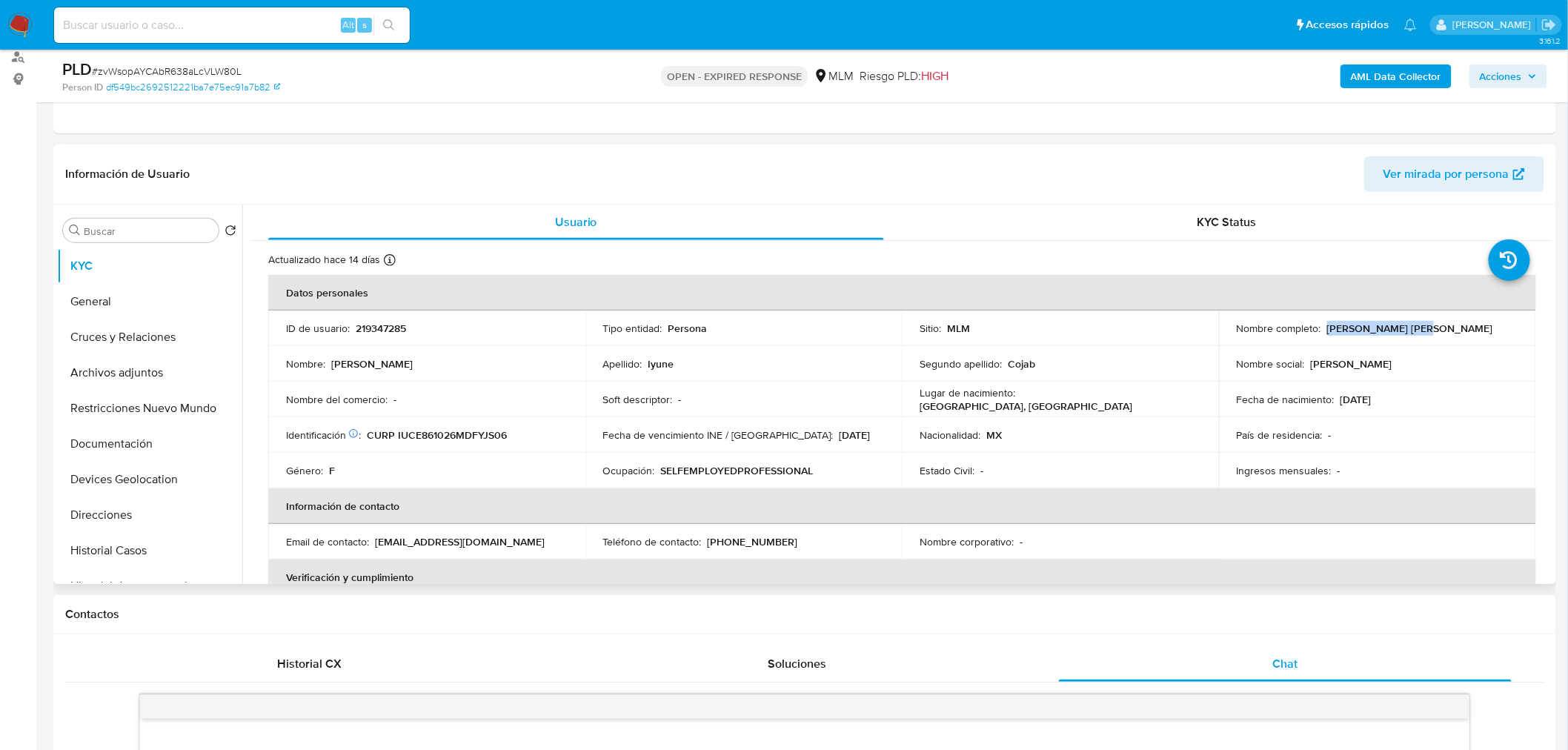
click at [1396, 329] on p "Esther Iyune Cojab" at bounding box center [1410, 328] width 166 height 14
click at [487, 433] on p "CURP IUCE861026MDFYJS06" at bounding box center [437, 435] width 140 height 14
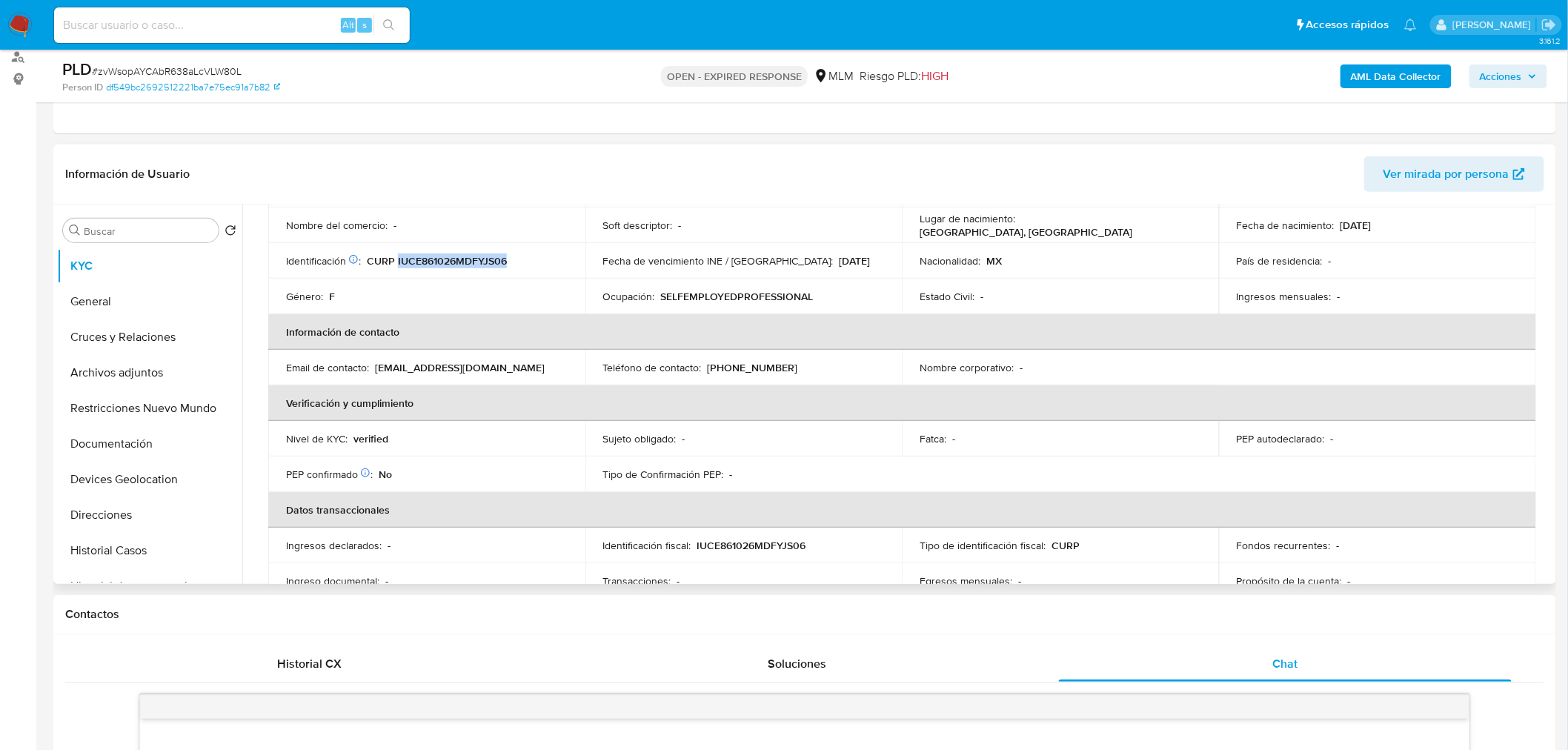
scroll to position [176, 0]
drag, startPoint x: 767, startPoint y: 364, endPoint x: 708, endPoint y: 366, distance: 59.0
click at [708, 366] on p "(55) 85331103" at bounding box center [752, 366] width 90 height 14
drag, startPoint x: 786, startPoint y: 366, endPoint x: 707, endPoint y: 366, distance: 79.0
click at [707, 366] on div "Teléfono de contacto : (55) 85331103" at bounding box center [744, 366] width 282 height 14
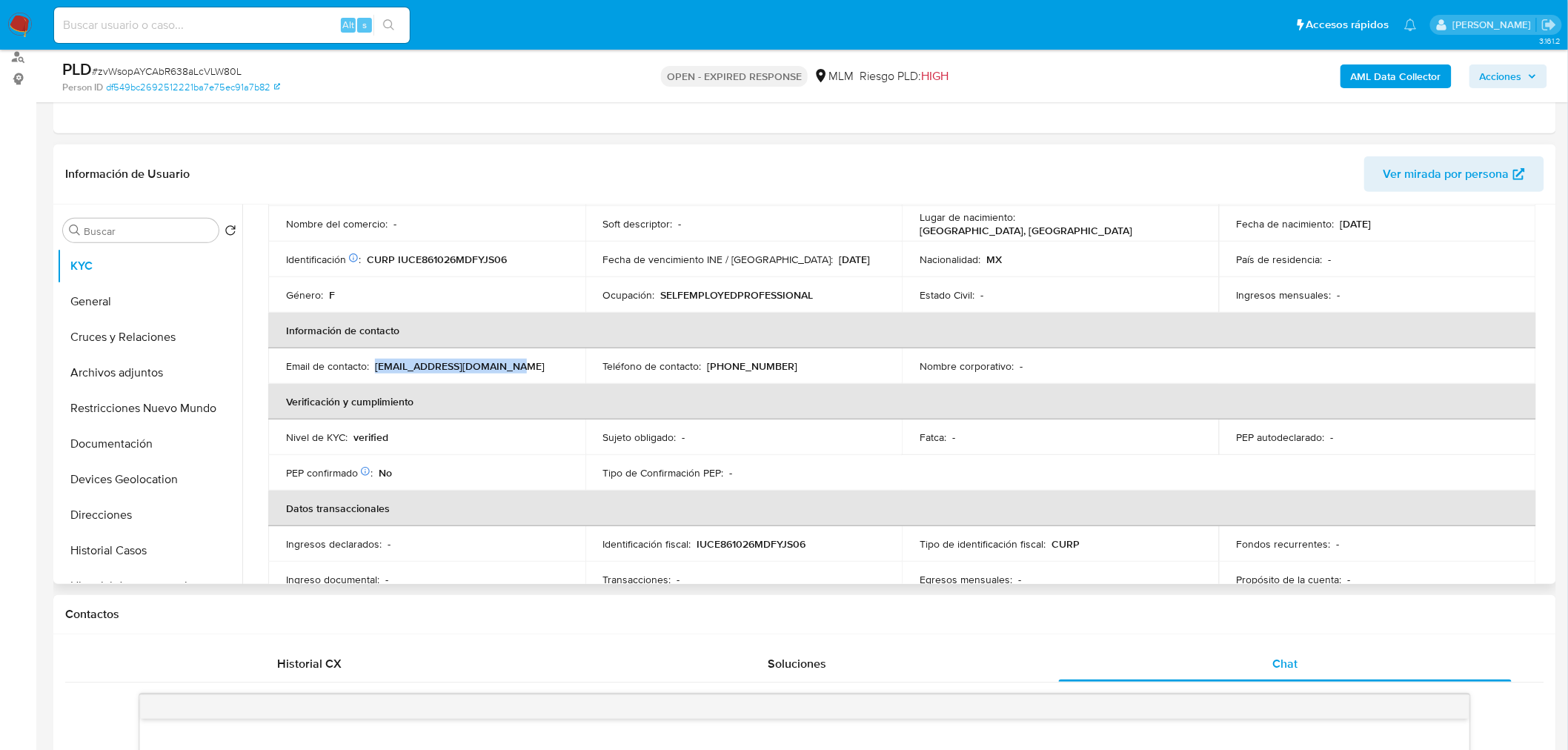
drag, startPoint x: 513, startPoint y: 363, endPoint x: 375, endPoint y: 369, distance: 138.1
click at [375, 369] on div "Email de contacto : estheracademico@gmail.com" at bounding box center [427, 366] width 282 height 14
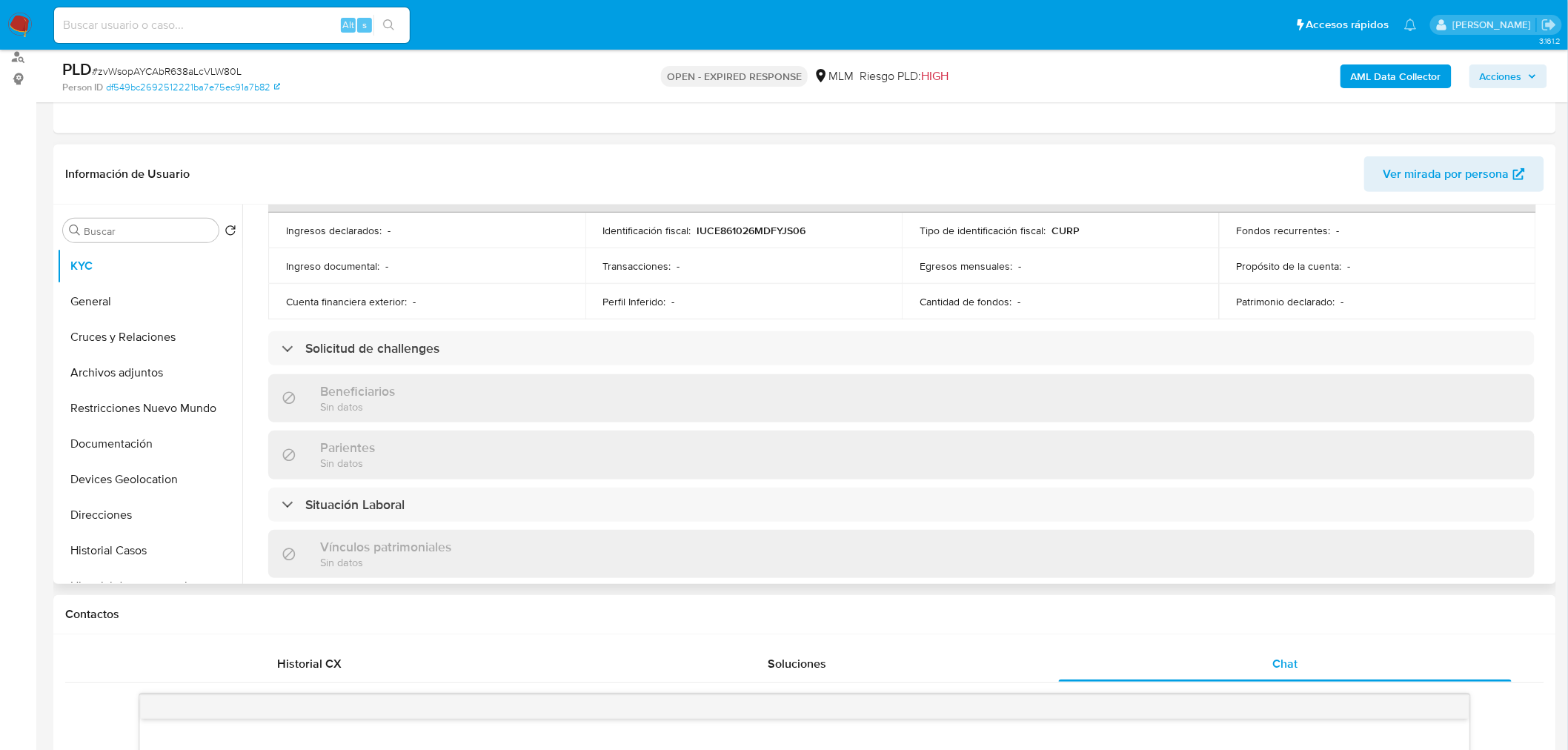
scroll to position [558, 0]
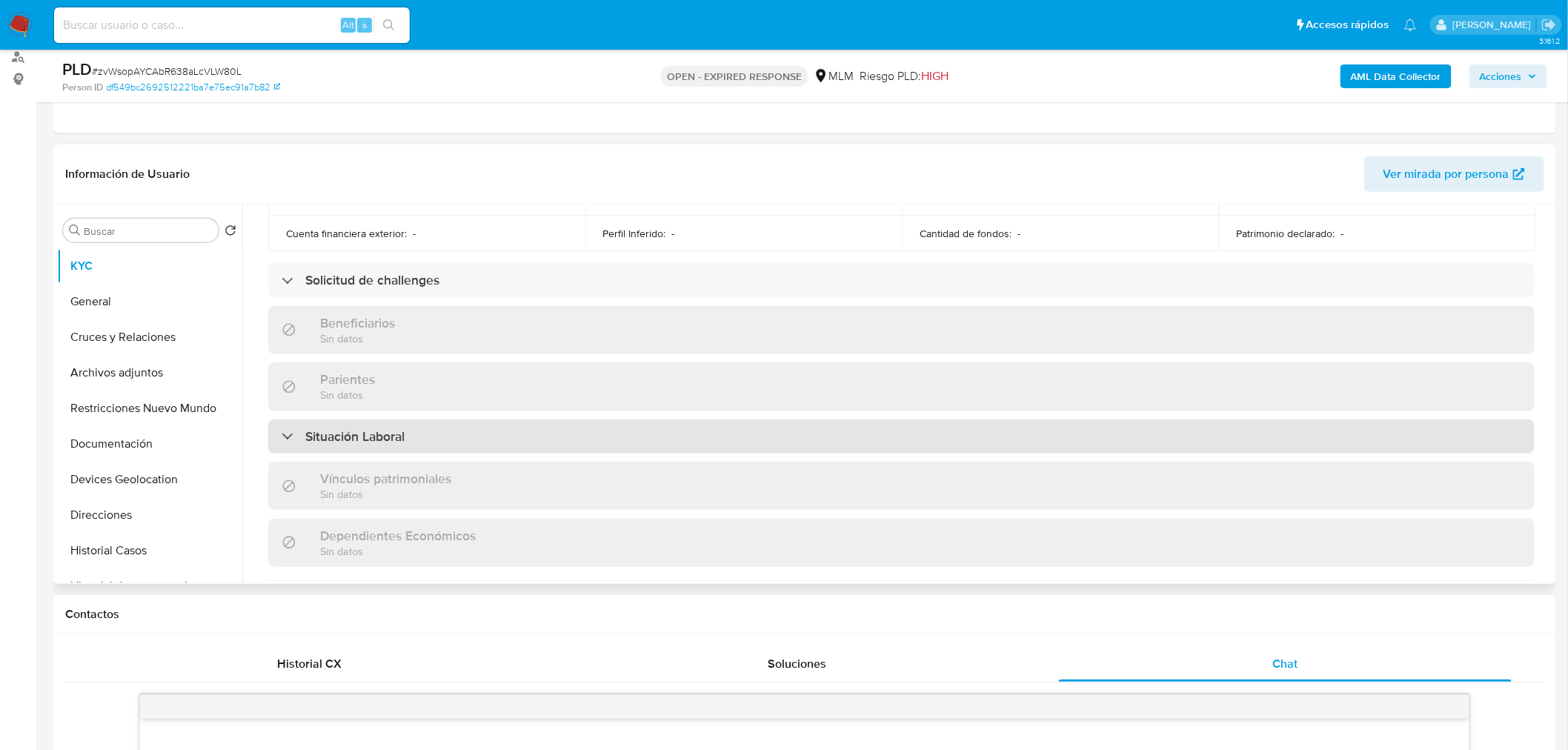
click at [492, 434] on div "Situación Laboral" at bounding box center [902, 436] width 1267 height 34
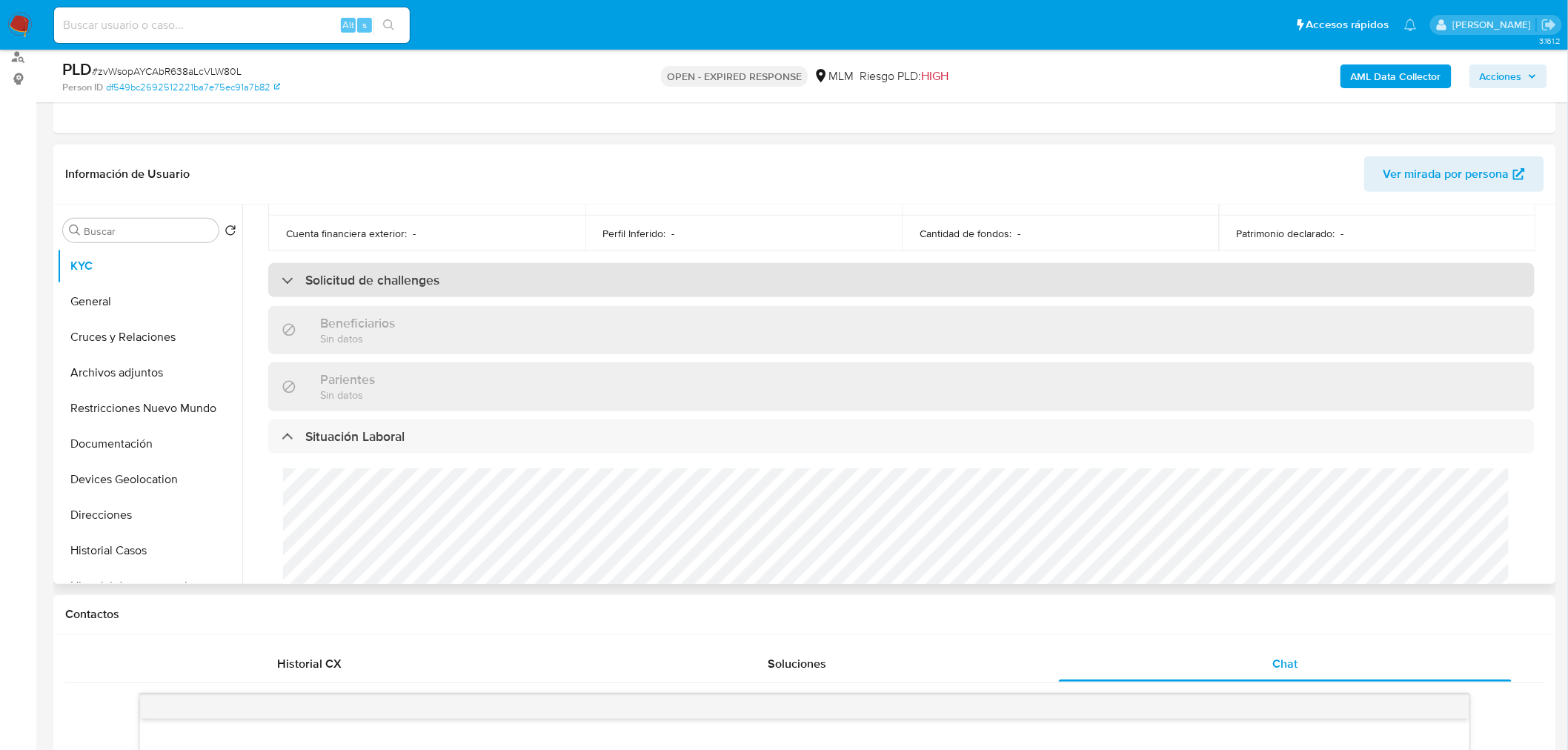
click at [446, 280] on div "Solicitud de challenges" at bounding box center [902, 280] width 1267 height 34
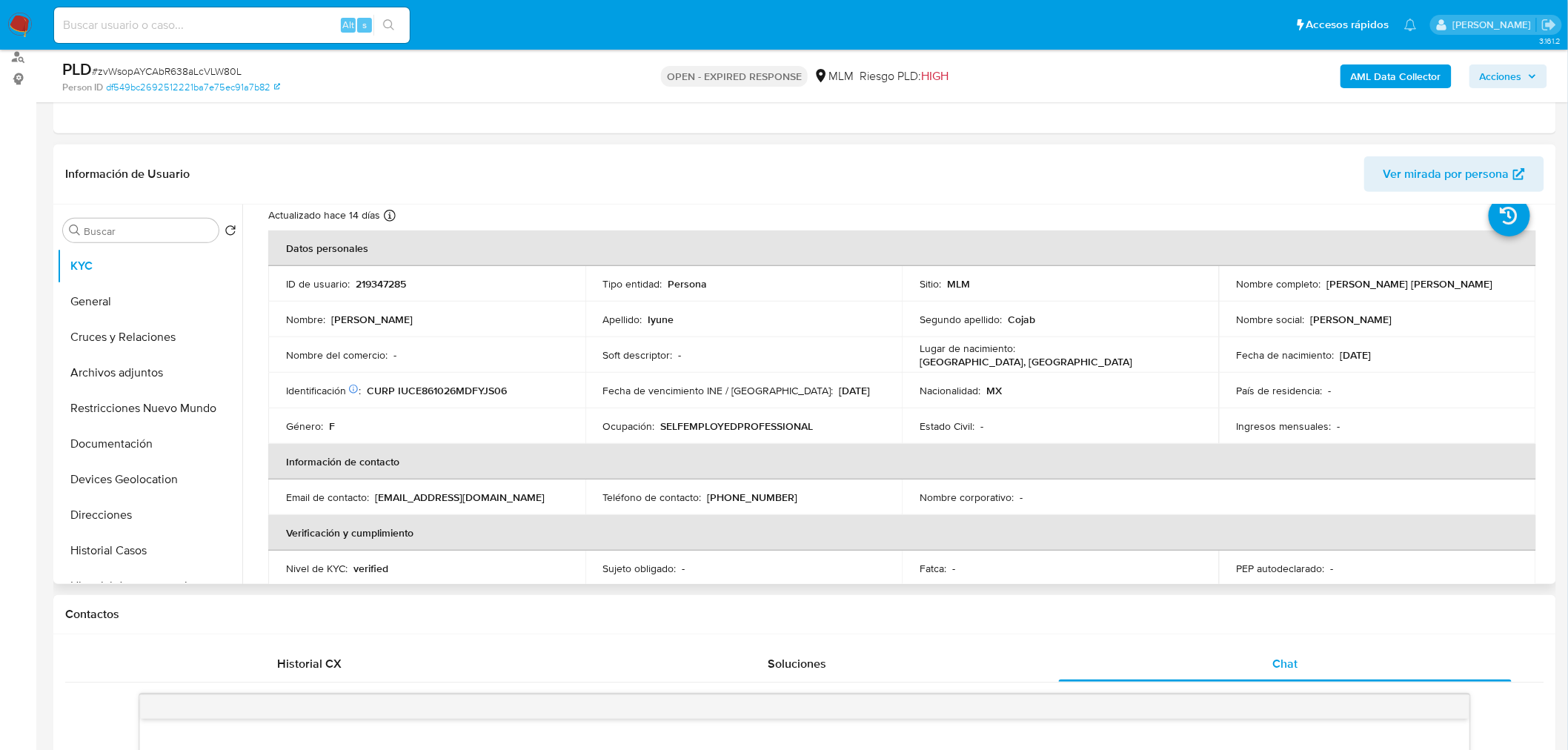
scroll to position [45, 0]
click at [852, 356] on div "Soft descriptor : -" at bounding box center [744, 354] width 282 height 14
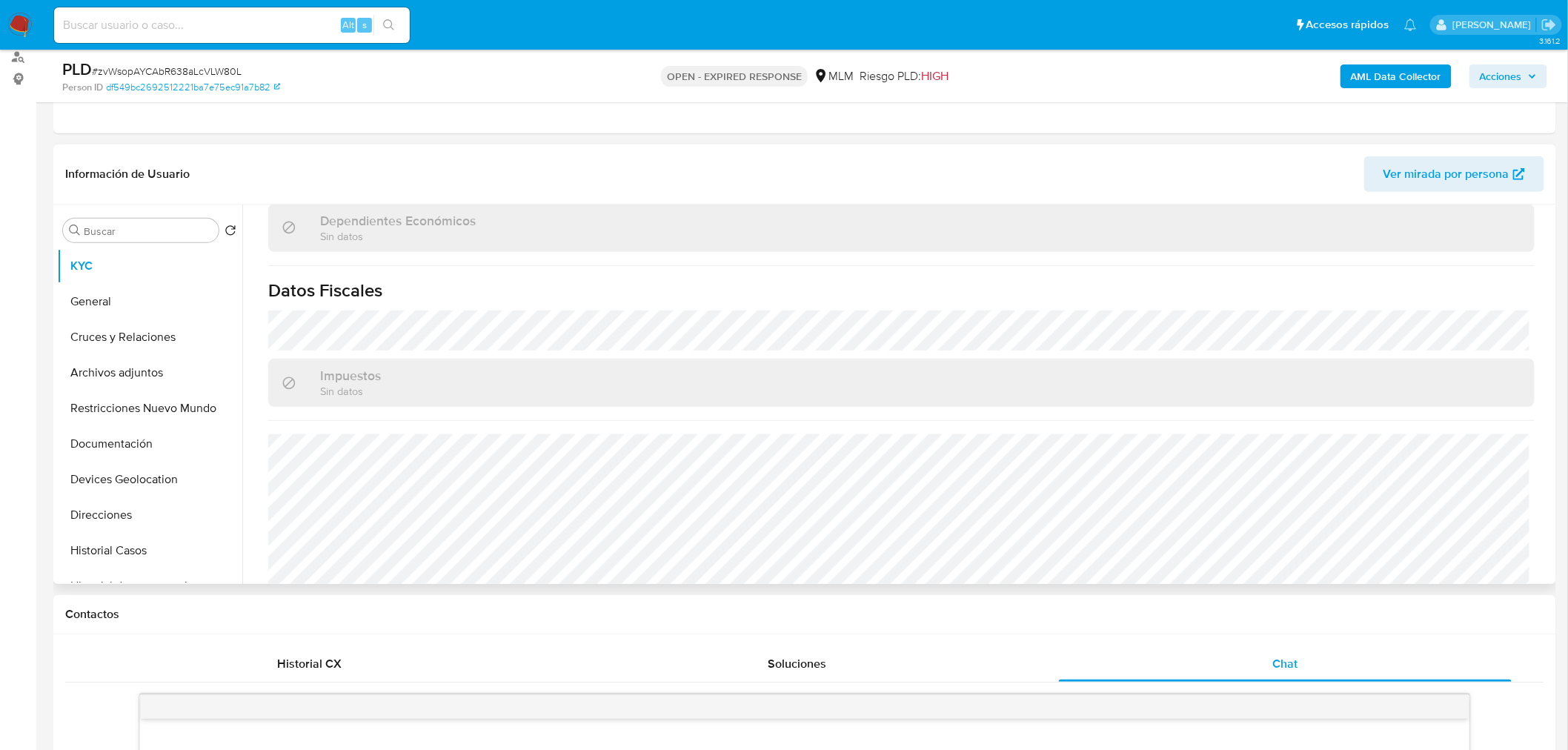
scroll to position [1188, 0]
click at [123, 300] on button "General" at bounding box center [143, 301] width 173 height 36
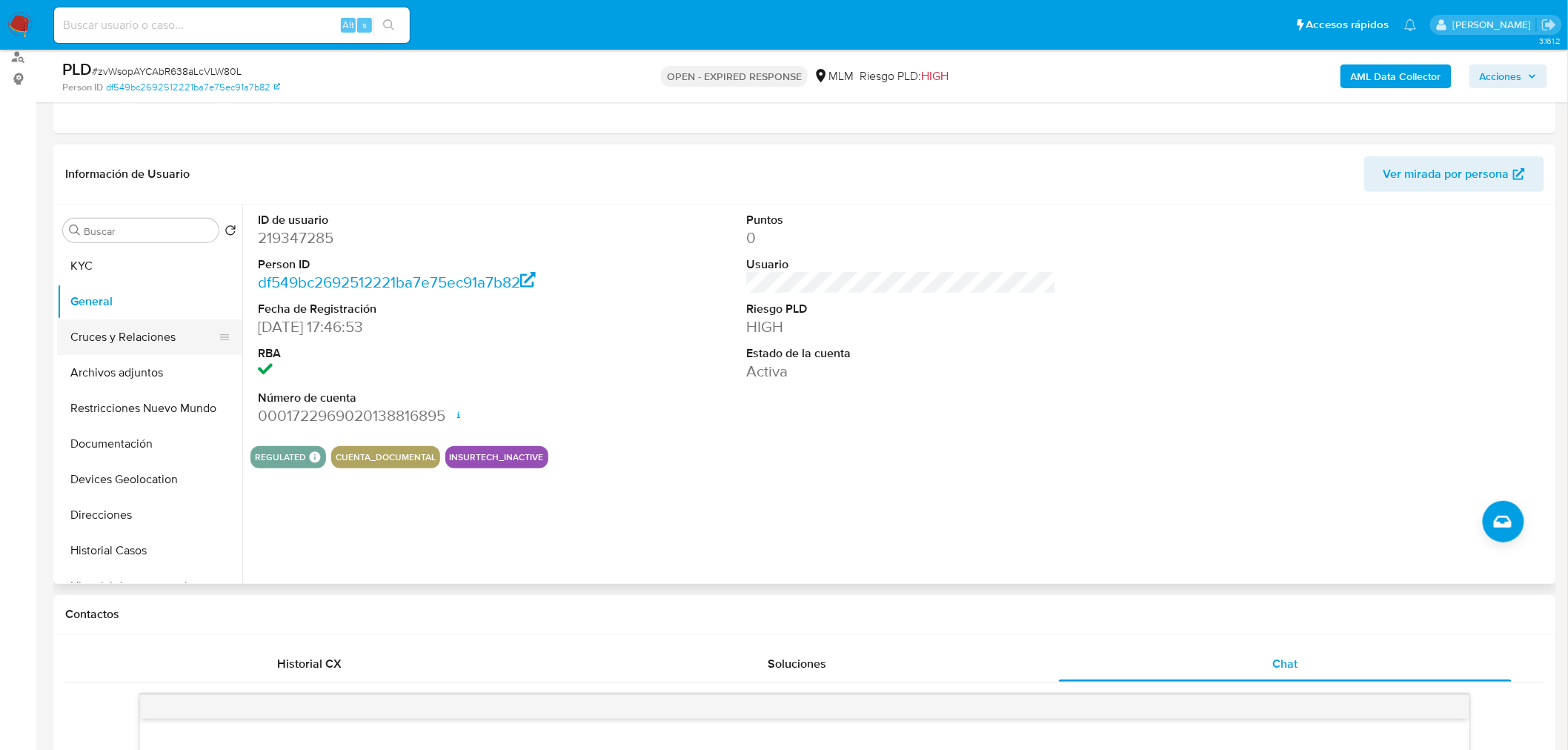
click at [162, 338] on button "Cruces y Relaciones" at bounding box center [143, 337] width 173 height 36
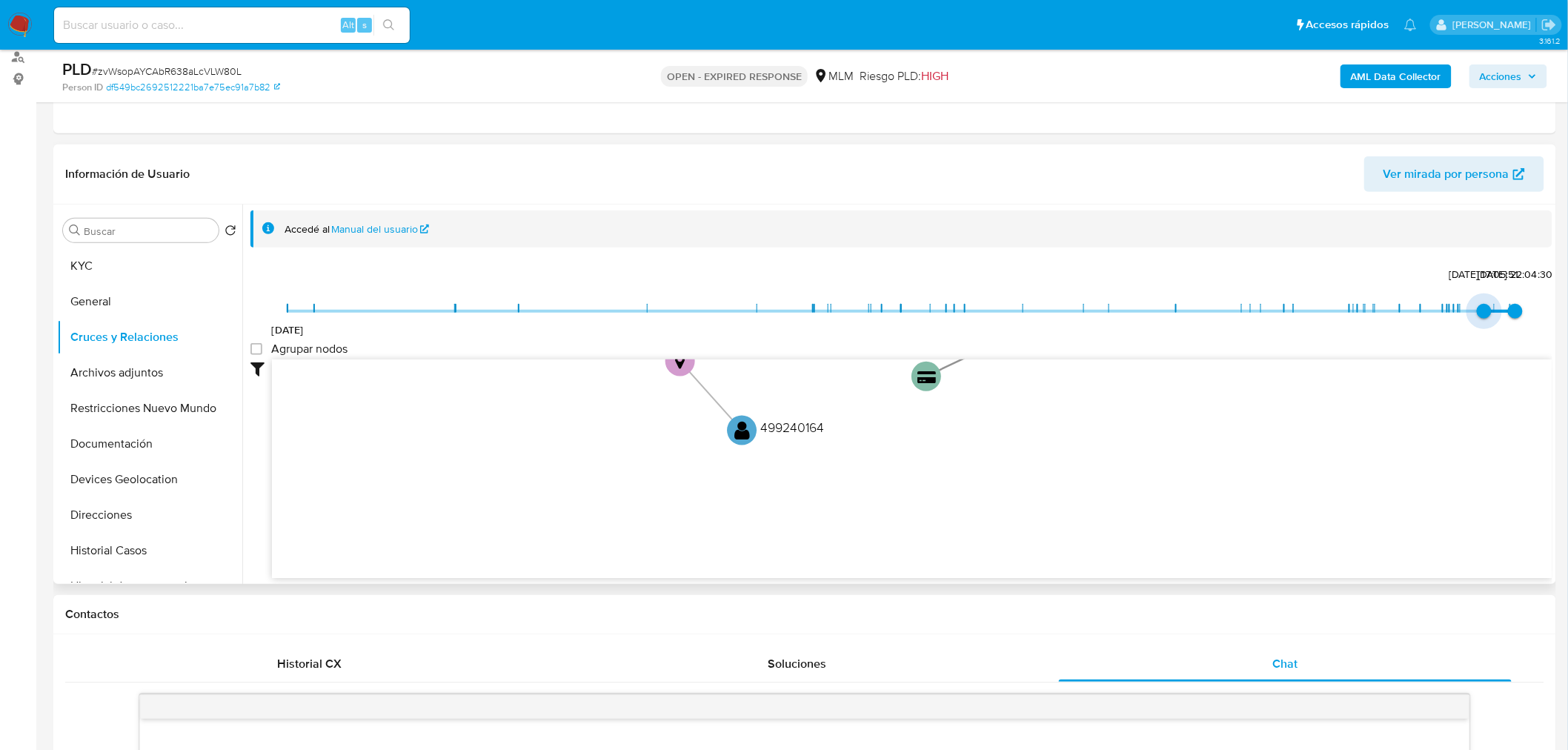
drag, startPoint x: 293, startPoint y: 309, endPoint x: 1473, endPoint y: 314, distance: 1180.0
click at [1477, 314] on span "21/8/2025, 17:05:51" at bounding box center [1485, 312] width 15 height 15
type input "1755817551000"
click at [1477, 313] on span "21/8/2025, 17:05:51" at bounding box center [1485, 312] width 15 height 15
type input "1758661613000"
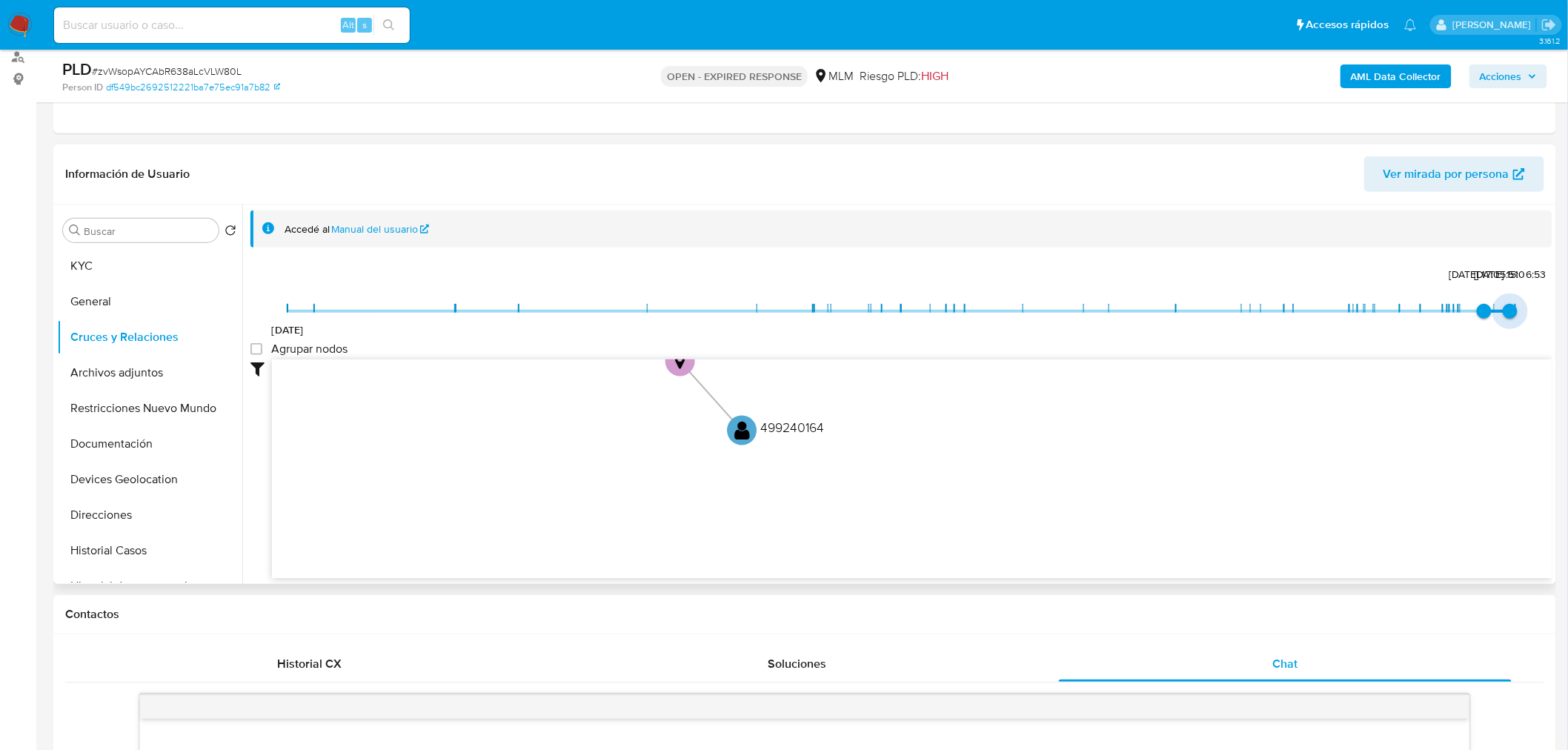
click at [1503, 310] on span "23/9/2025, 15:06:53" at bounding box center [1510, 312] width 15 height 15
drag, startPoint x: 1484, startPoint y: 310, endPoint x: 1461, endPoint y: 313, distance: 23.2
click at [1461, 313] on span "23/7/2025, 6:49:27" at bounding box center [1461, 312] width 15 height 15
type input "1746747866000"
drag, startPoint x: 1454, startPoint y: 311, endPoint x: 1399, endPoint y: 316, distance: 55.2
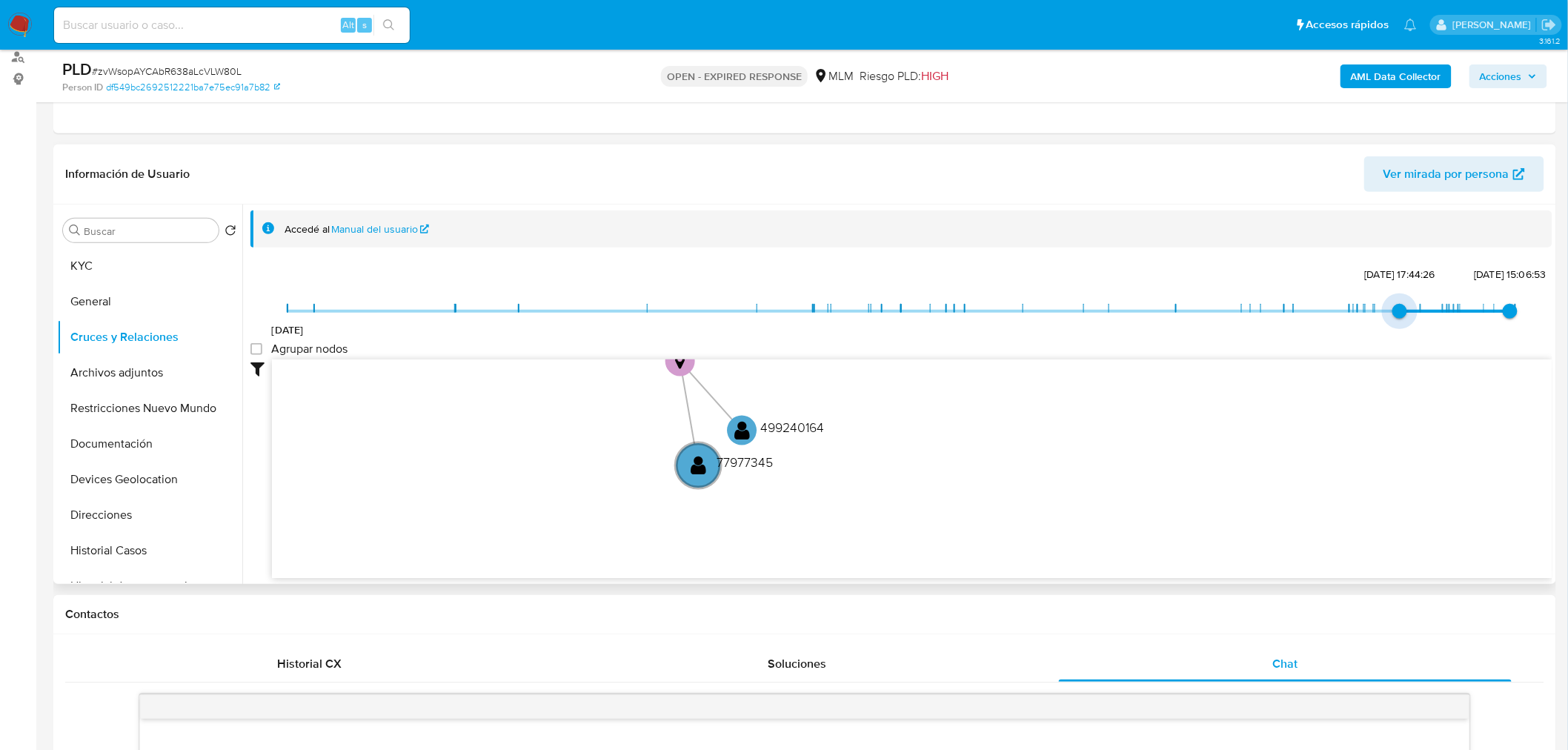
click at [1399, 316] on span "8/5/2025, 17:44:26" at bounding box center [1400, 312] width 15 height 15
type input "1755817551000"
drag, startPoint x: 1503, startPoint y: 306, endPoint x: 1483, endPoint y: 311, distance: 20.6
click at [1483, 311] on span "21/8/2025, 17:05:51" at bounding box center [1485, 312] width 15 height 15
type input "1755817551000"
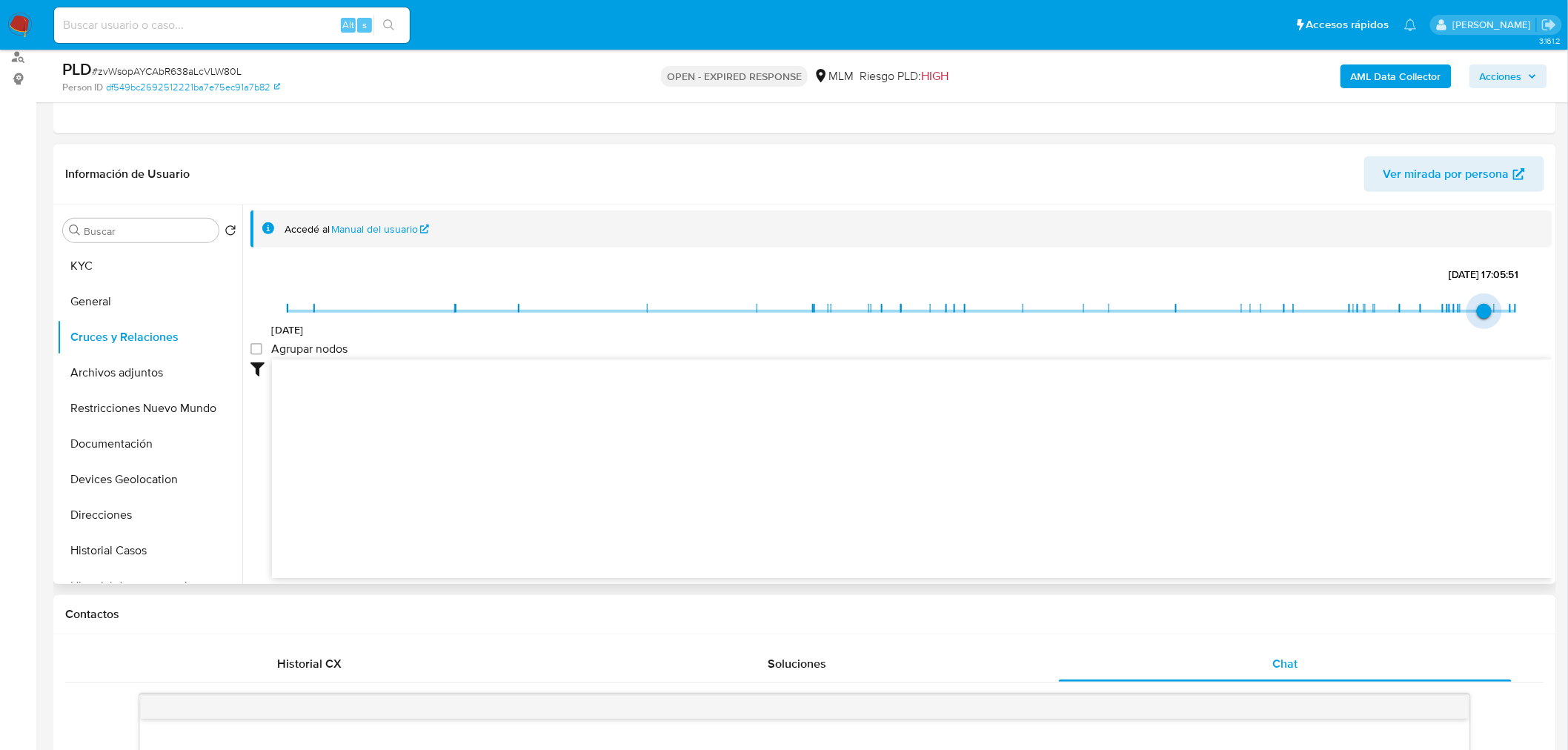
drag, startPoint x: 1389, startPoint y: 307, endPoint x: 1480, endPoint y: 317, distance: 91.5
click at [1480, 317] on span "21/8/2025, 17:05:51" at bounding box center [1485, 312] width 15 height 15
click at [982, 397] on icon "device-654fff34a2fab1dc1391669a  user-219347285  219347285 device-6726f7e3fdf…" at bounding box center [912, 467] width 1280 height 215
click at [934, 428] on icon "device-654fff34a2fab1dc1391669a  user-219347285  219347285 device-6726f7e3fdf…" at bounding box center [912, 467] width 1280 height 215
click at [117, 377] on button "Archivos adjuntos" at bounding box center [143, 372] width 173 height 36
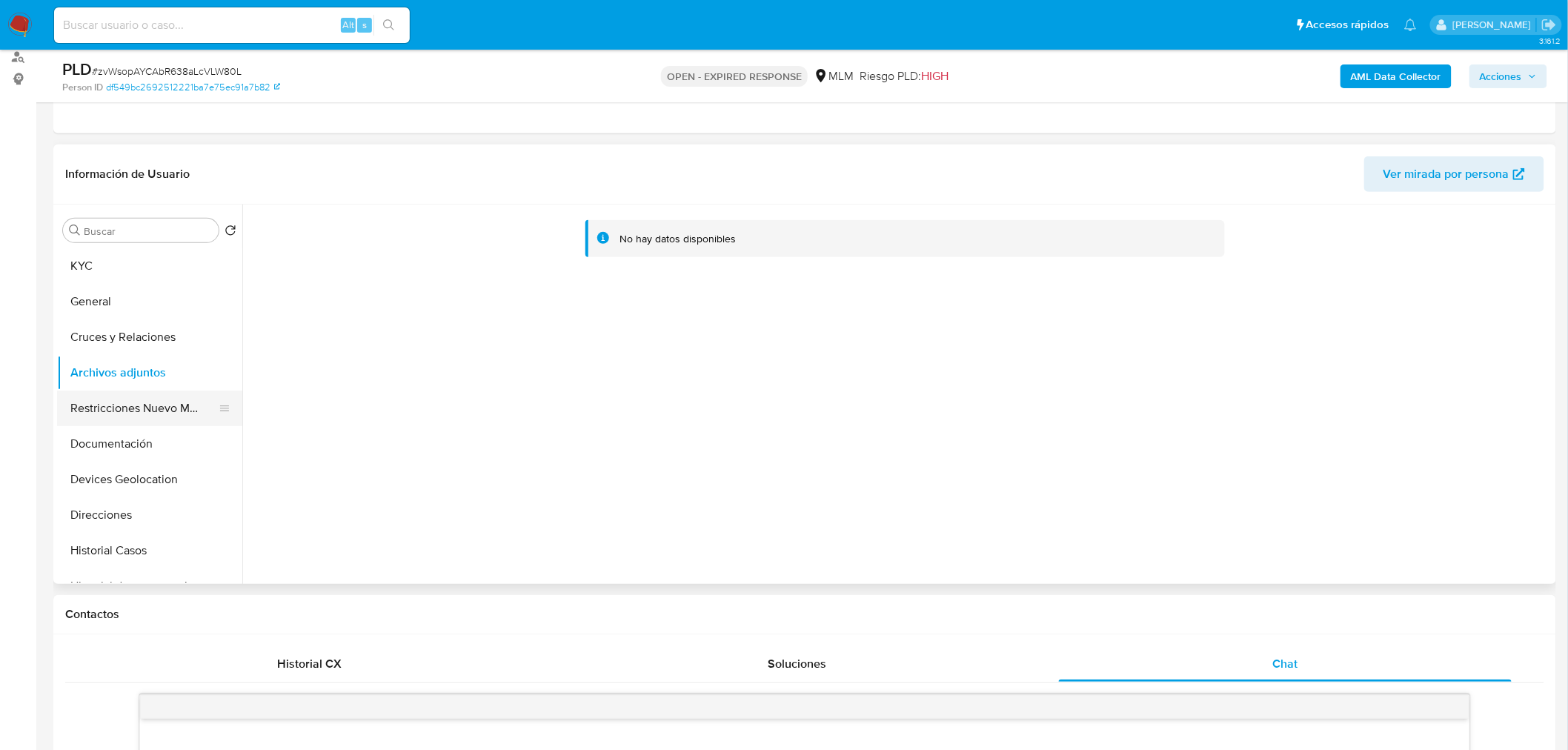
click at [117, 415] on button "Restricciones Nuevo Mundo" at bounding box center [143, 408] width 173 height 36
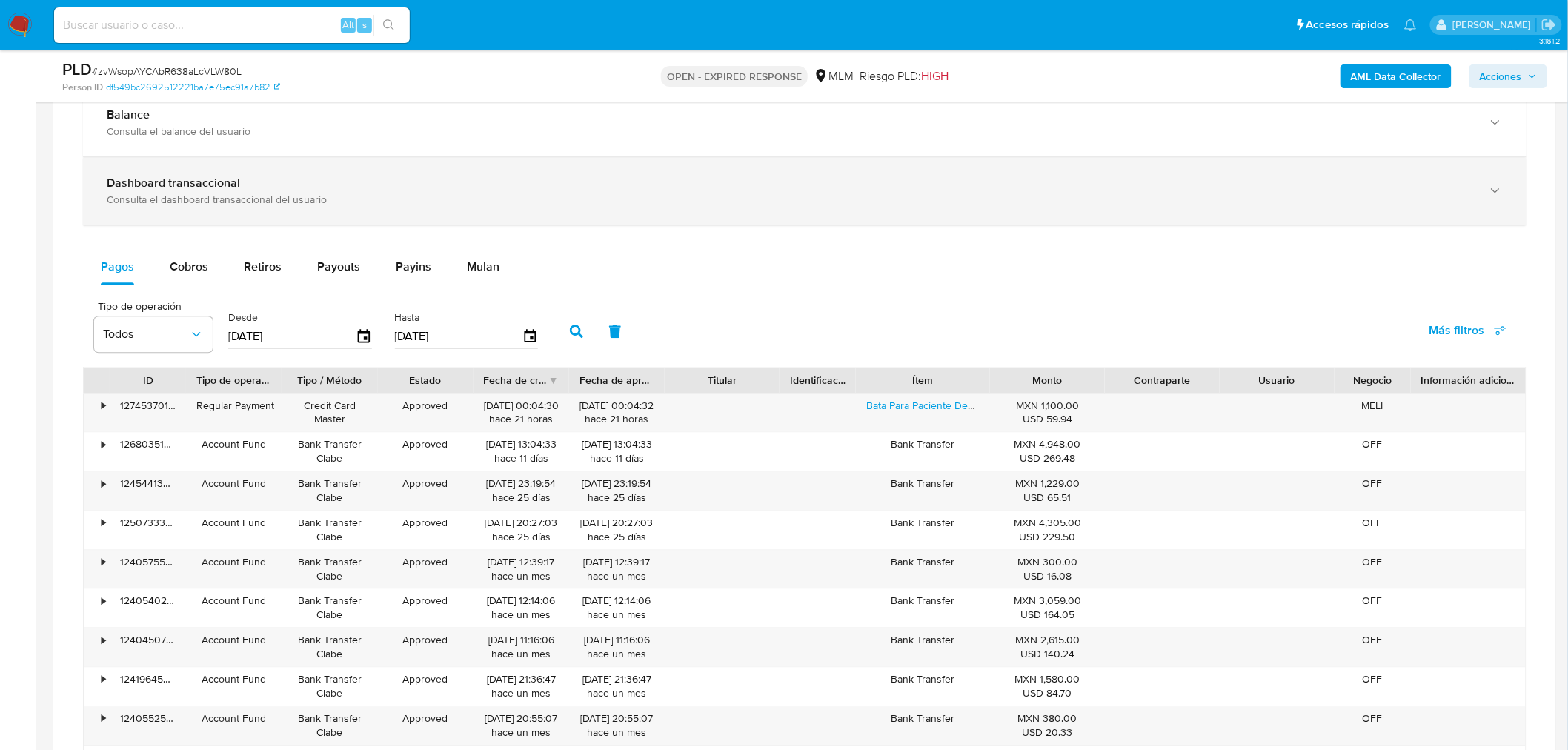
scroll to position [1356, 0]
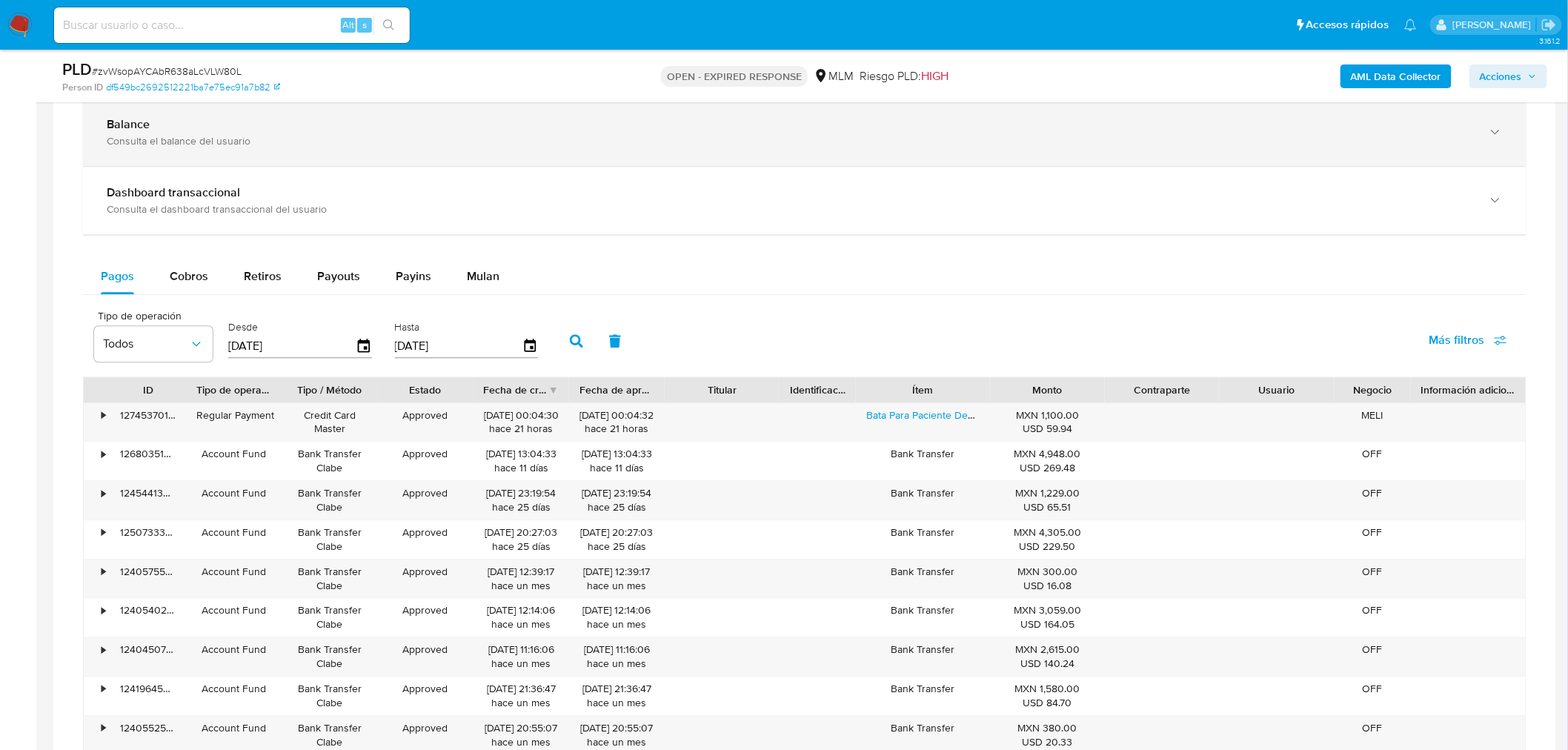
click at [221, 152] on div "Balance Consulta el balance del usuario" at bounding box center [805, 132] width 1444 height 67
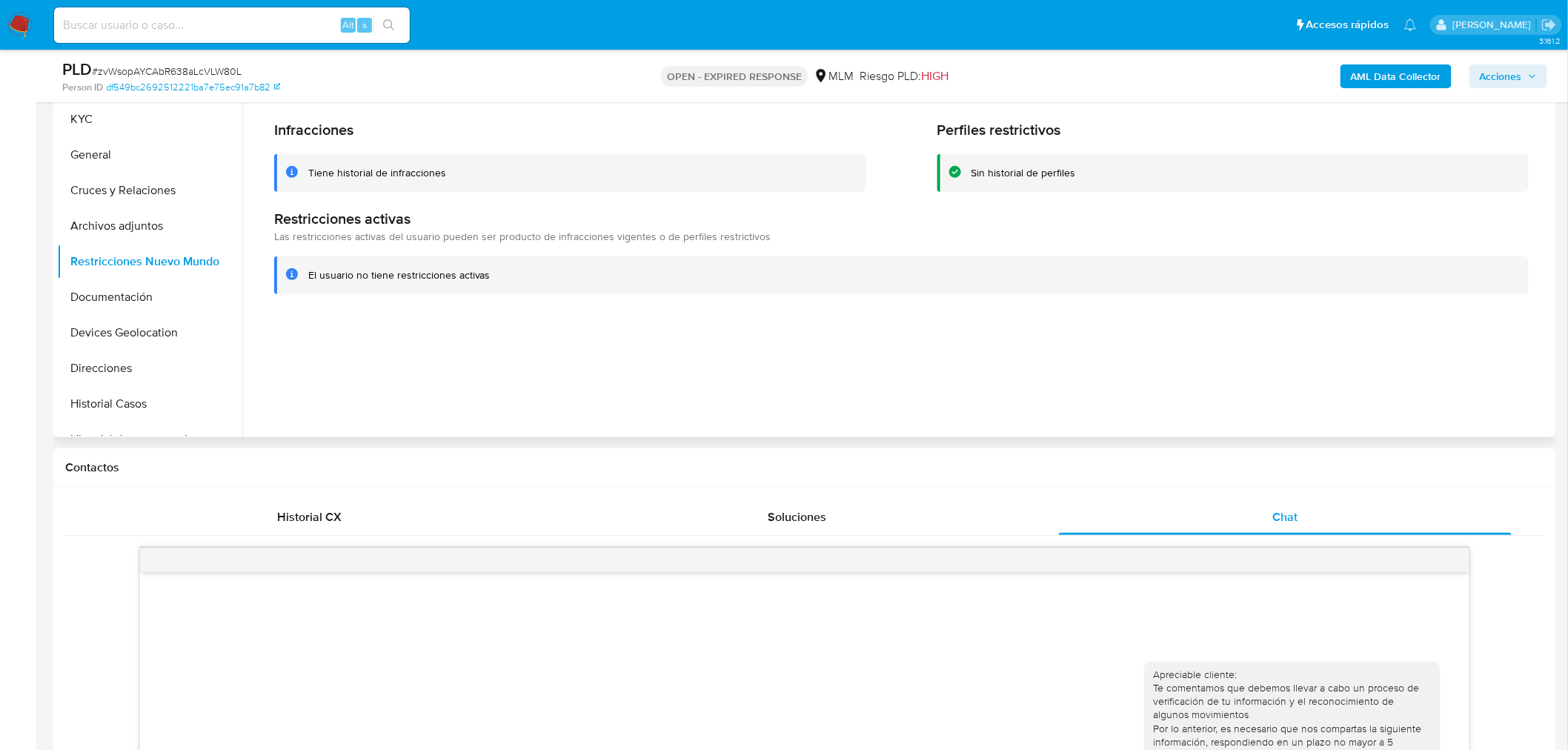
scroll to position [360, 0]
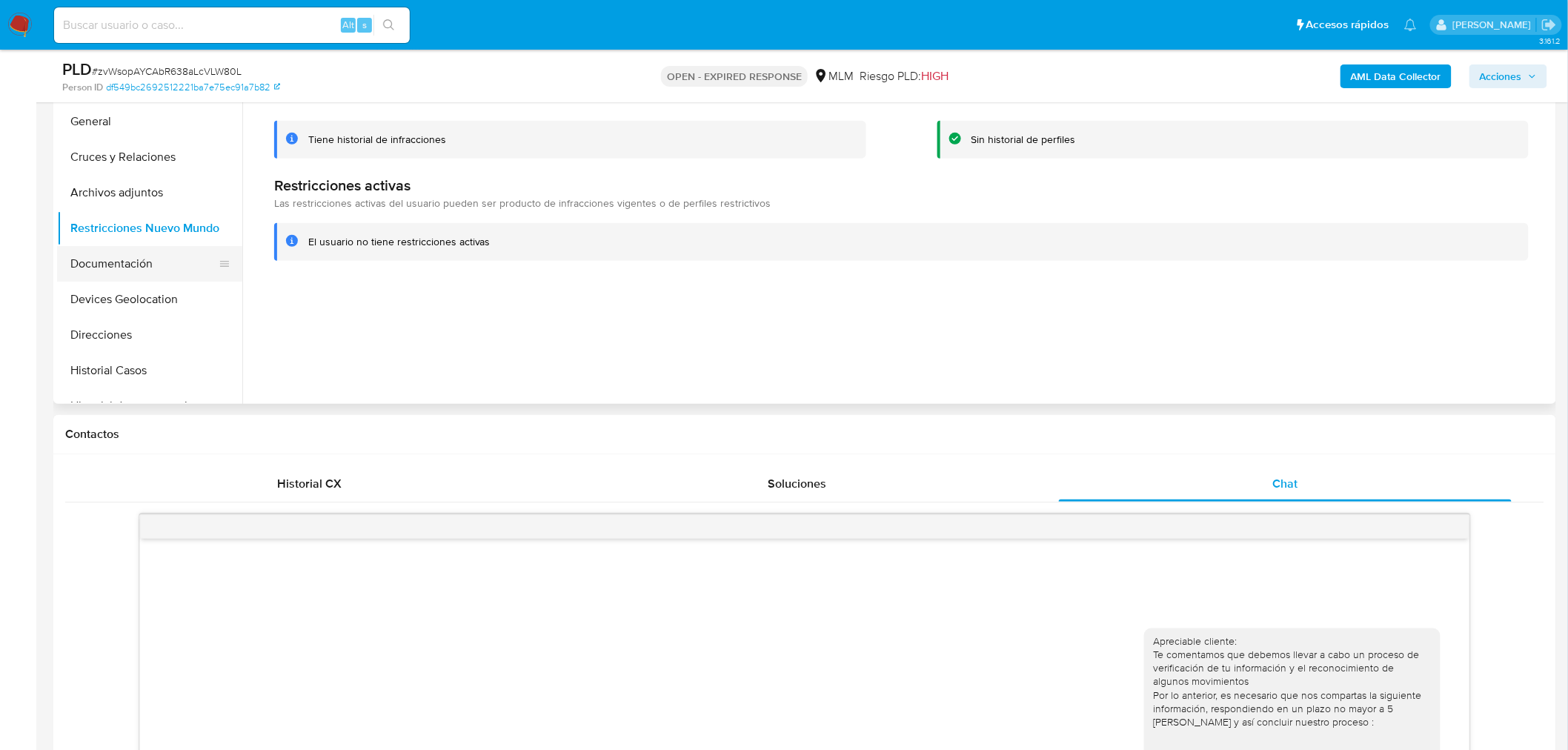
click at [134, 269] on button "Documentación" at bounding box center [143, 263] width 173 height 36
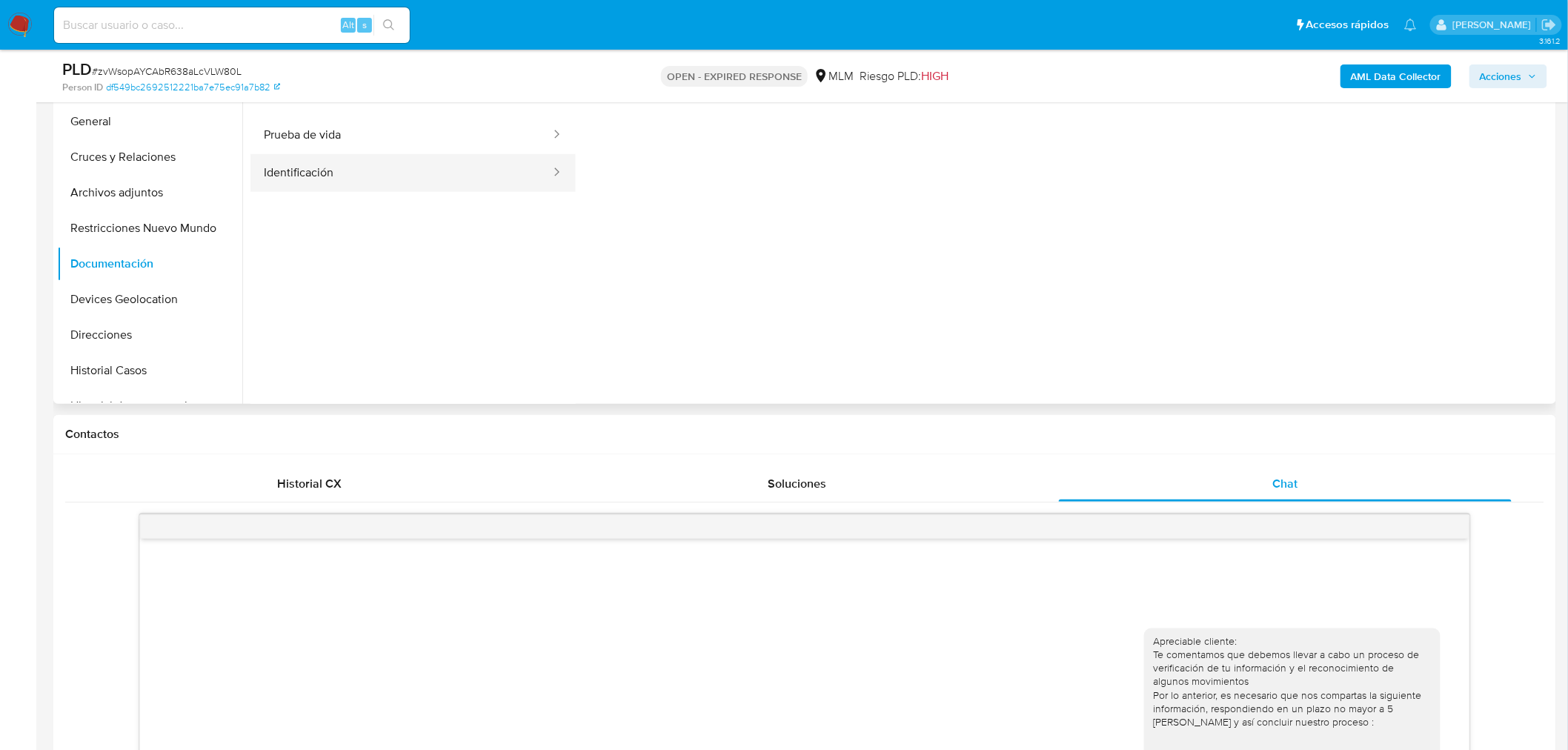
click at [337, 165] on button "Identificación" at bounding box center [401, 173] width 302 height 38
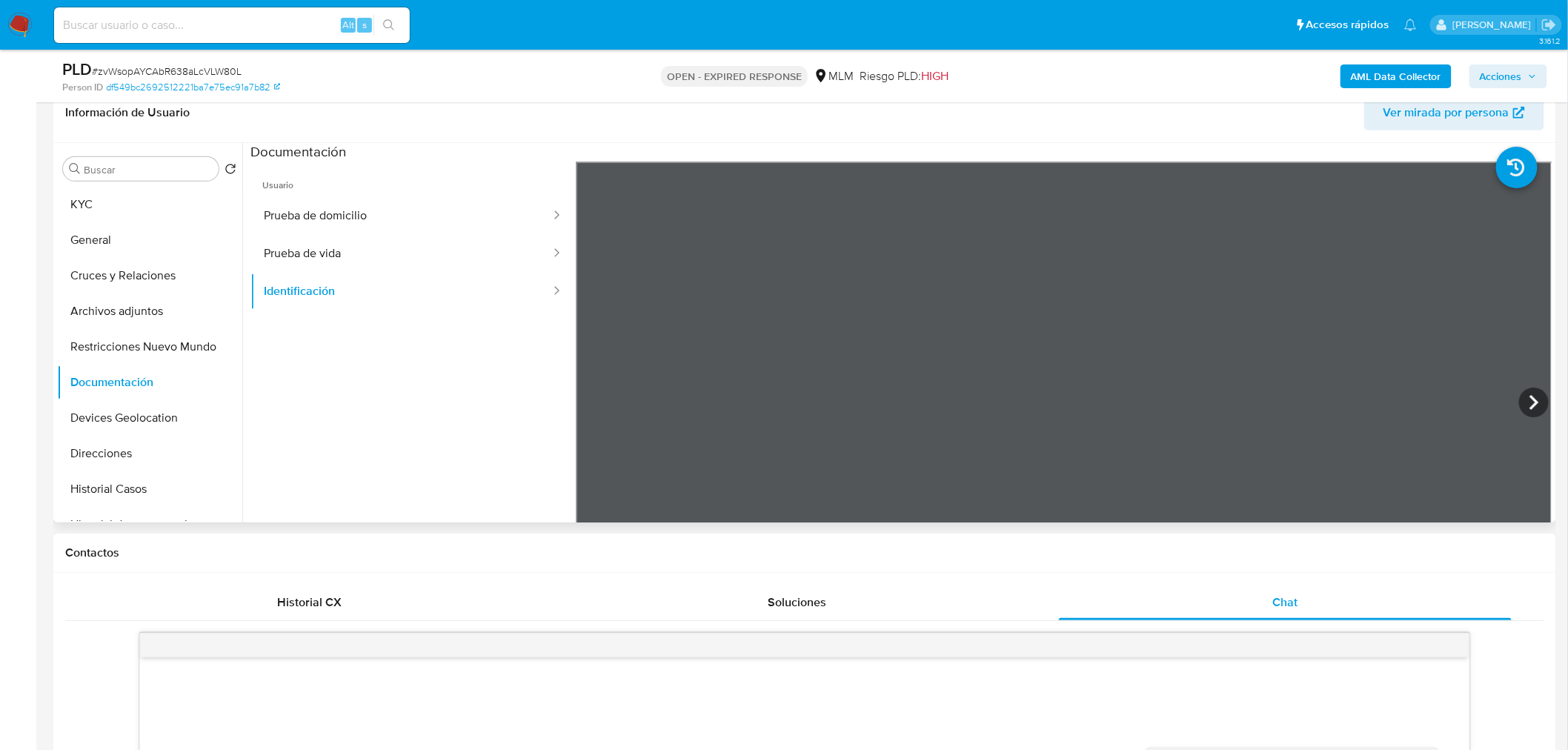
scroll to position [242, 0]
click at [336, 254] on button "Prueba de vida" at bounding box center [401, 253] width 302 height 38
click at [376, 219] on button "Prueba de domicilio" at bounding box center [401, 216] width 302 height 38
click at [153, 416] on button "Devices Geolocation" at bounding box center [143, 417] width 173 height 36
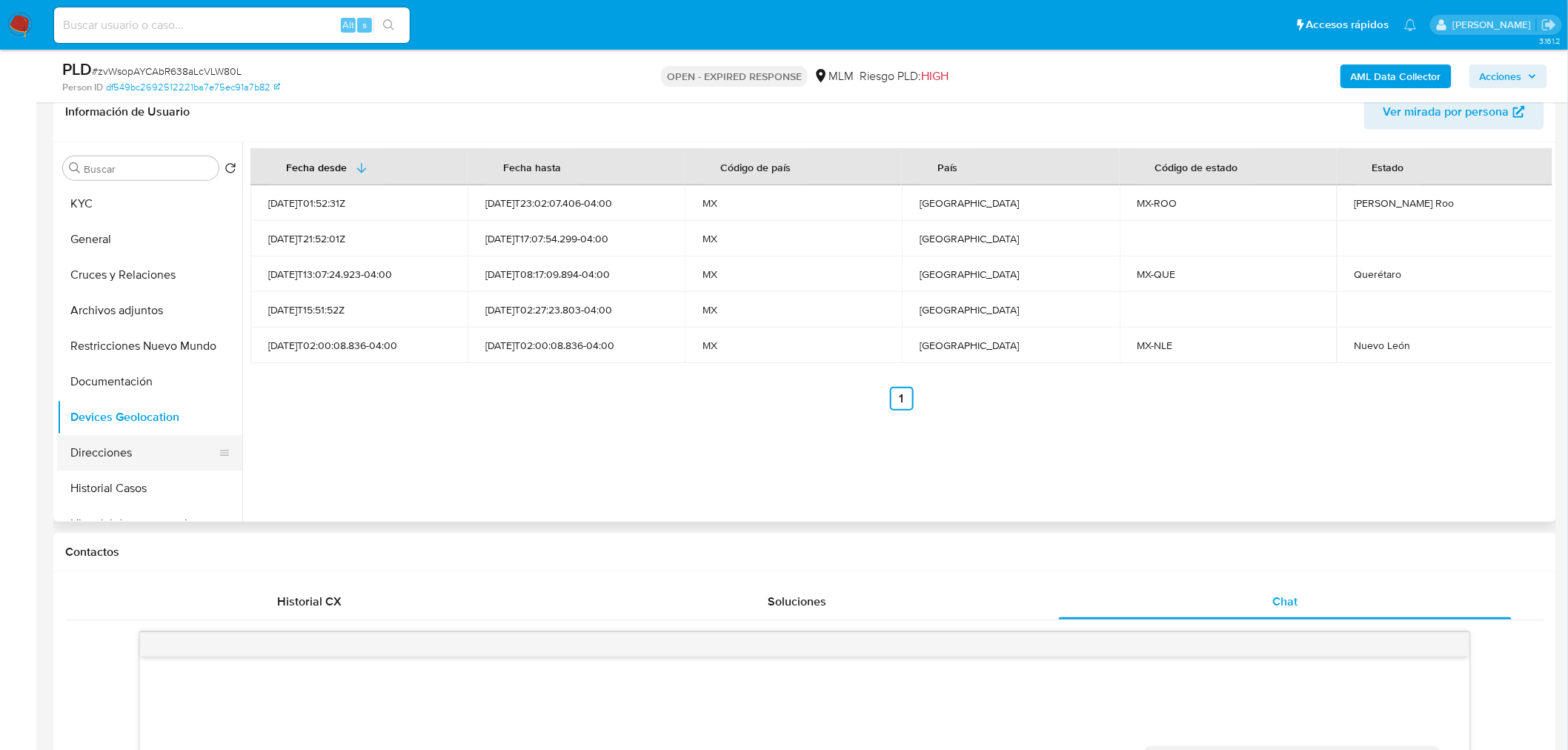
click at [114, 452] on button "Direcciones" at bounding box center [143, 453] width 173 height 36
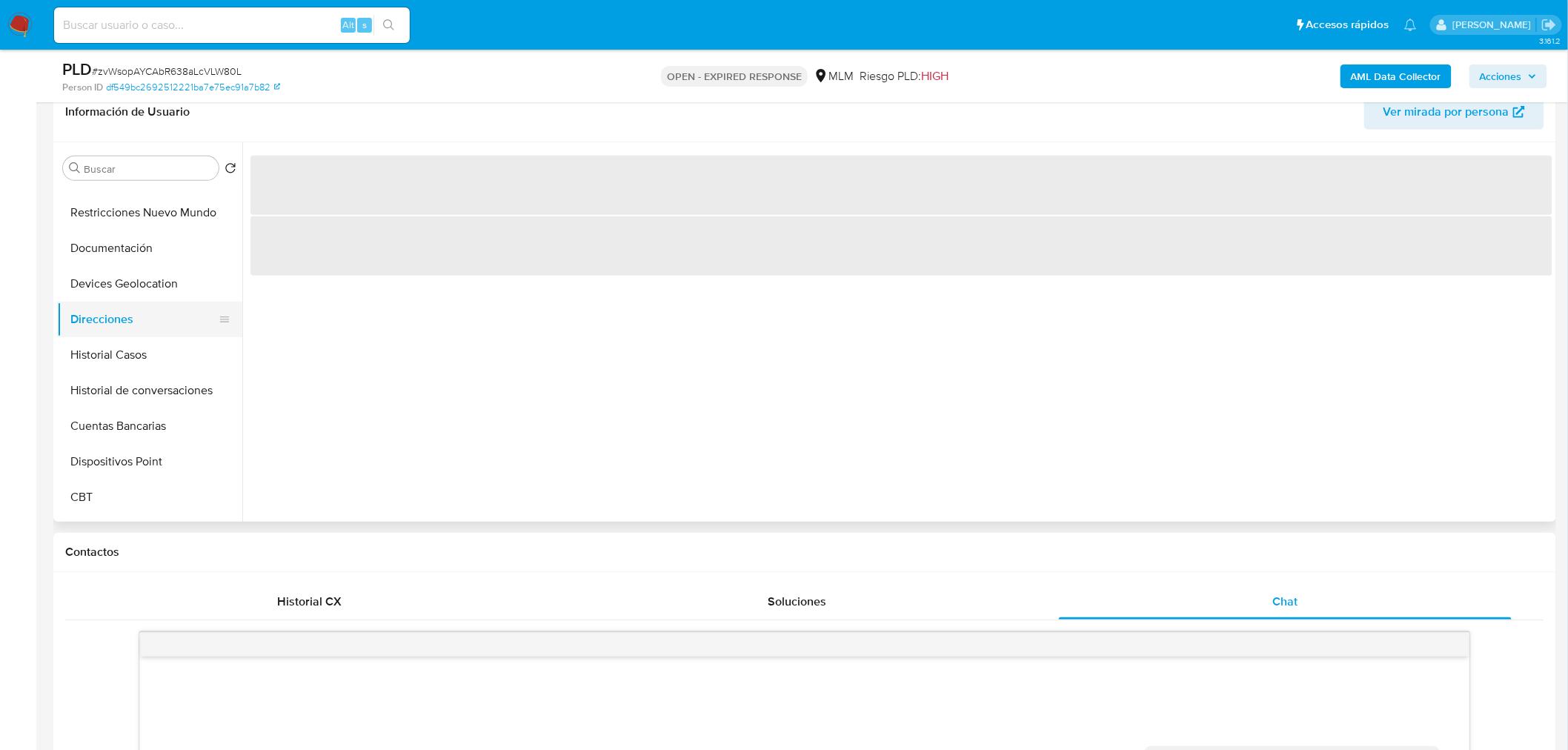
scroll to position [134, 0]
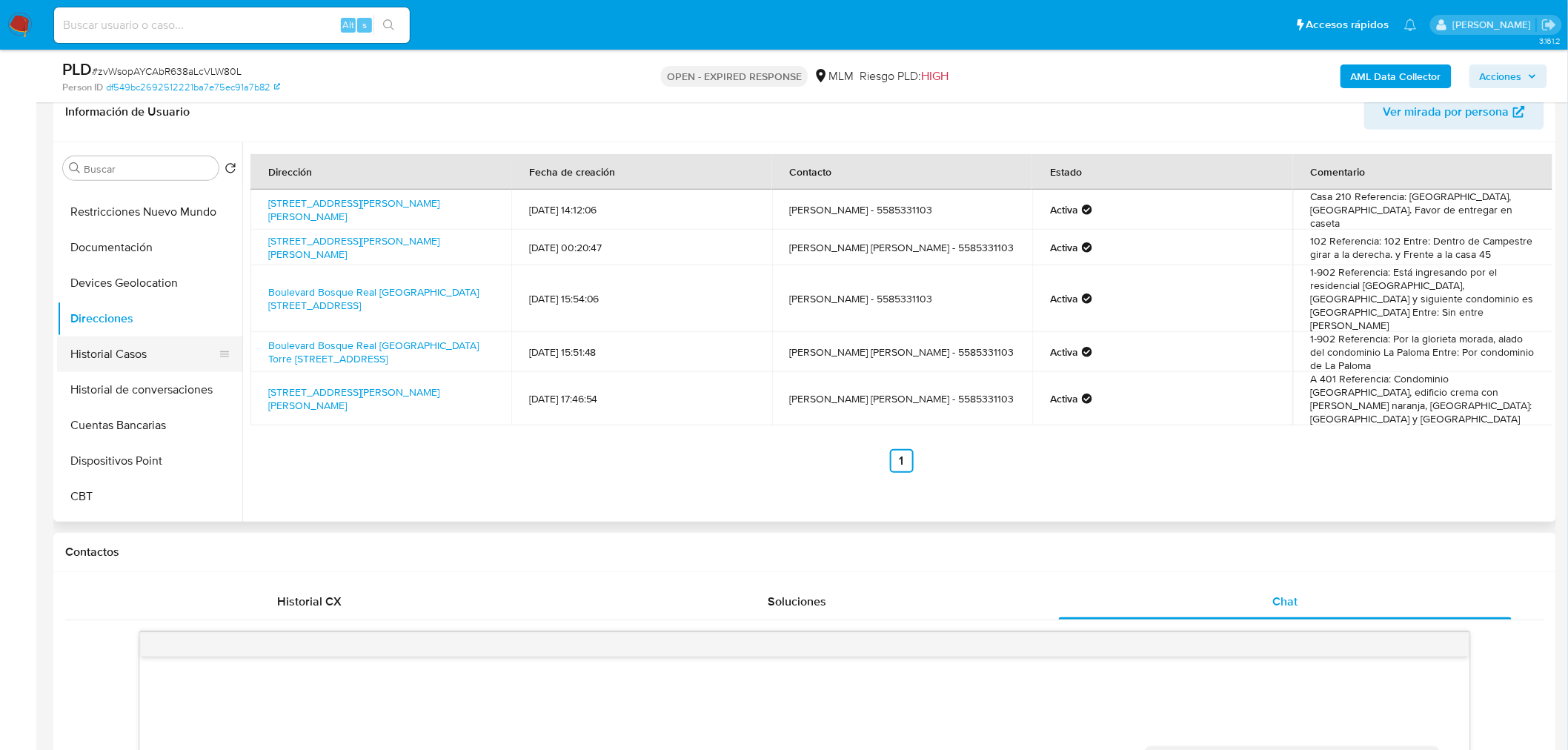
click at [154, 356] on button "Historial Casos" at bounding box center [143, 354] width 173 height 36
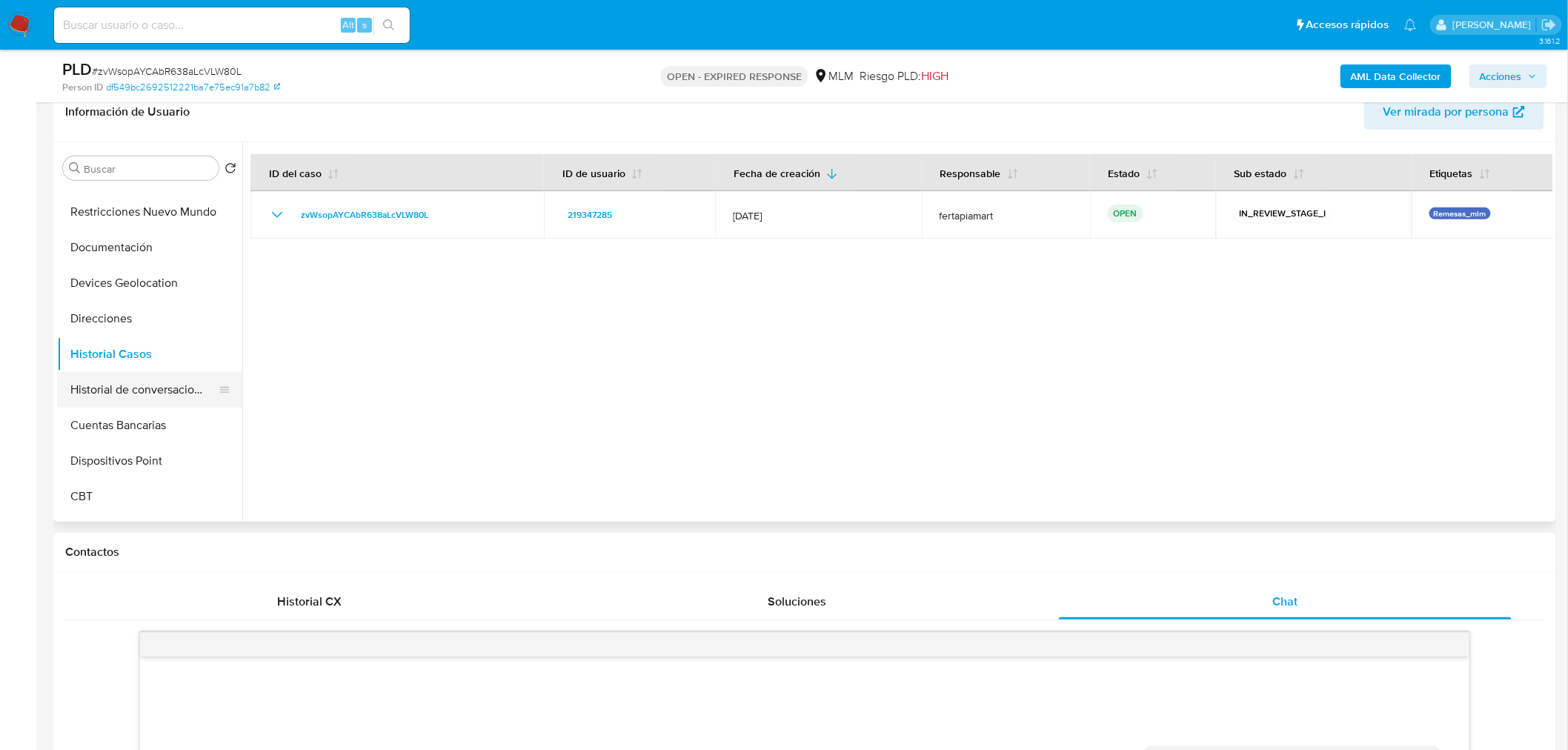
click at [159, 384] on button "Historial de conversaciones" at bounding box center [143, 390] width 173 height 36
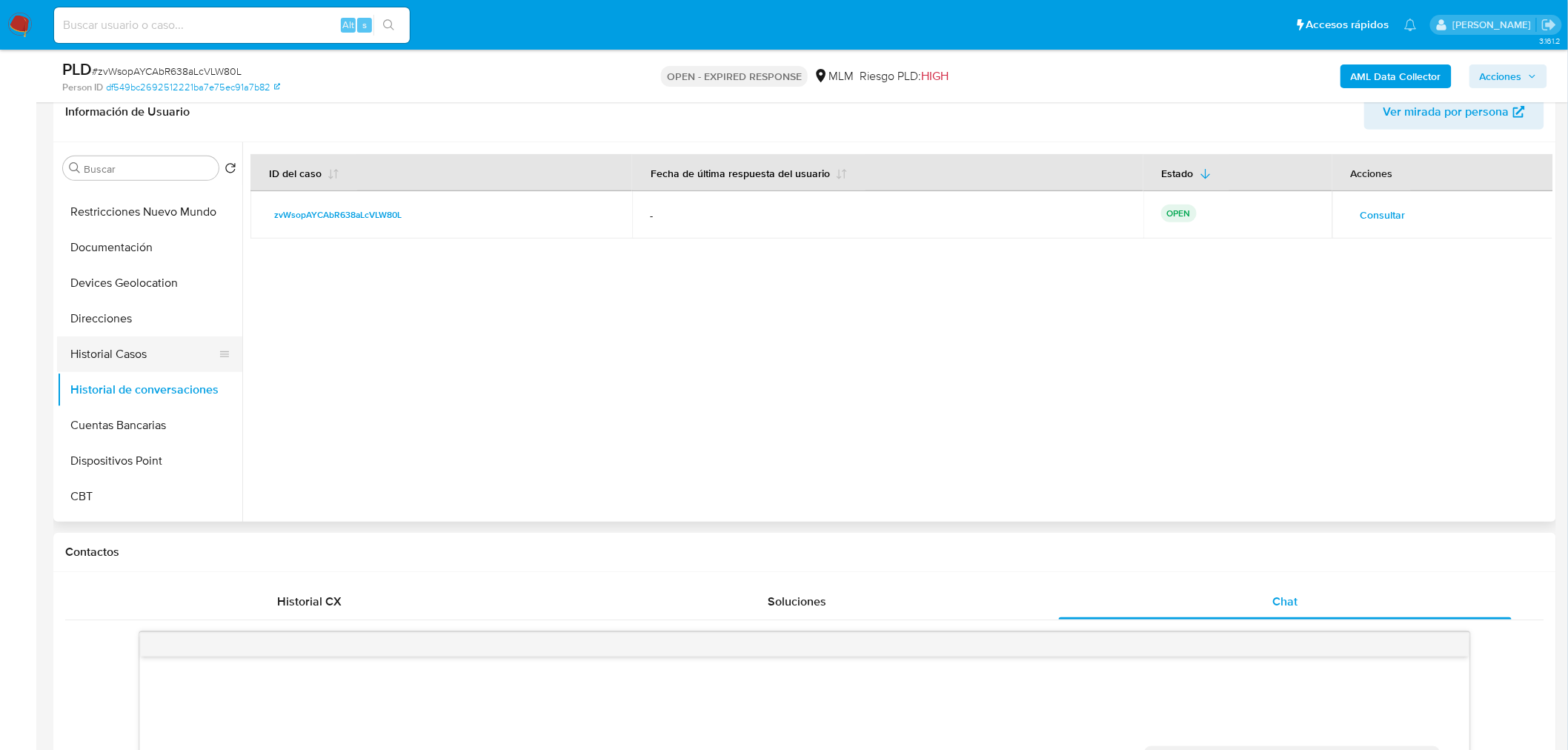
click at [86, 353] on button "Historial Casos" at bounding box center [143, 354] width 173 height 36
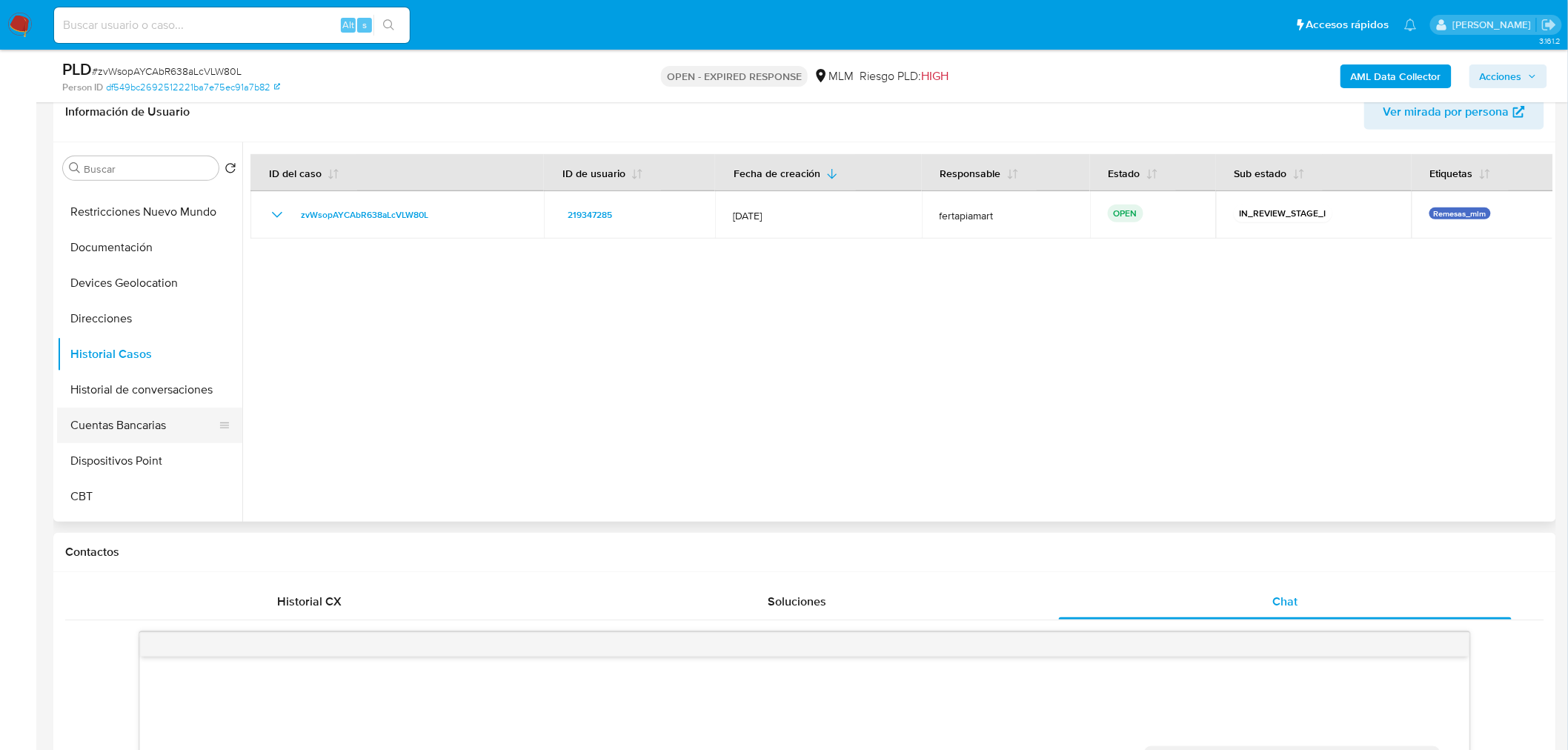
click at [121, 428] on button "Cuentas Bancarias" at bounding box center [143, 425] width 173 height 36
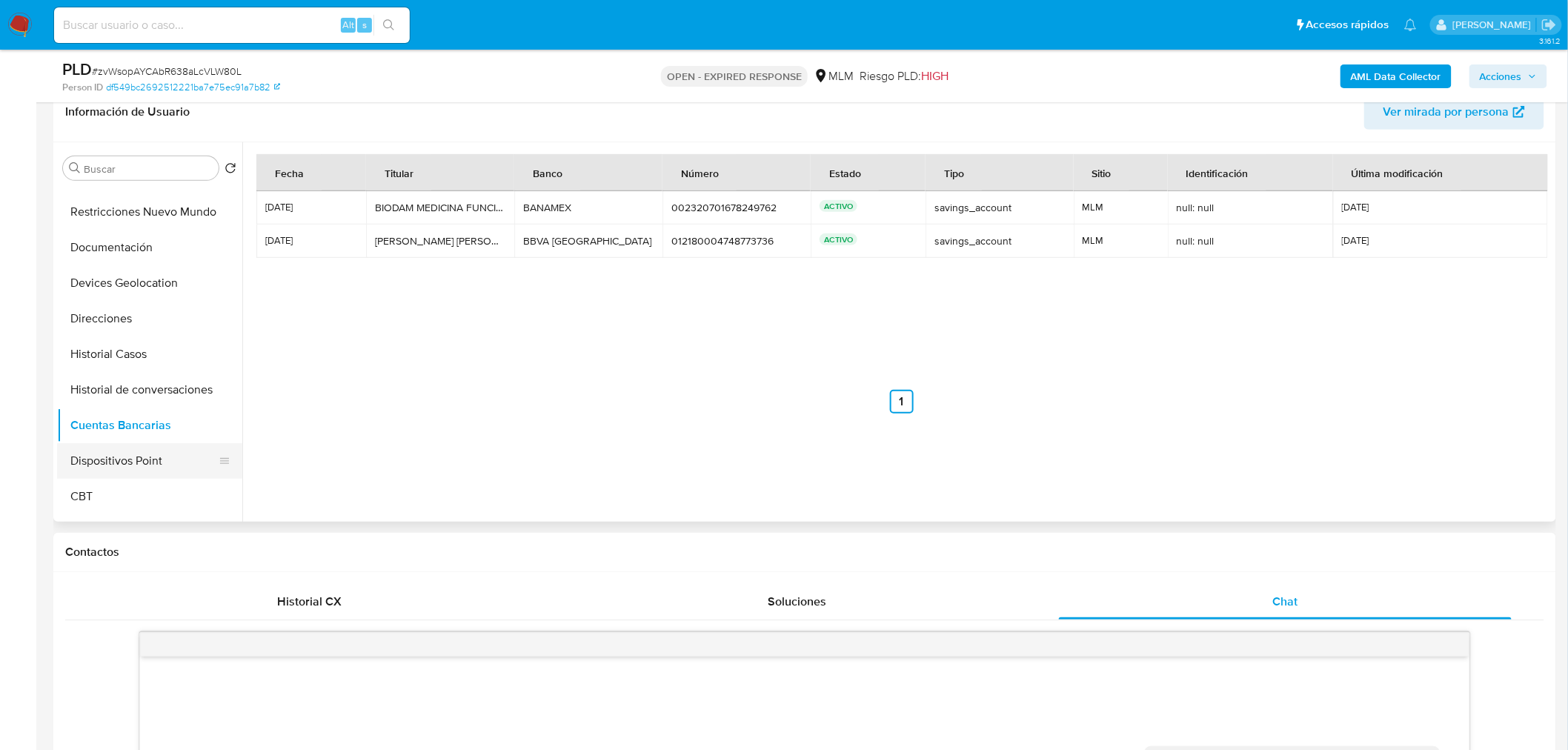
click at [117, 463] on button "Dispositivos Point" at bounding box center [143, 461] width 173 height 36
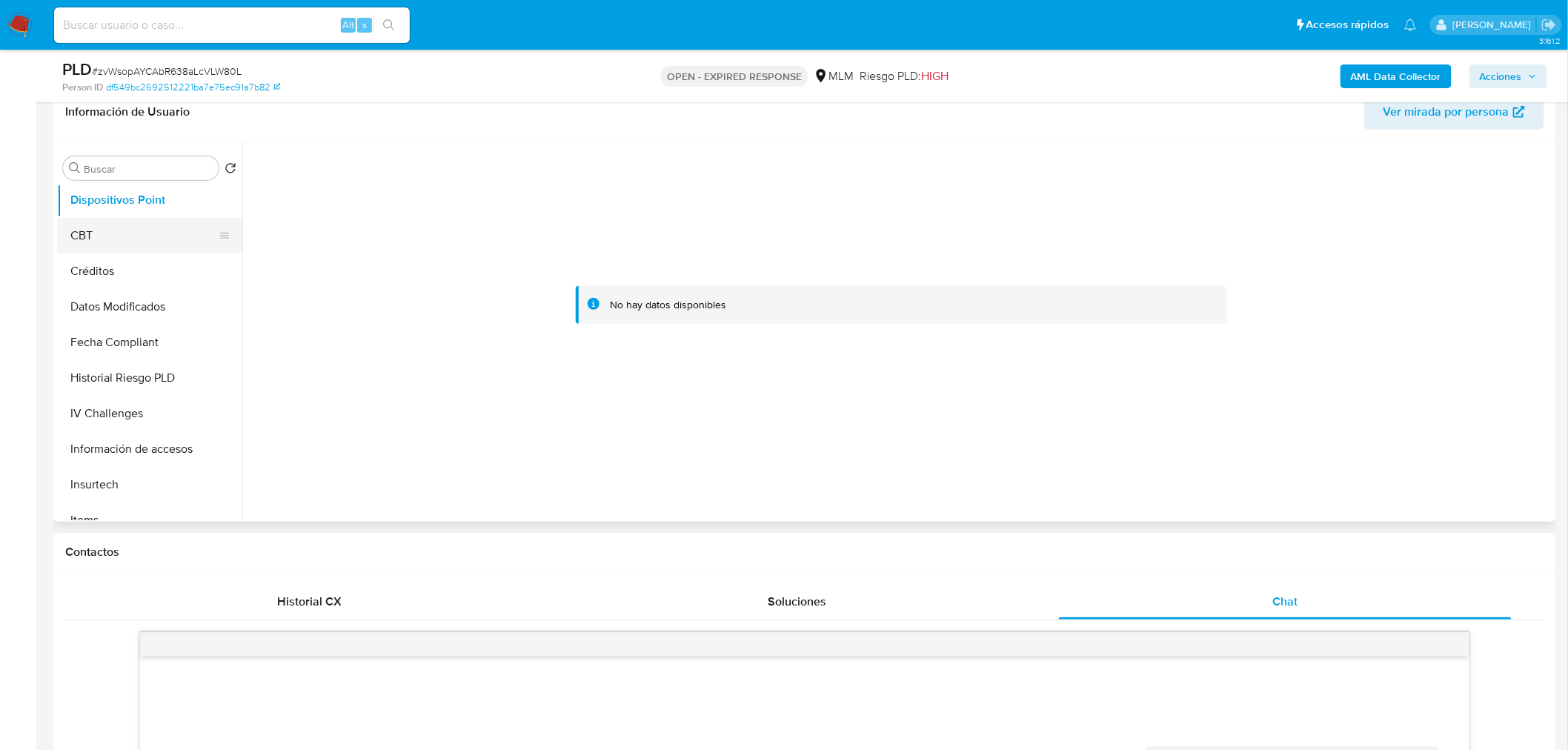
scroll to position [394, 0]
click at [129, 450] on button "Información de accesos" at bounding box center [143, 450] width 173 height 36
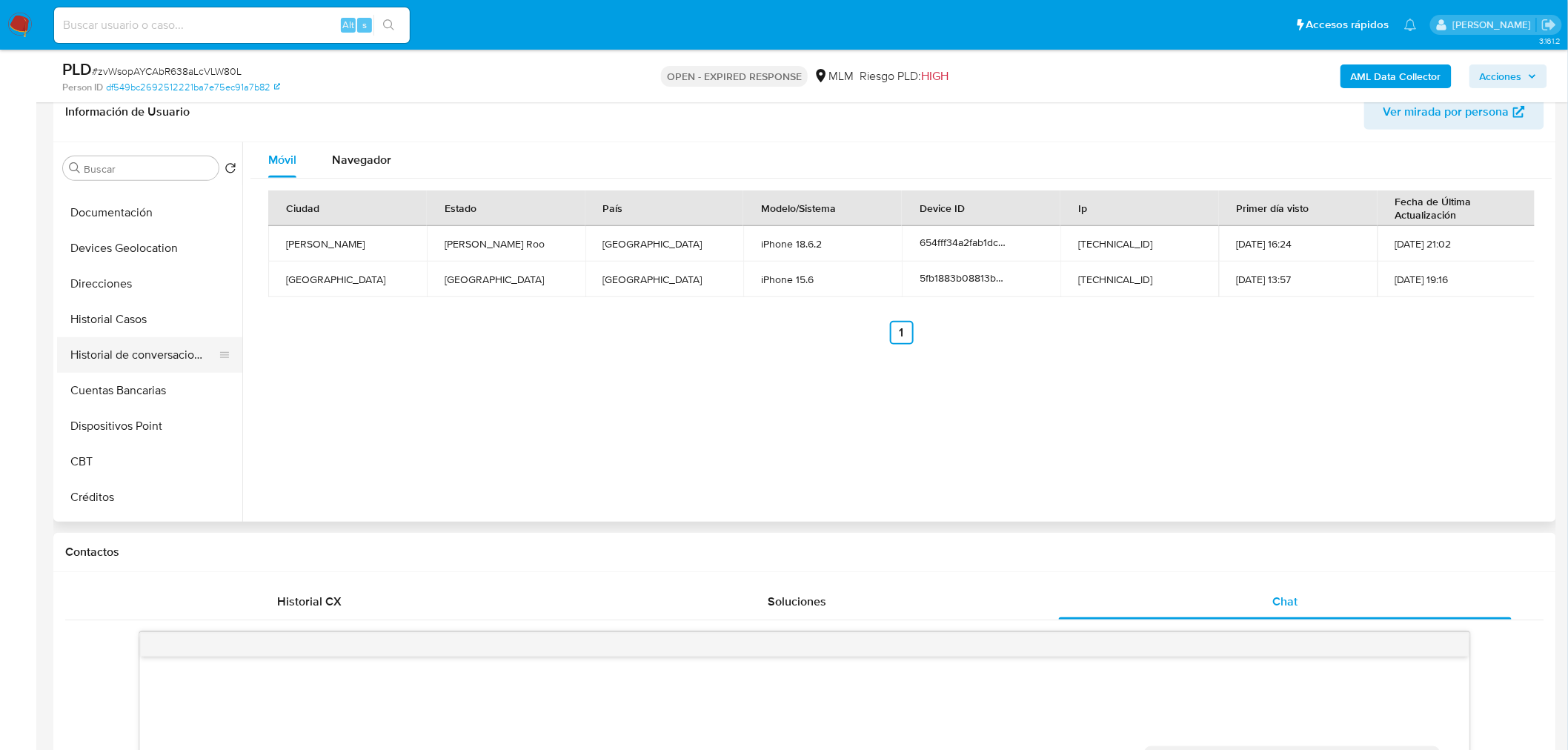
scroll to position [319, 0]
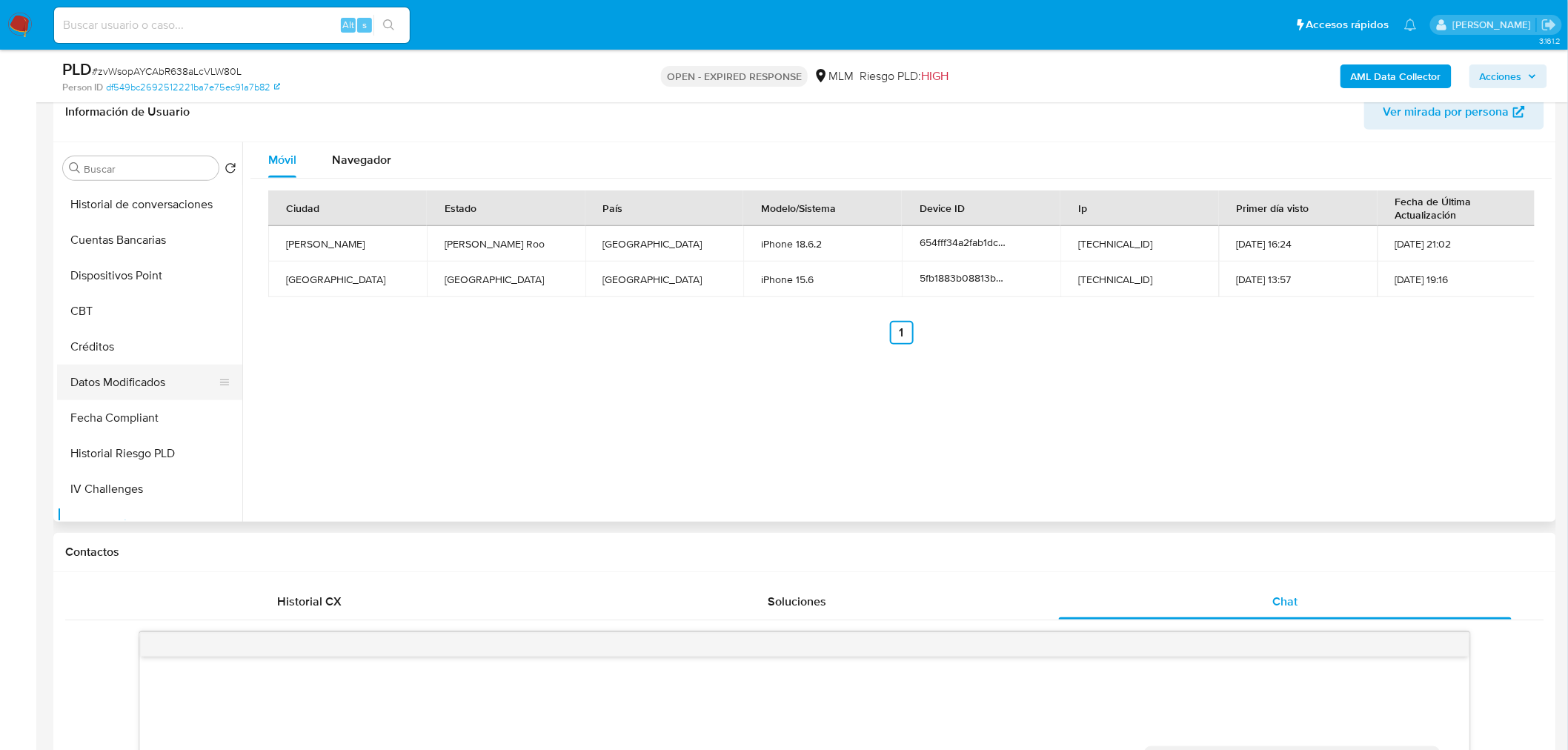
click at [145, 372] on button "Datos Modificados" at bounding box center [143, 382] width 173 height 36
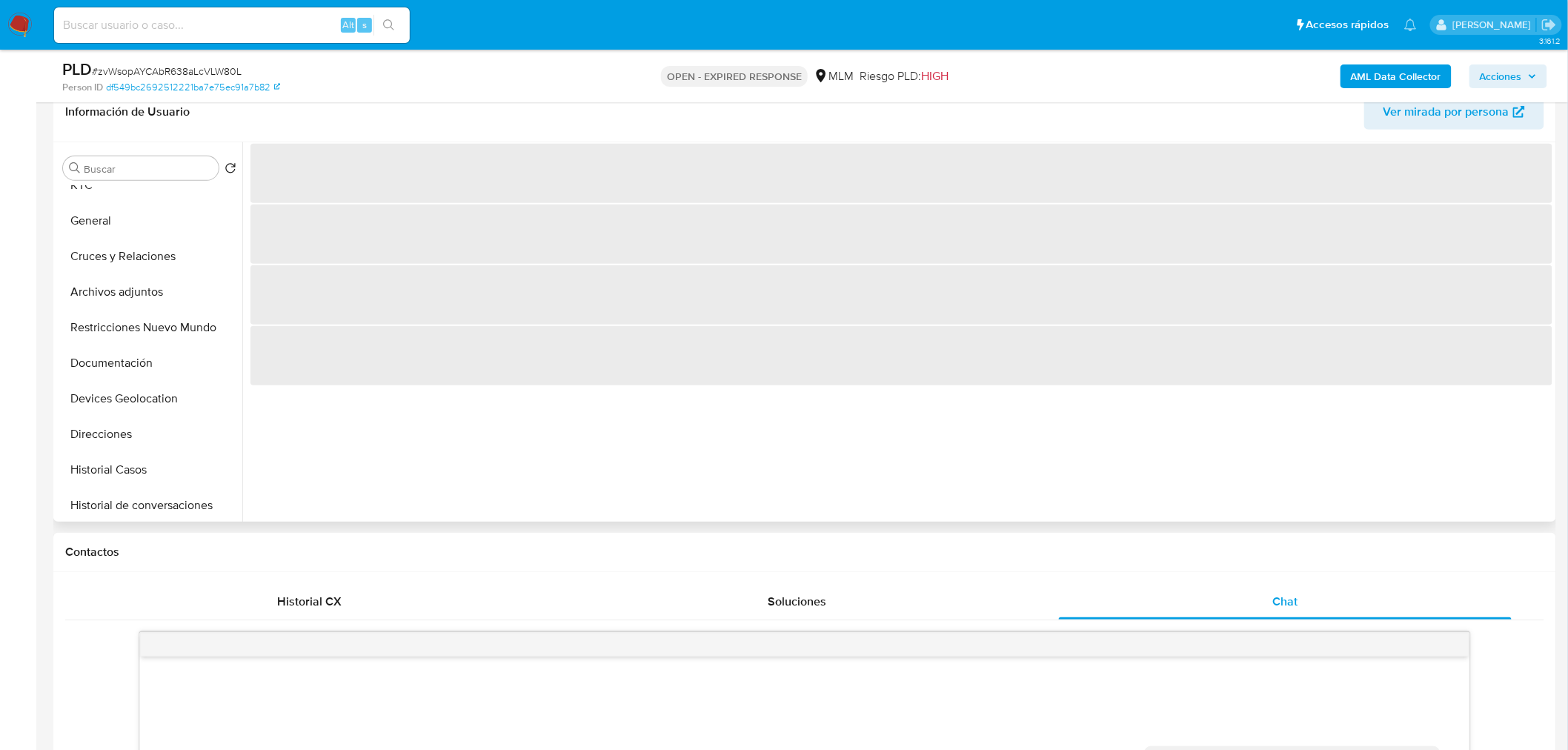
scroll to position [0, 0]
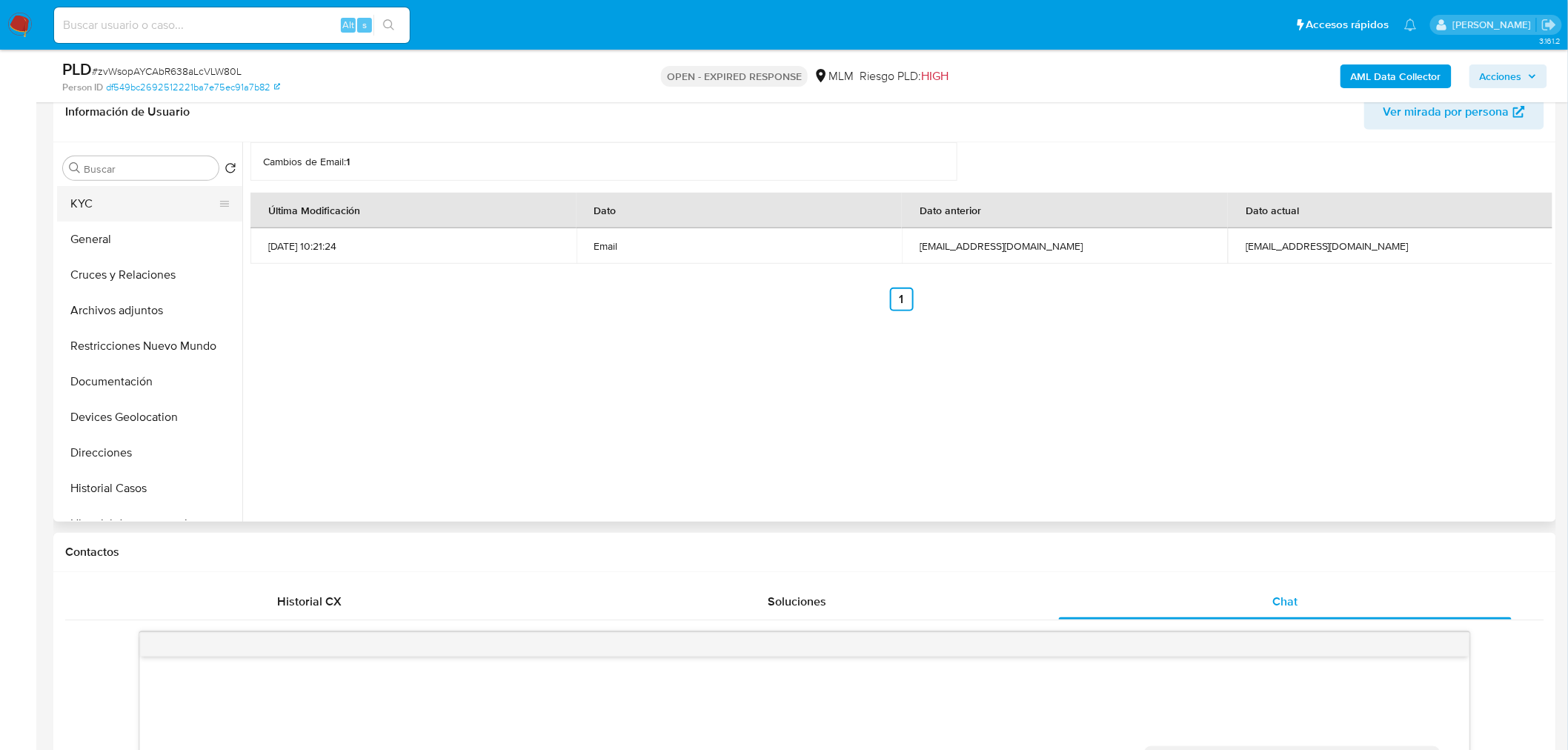
click at [166, 215] on button "KYC" at bounding box center [143, 204] width 173 height 36
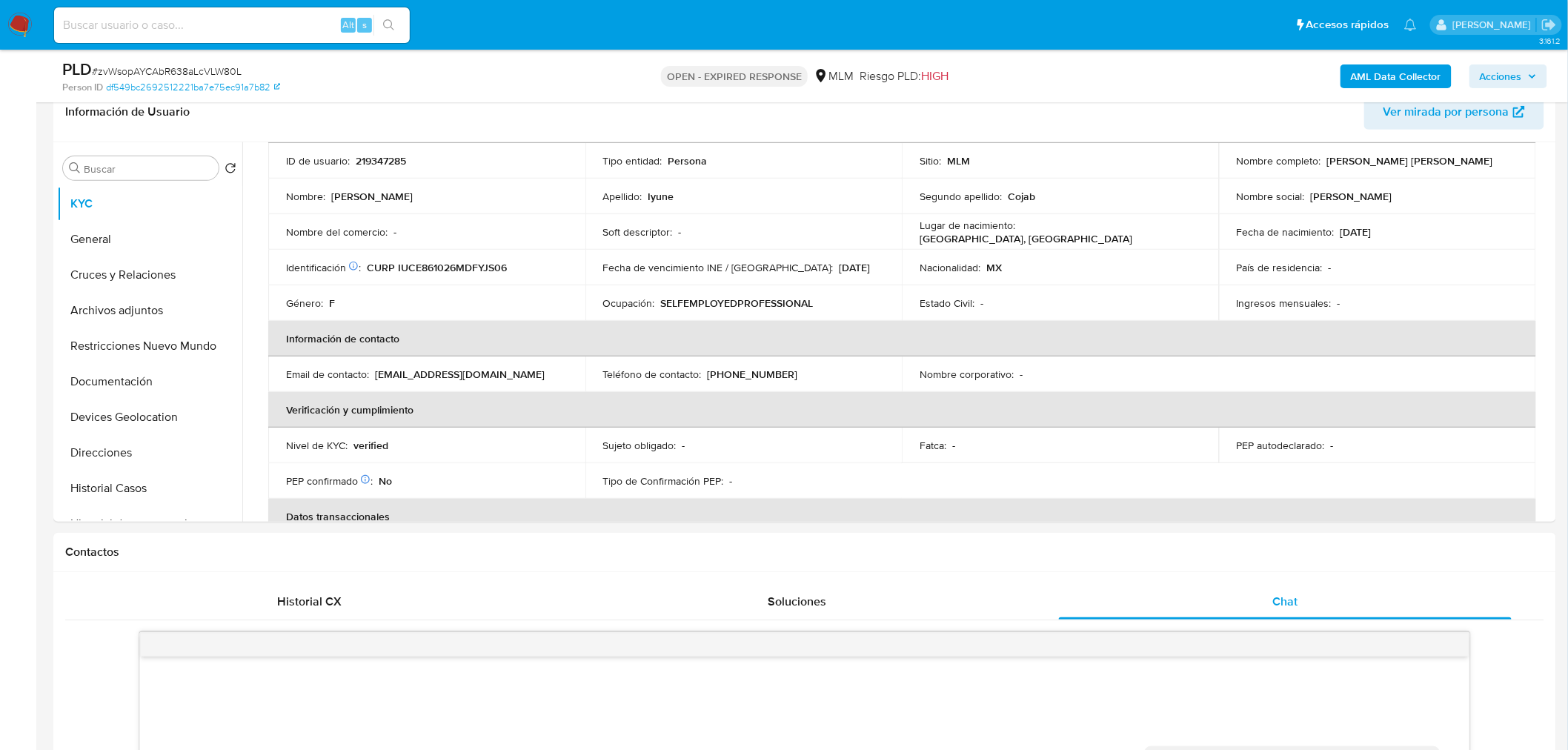
scroll to position [106, 0]
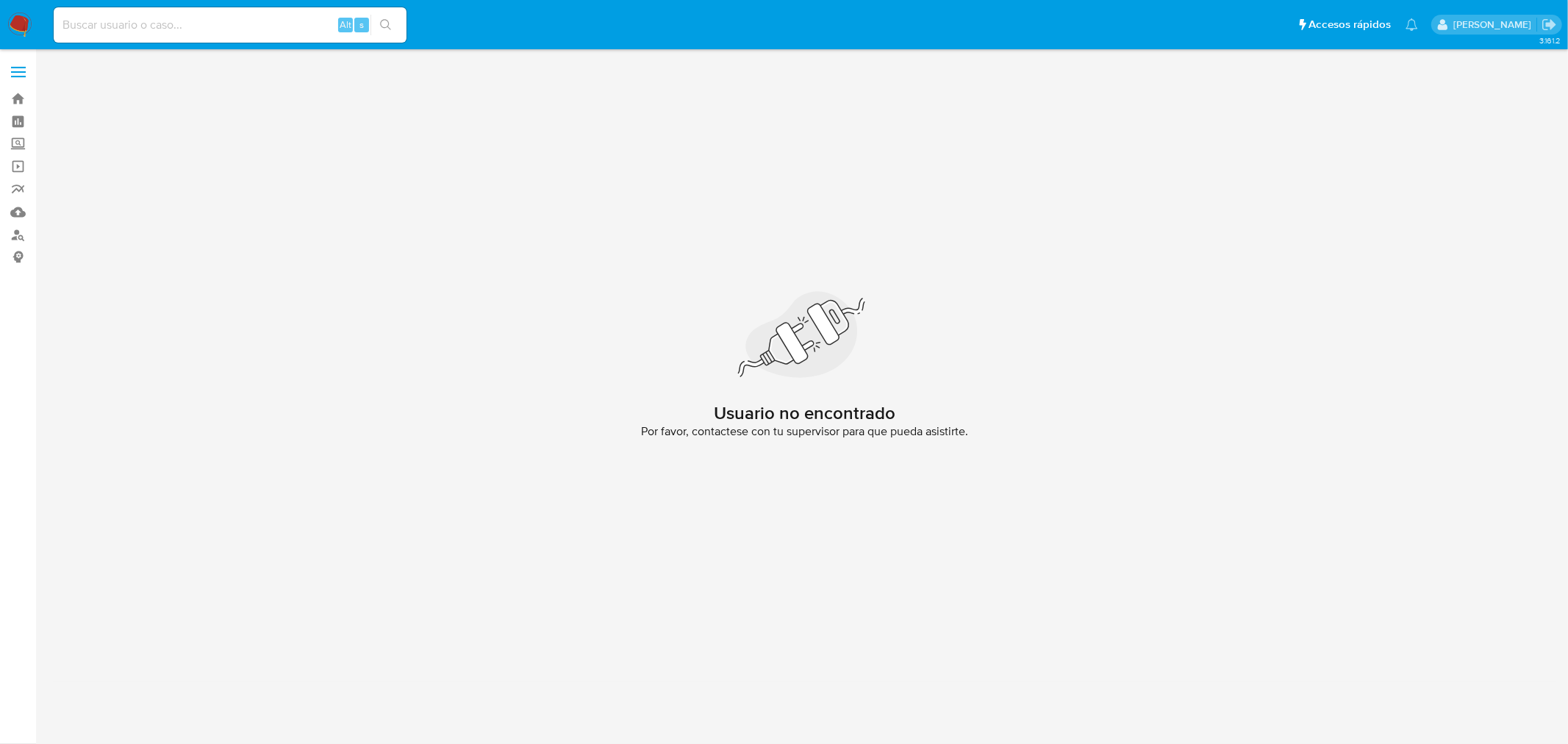
click at [23, 32] on img at bounding box center [20, 25] width 25 height 25
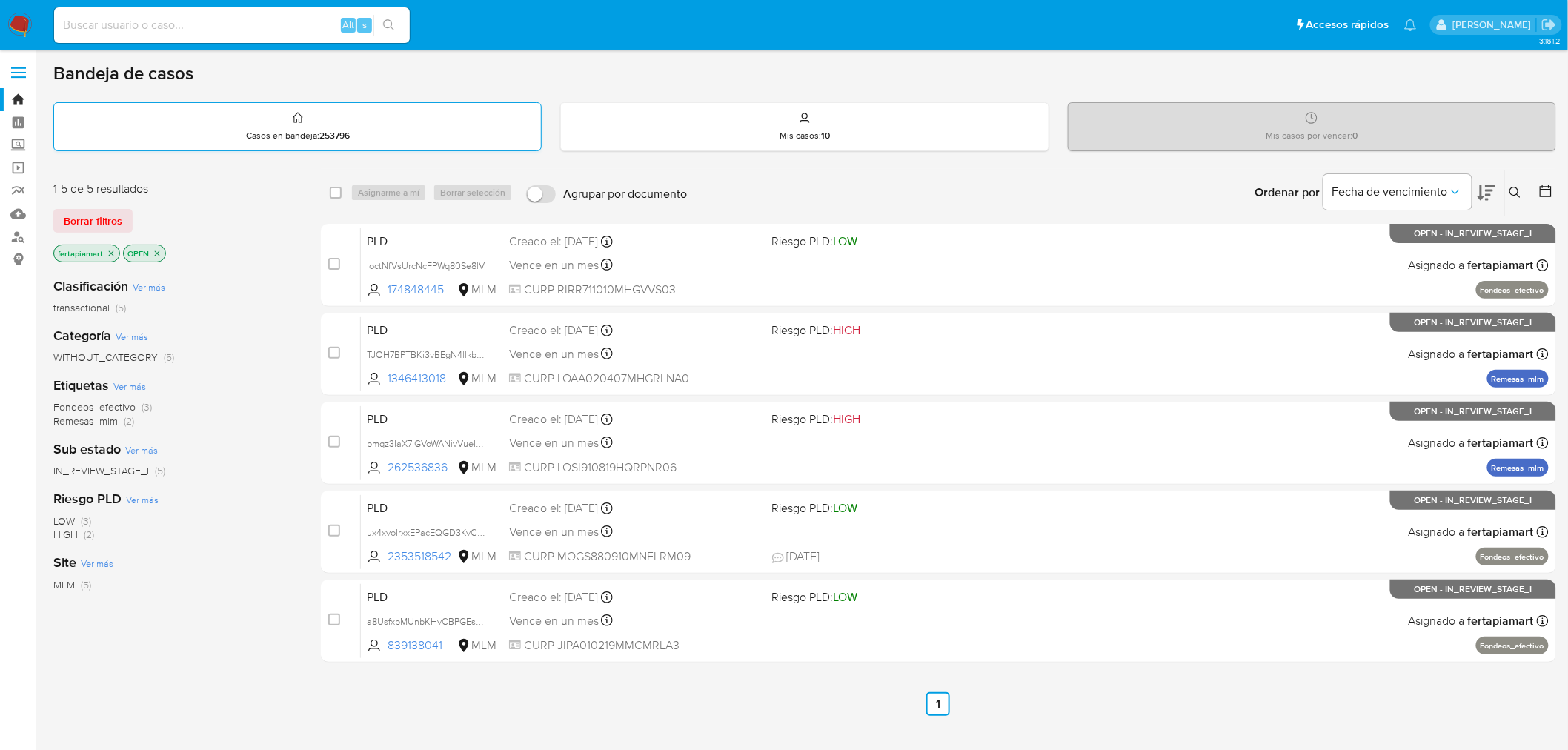
click at [379, 134] on div "Casos en bandeja : 253796" at bounding box center [297, 126] width 487 height 48
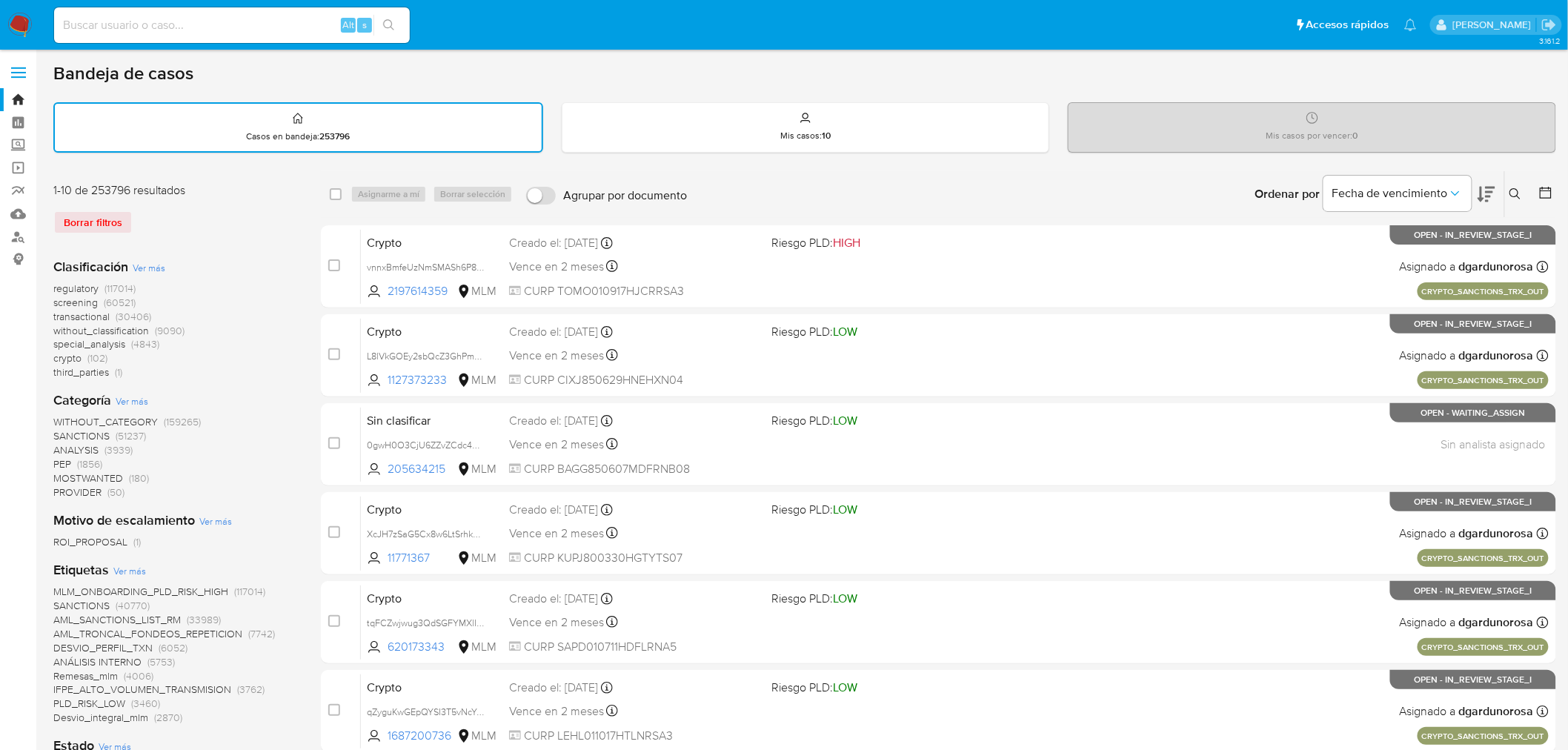
click at [1507, 198] on button at bounding box center [1517, 195] width 24 height 18
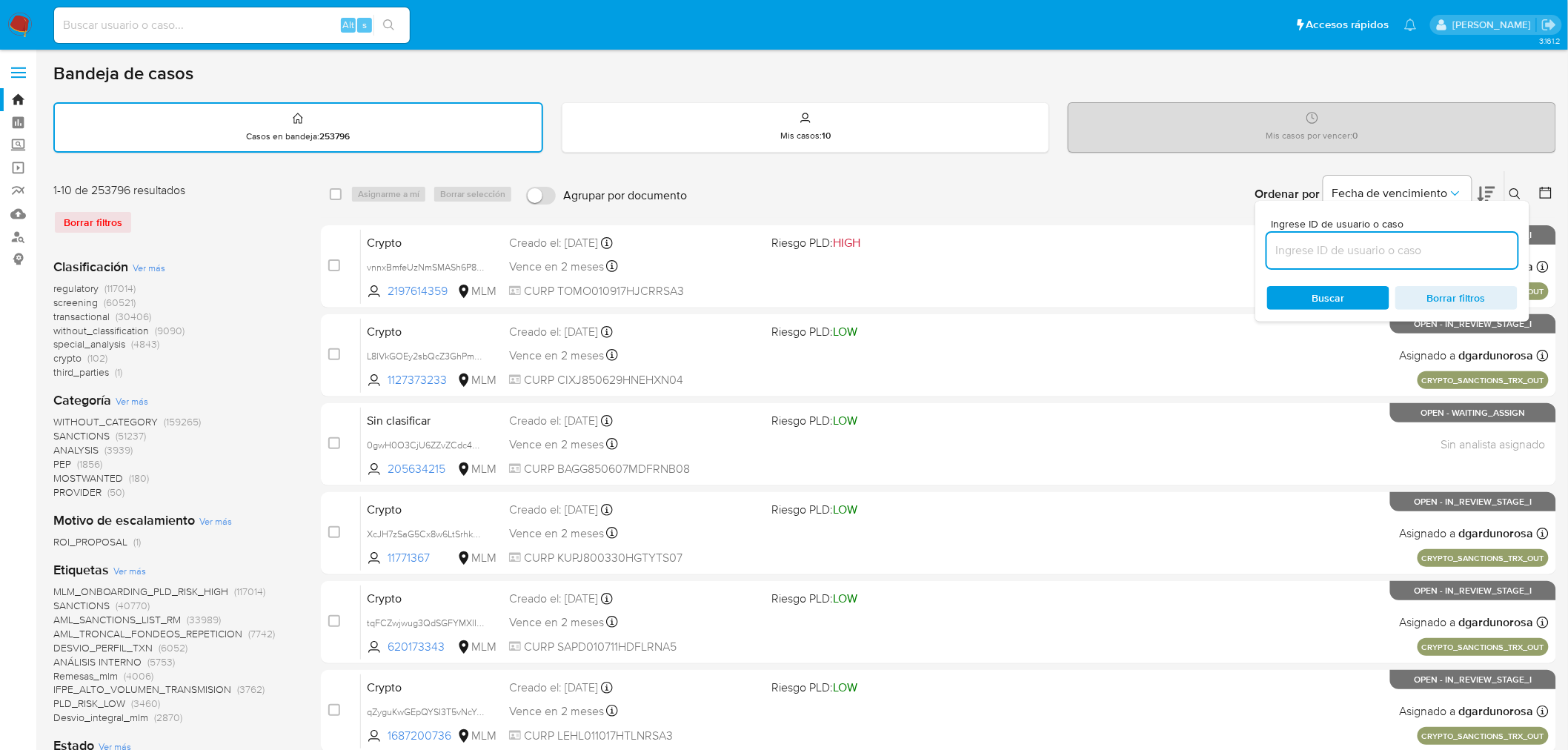
click at [1404, 254] on input at bounding box center [1392, 250] width 250 height 19
type input "219347285"
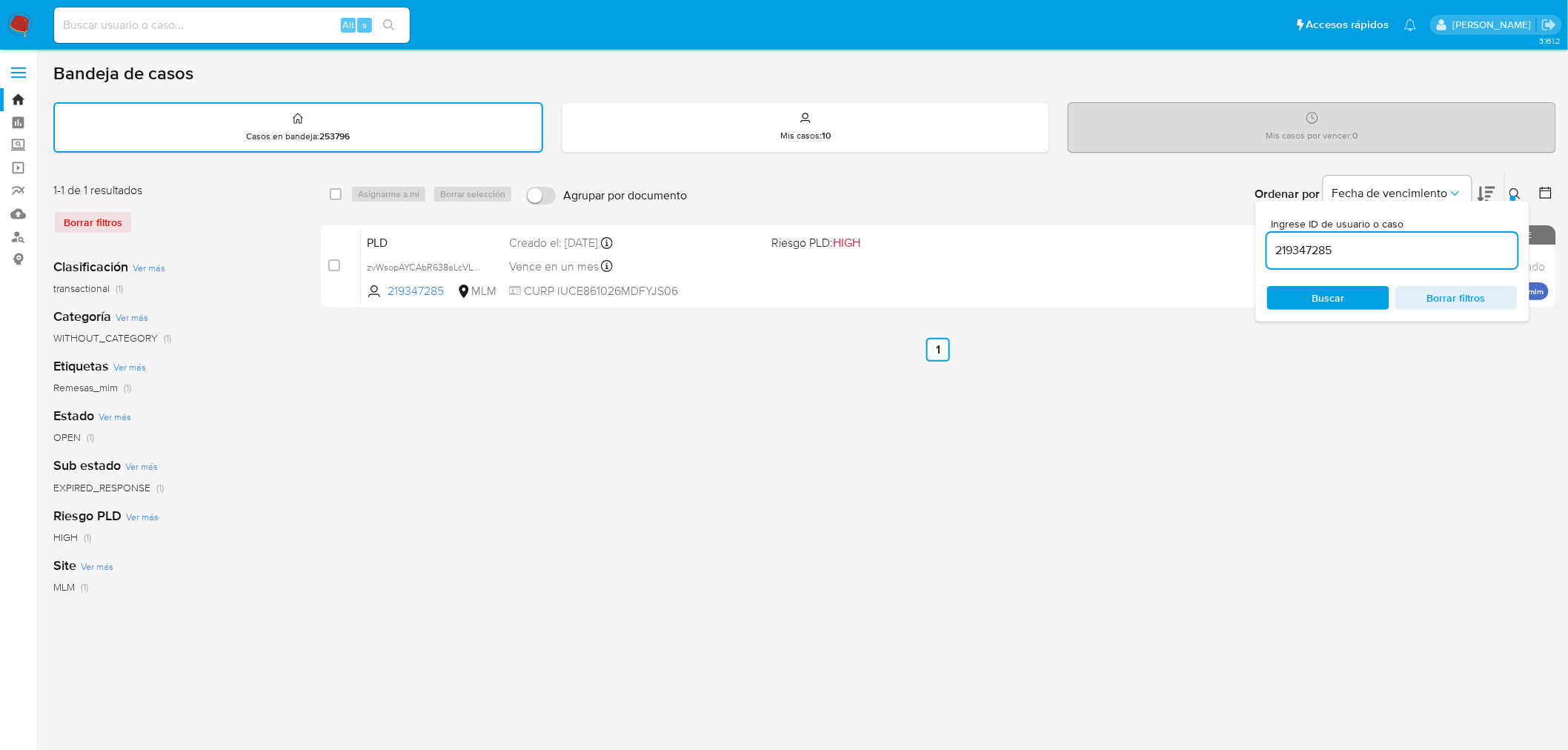
click at [1512, 188] on icon at bounding box center [1516, 195] width 12 height 12
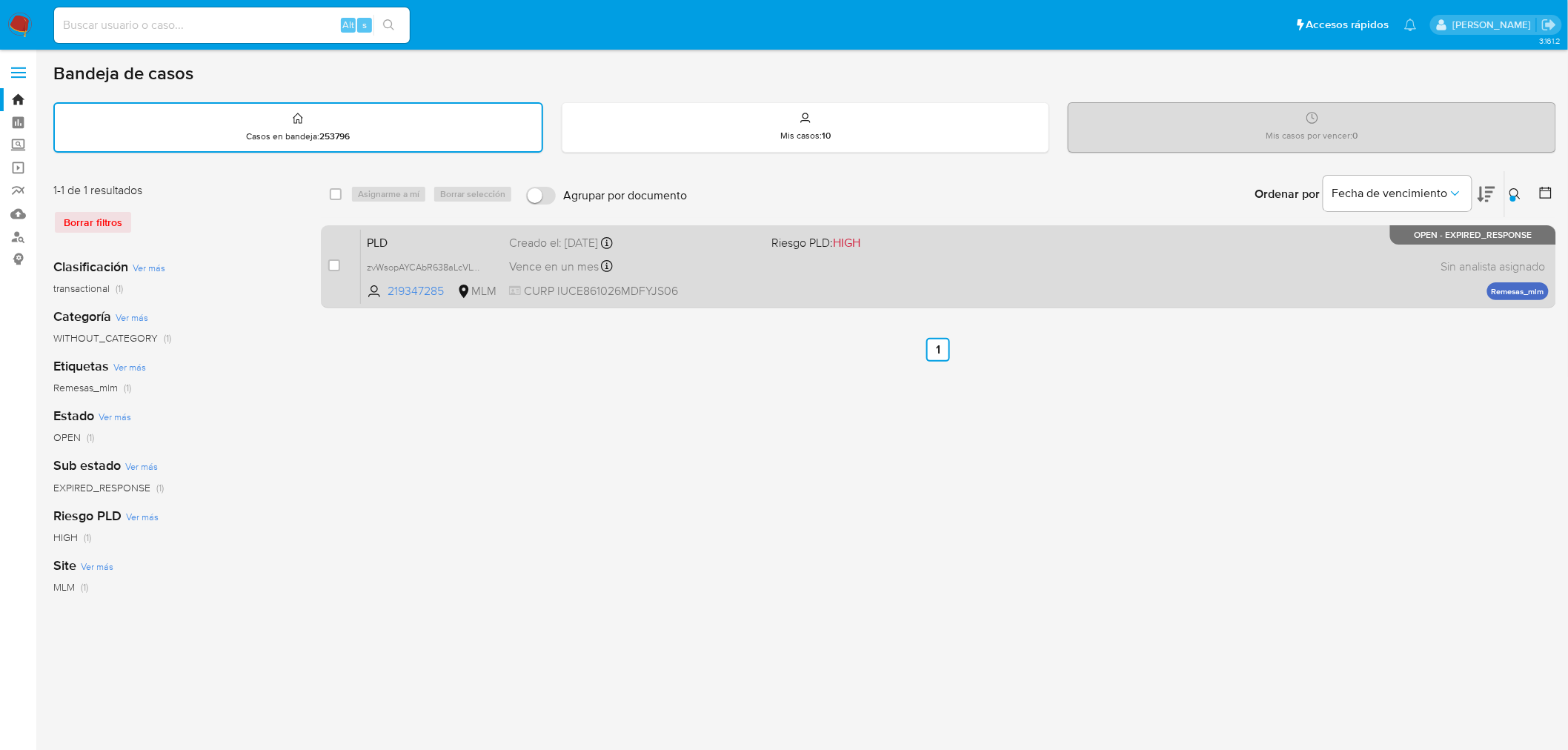
click at [1013, 266] on div "PLD zvWsopAYCAbR638aLcVLW80L 219347285 MLM Riesgo PLD: HIGH Creado el: 12/09/20…" at bounding box center [955, 266] width 1188 height 75
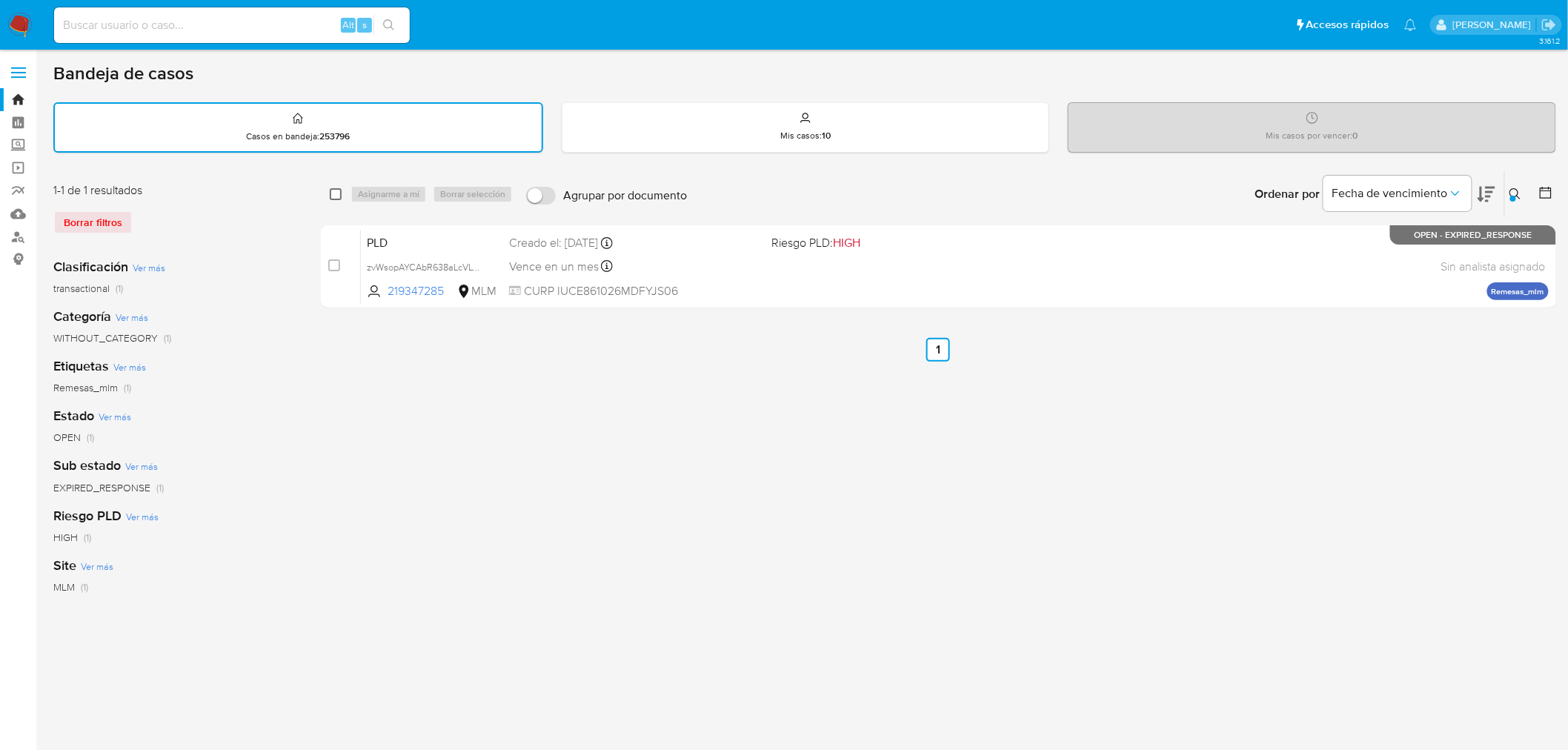
click at [334, 191] on input "checkbox" at bounding box center [336, 195] width 12 height 12
checkbox input "true"
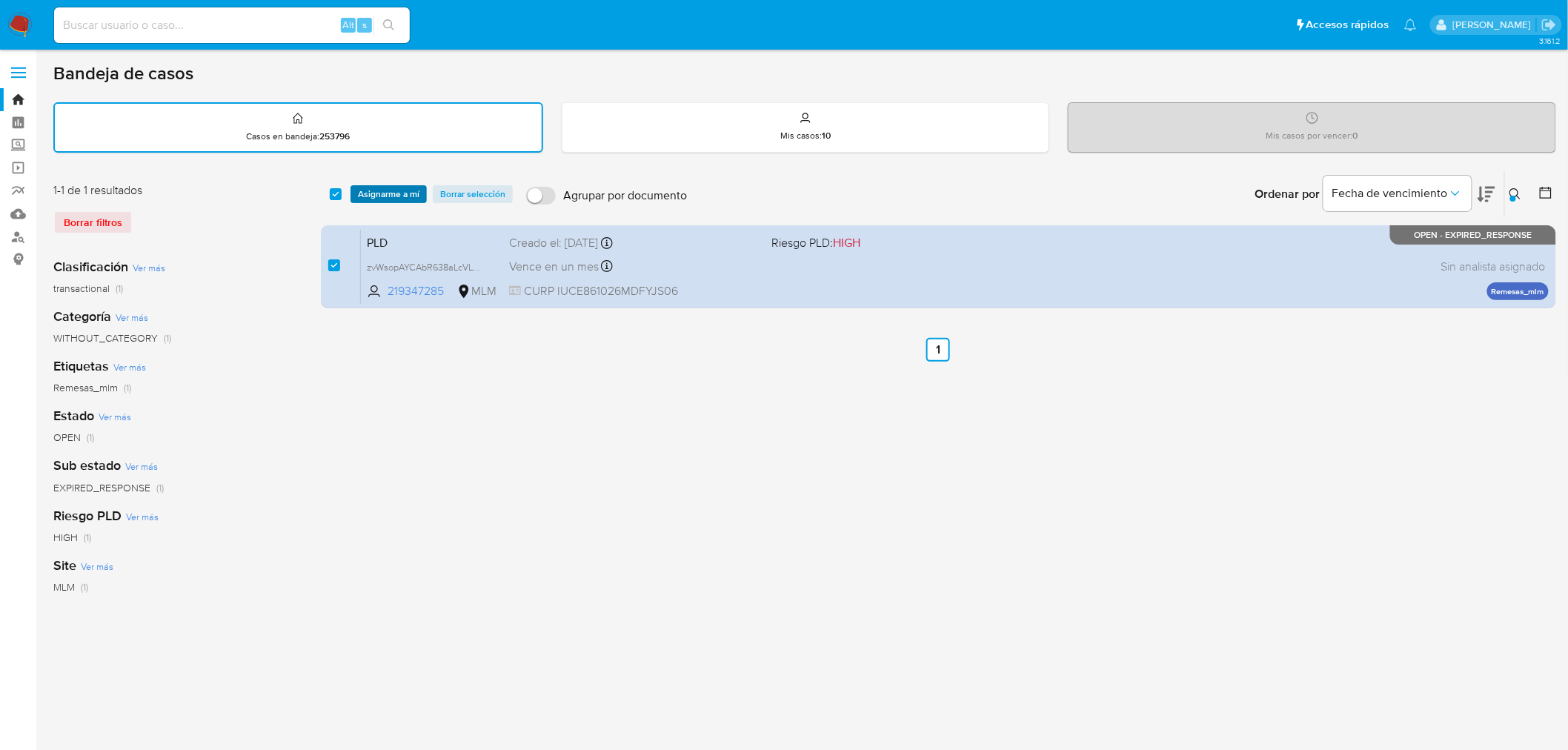
click at [391, 187] on span "Asignarme a mí" at bounding box center [388, 195] width 61 height 15
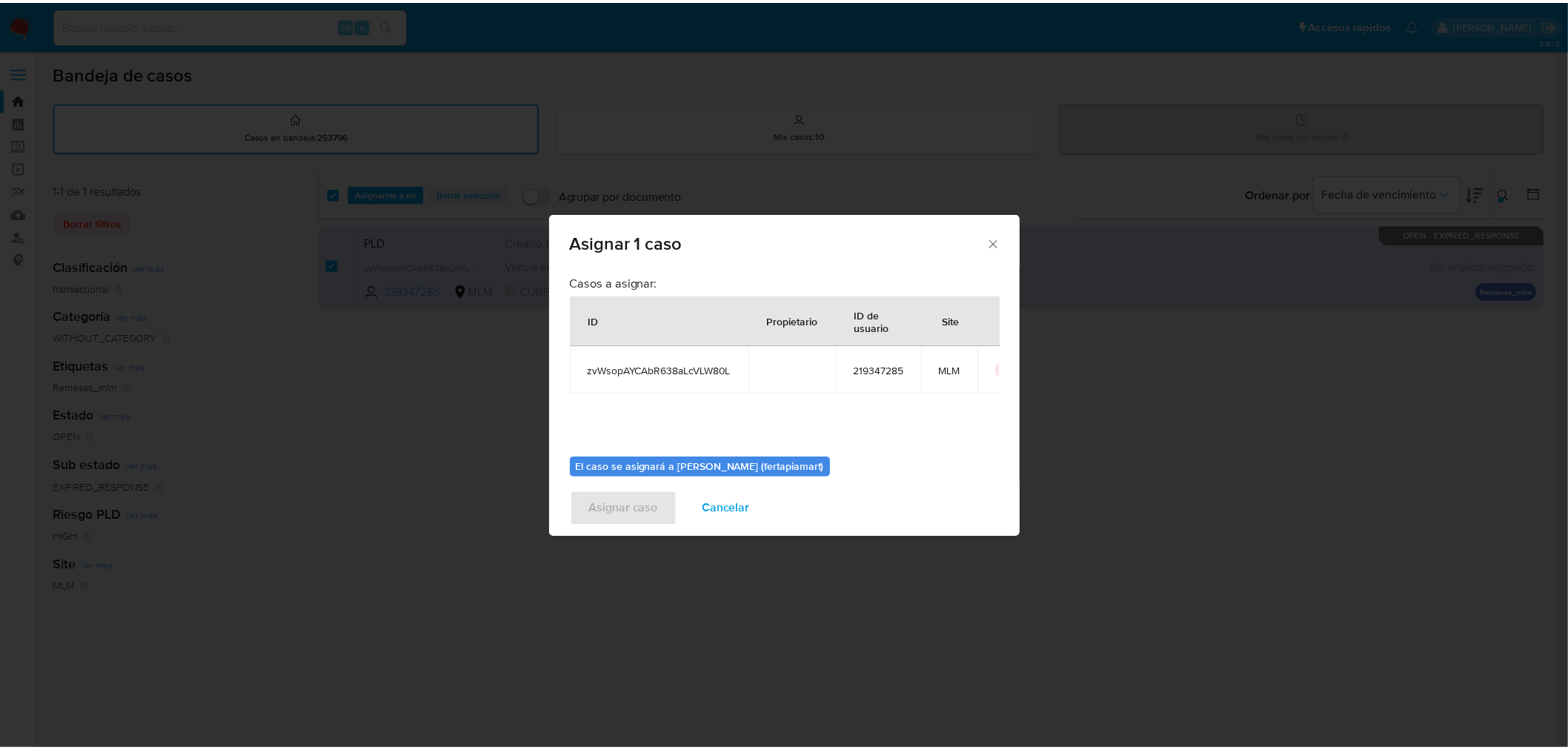
scroll to position [76, 0]
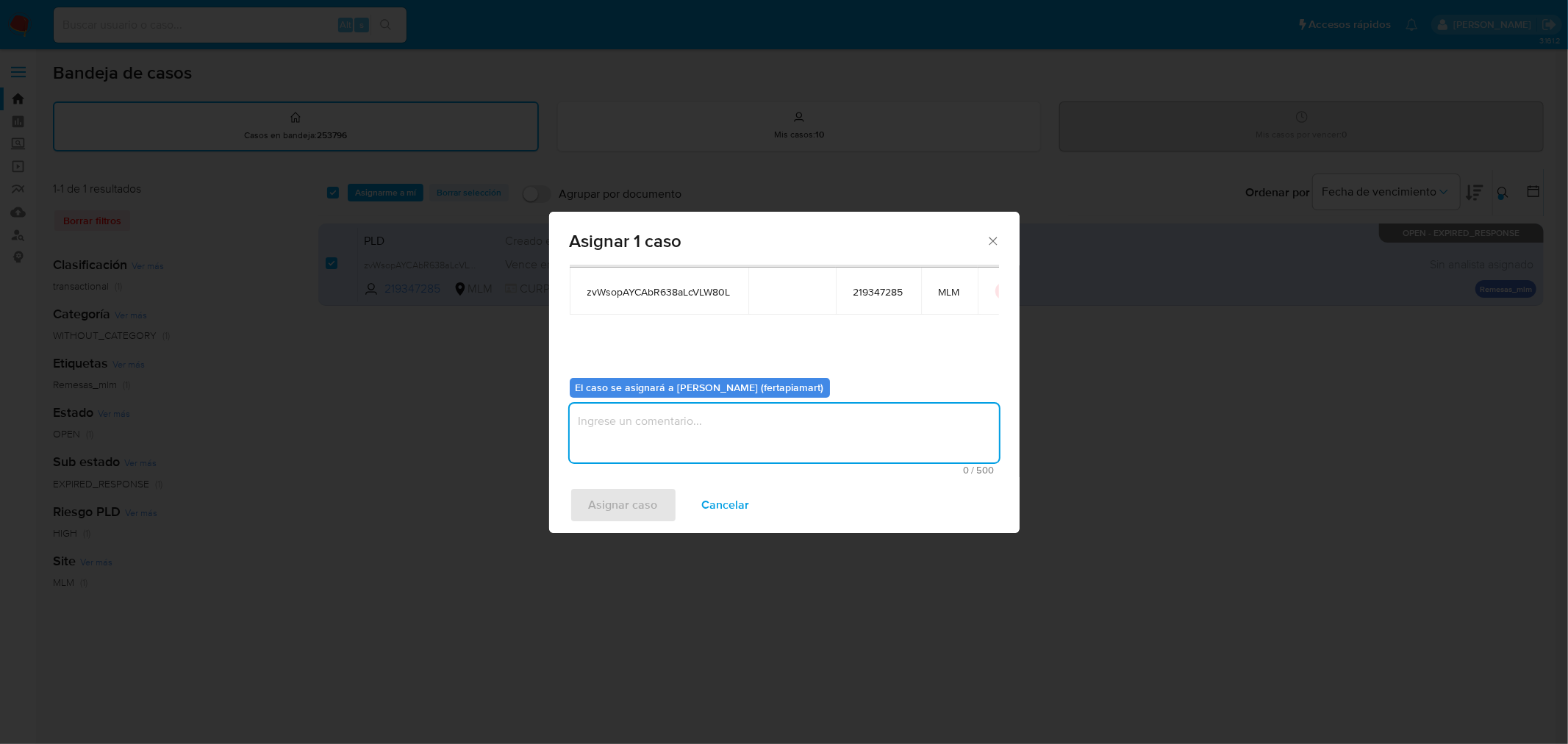
click at [659, 422] on textarea "assign-modal" at bounding box center [784, 433] width 429 height 59
type textarea "FDTM"
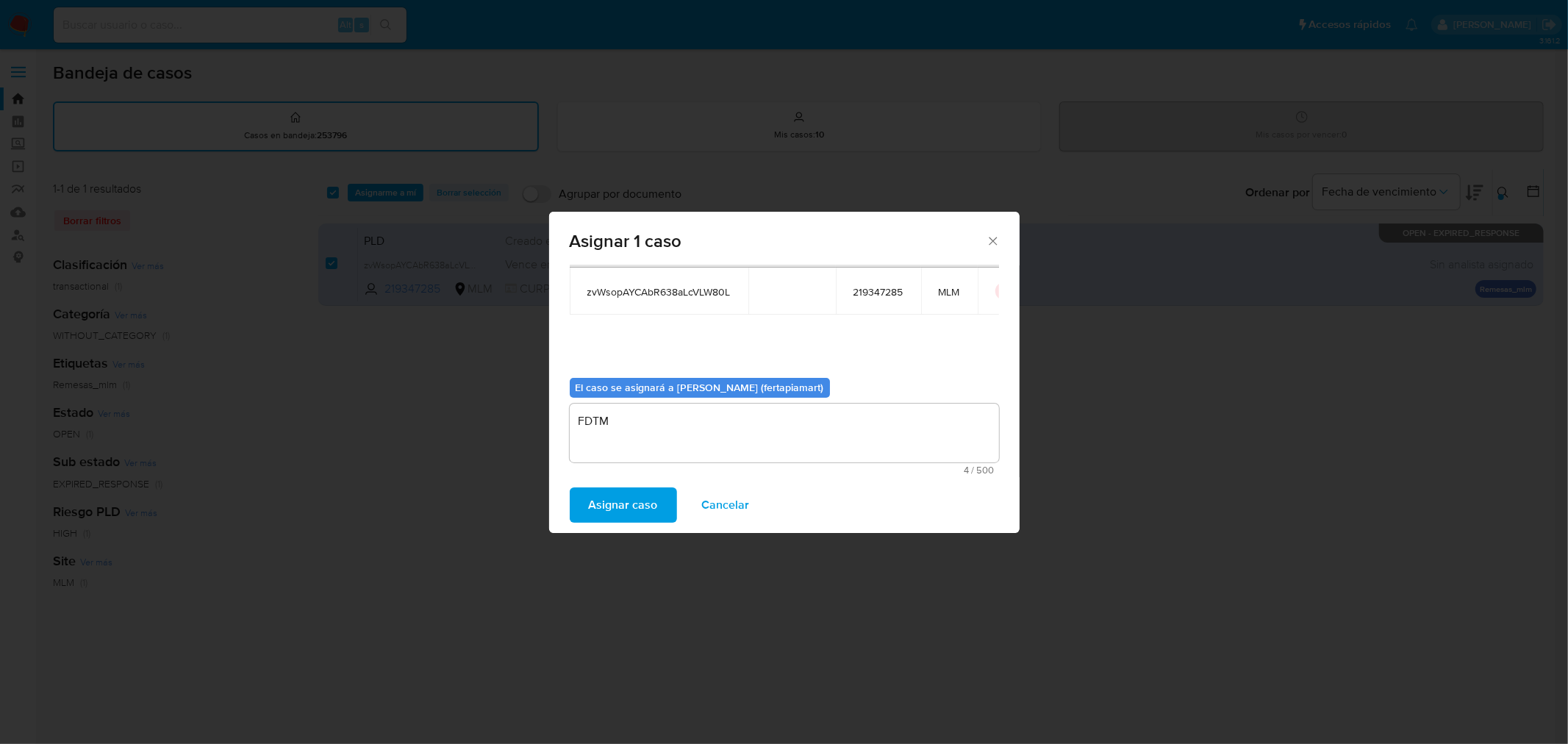
click at [624, 495] on span "Asignar caso" at bounding box center [623, 505] width 69 height 32
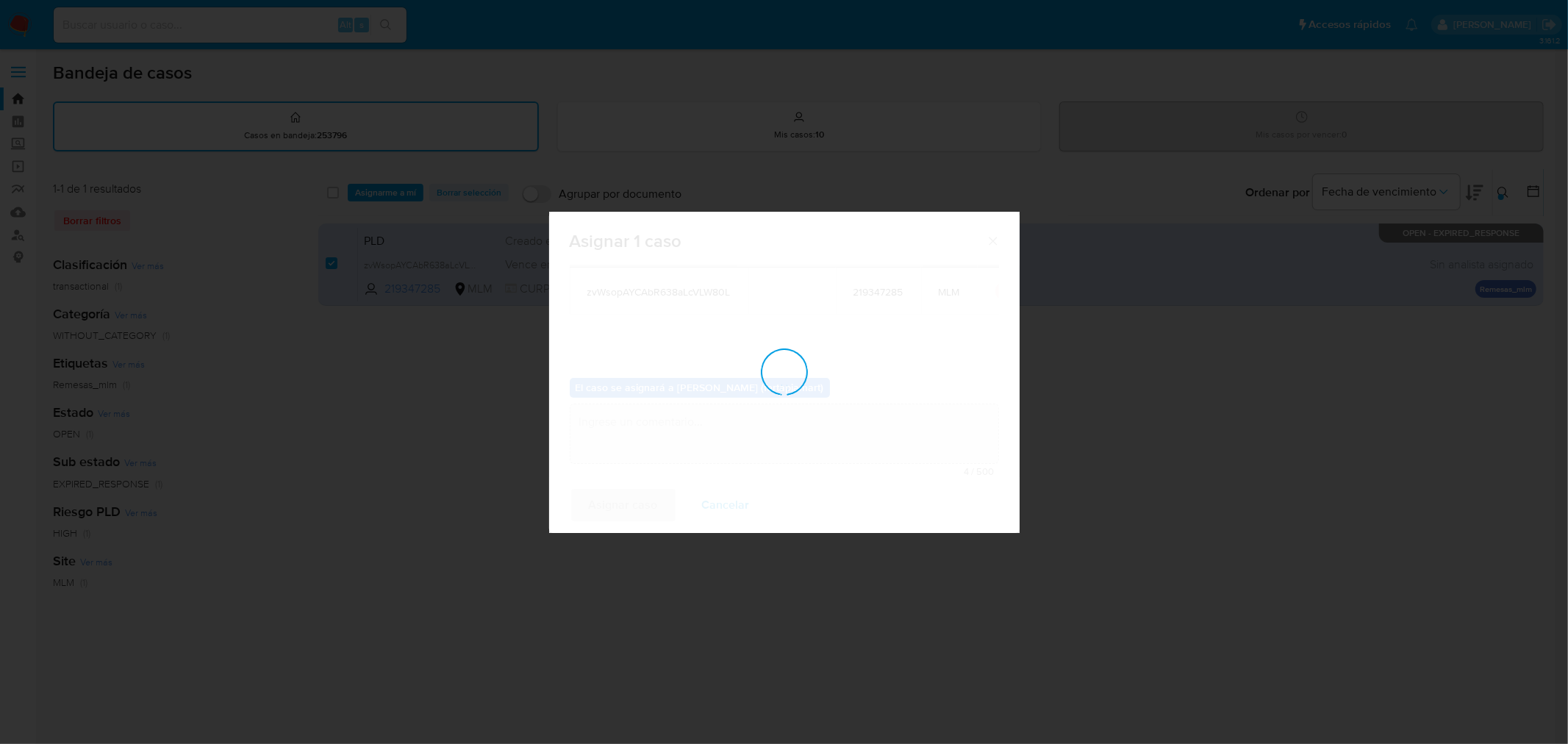
checkbox input "false"
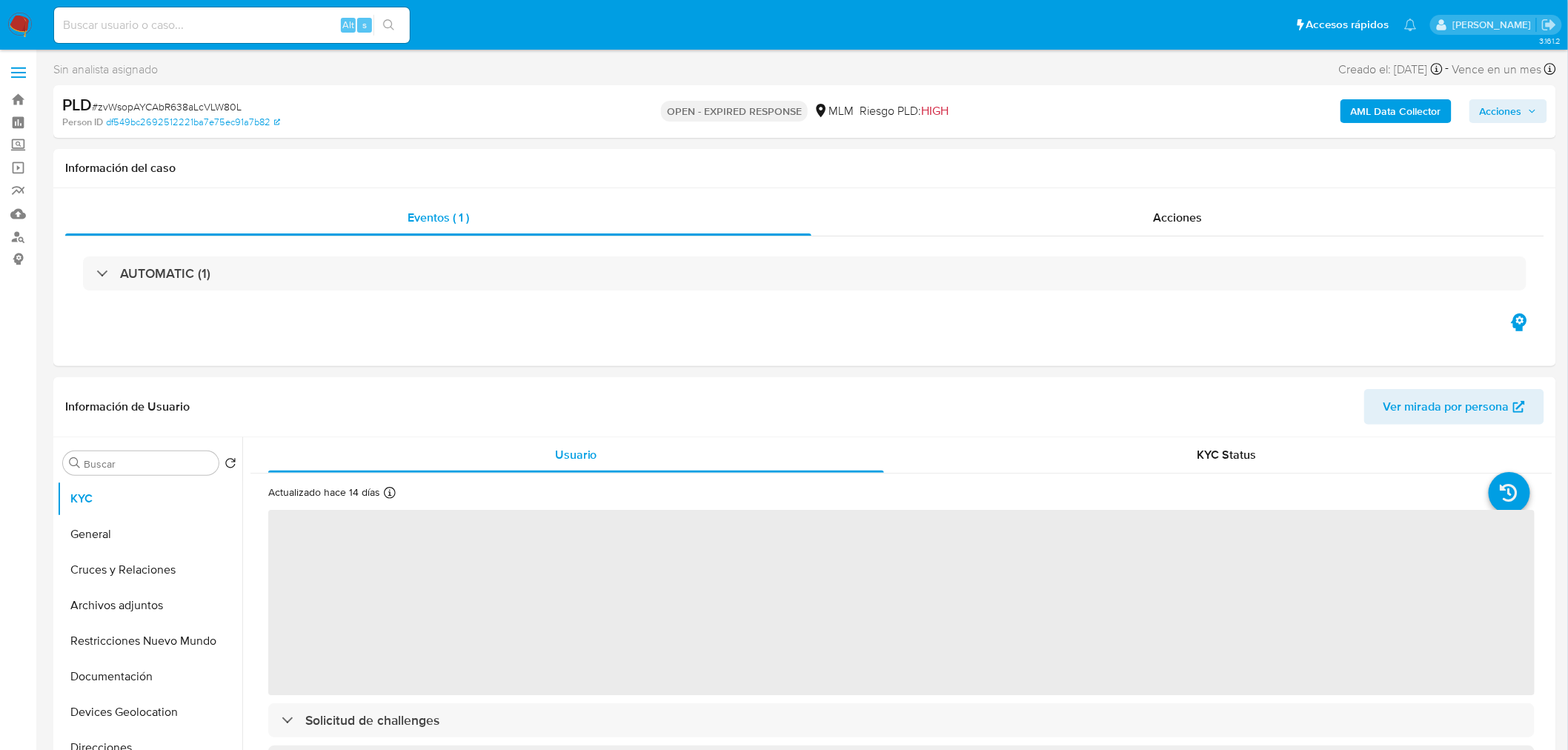
select select "10"
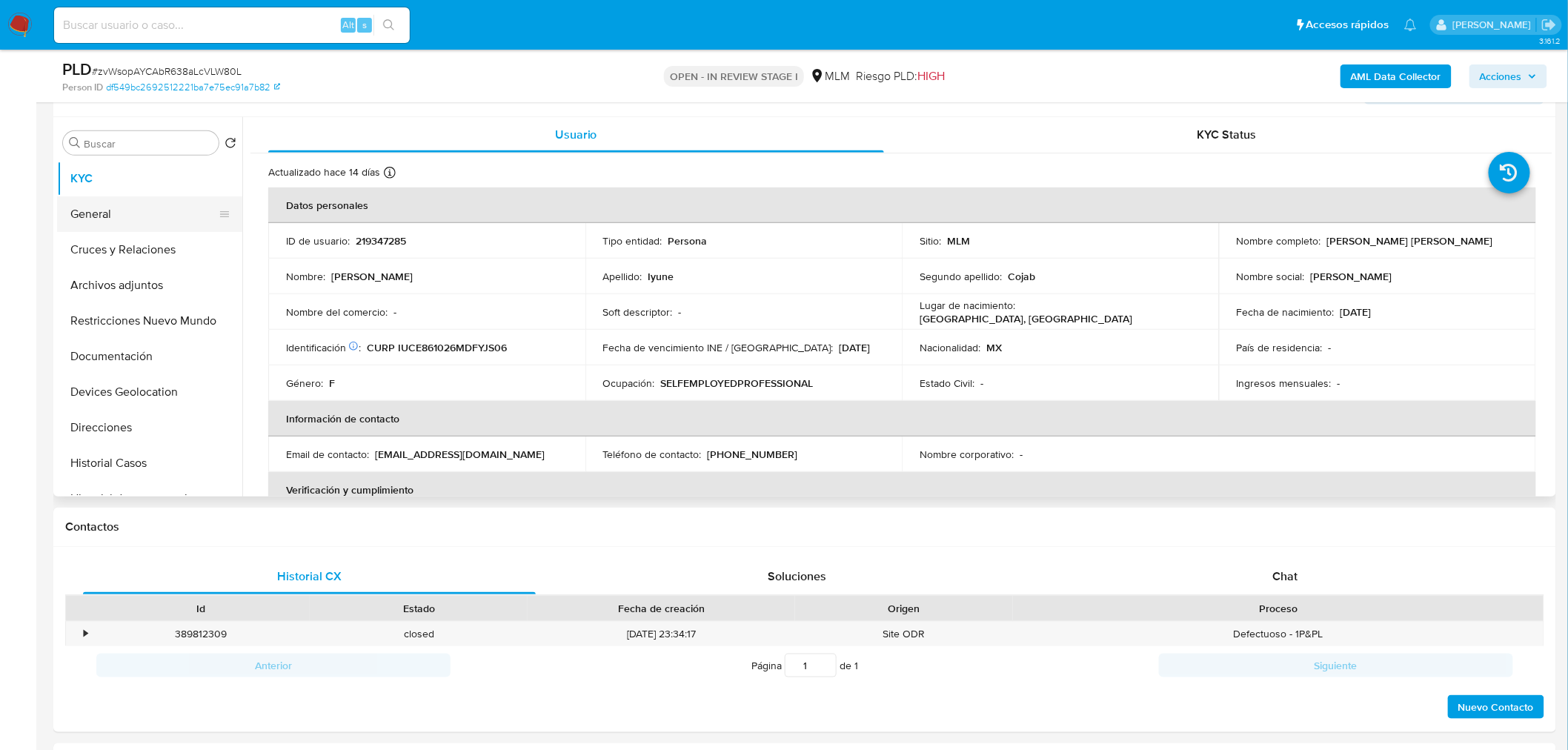
click at [150, 220] on button "General" at bounding box center [143, 214] width 173 height 36
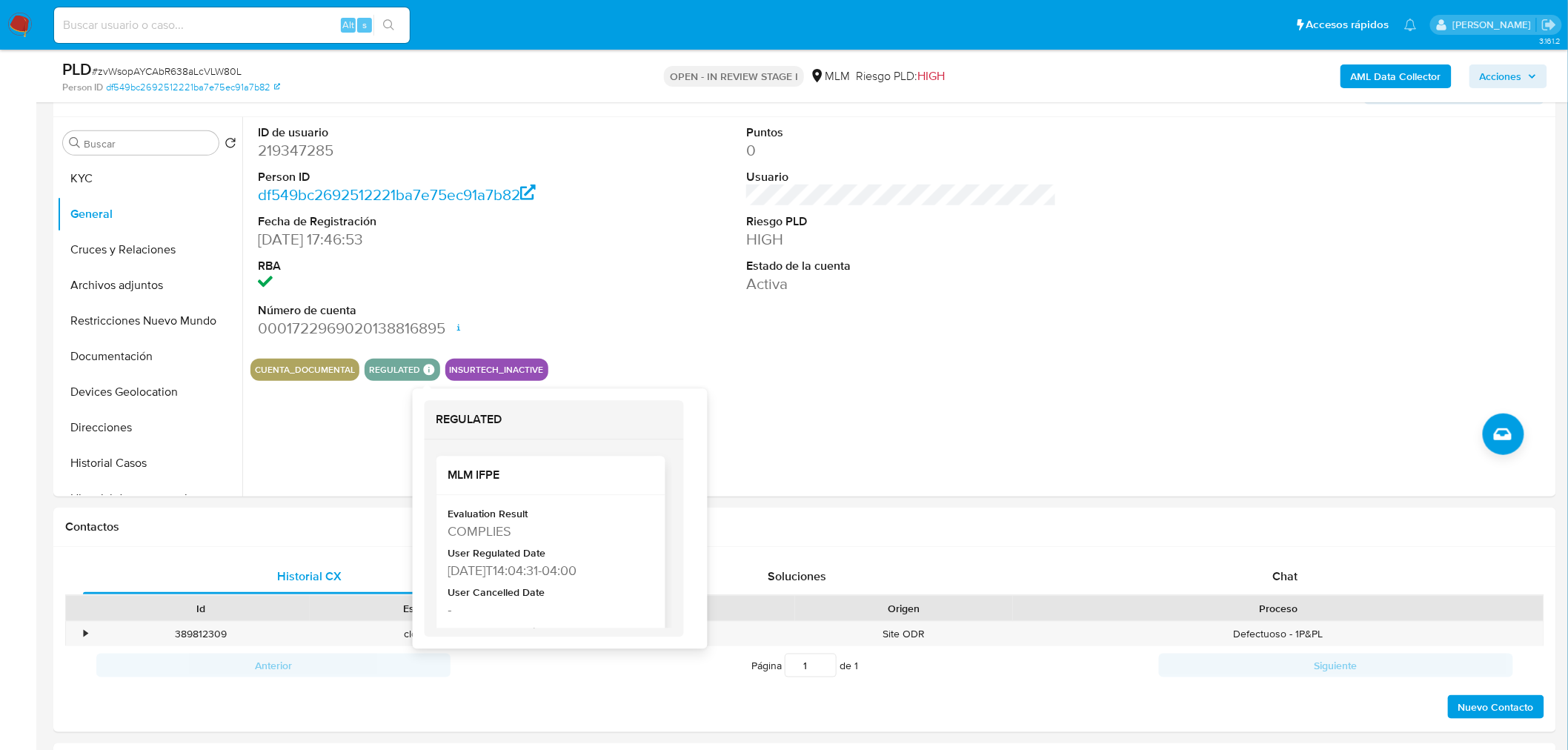
scroll to position [70, 0]
